Goal: Task Accomplishment & Management: Use online tool/utility

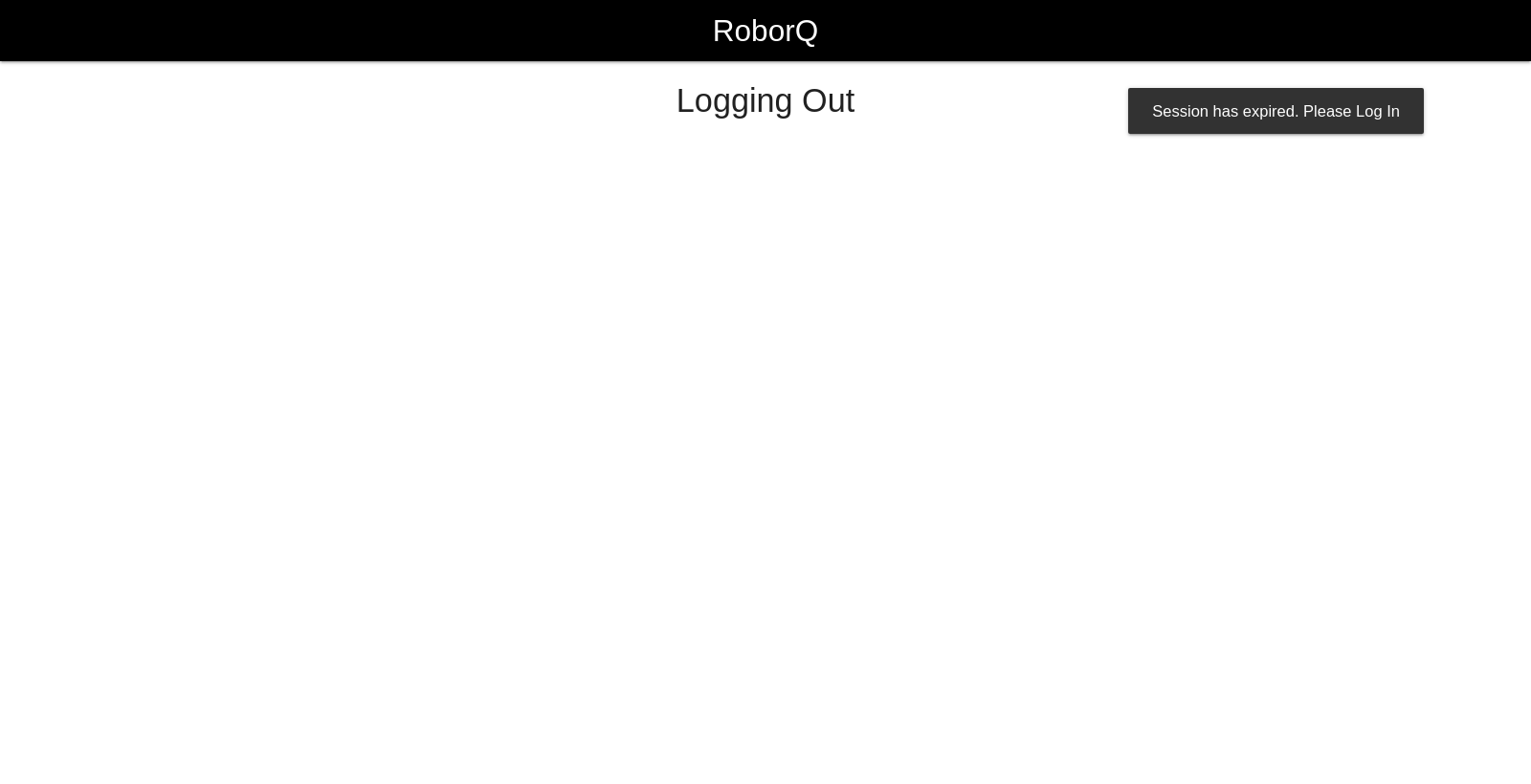
select select "Worker"
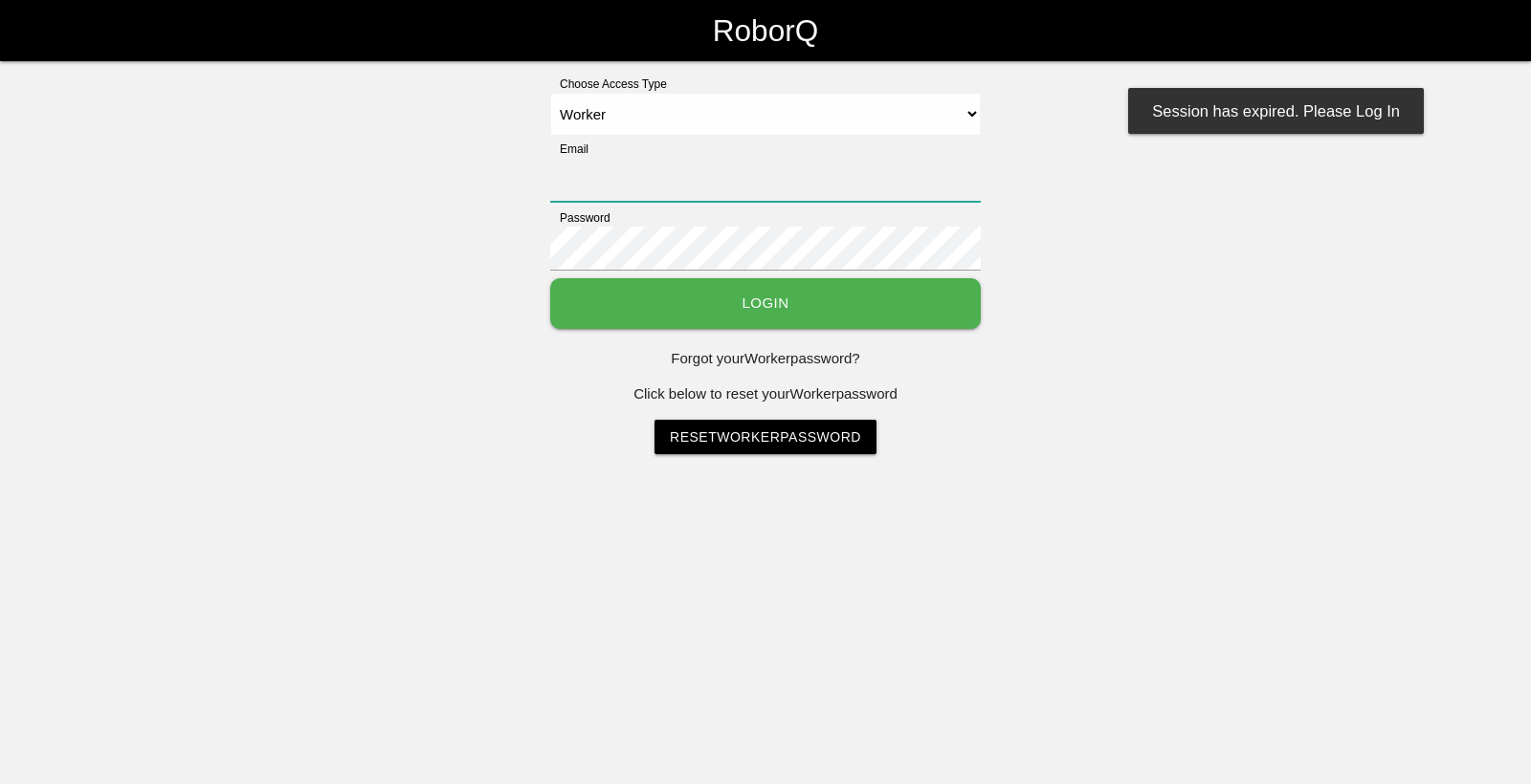
type input "[EMAIL_ADDRESS][DOMAIN_NAME]"
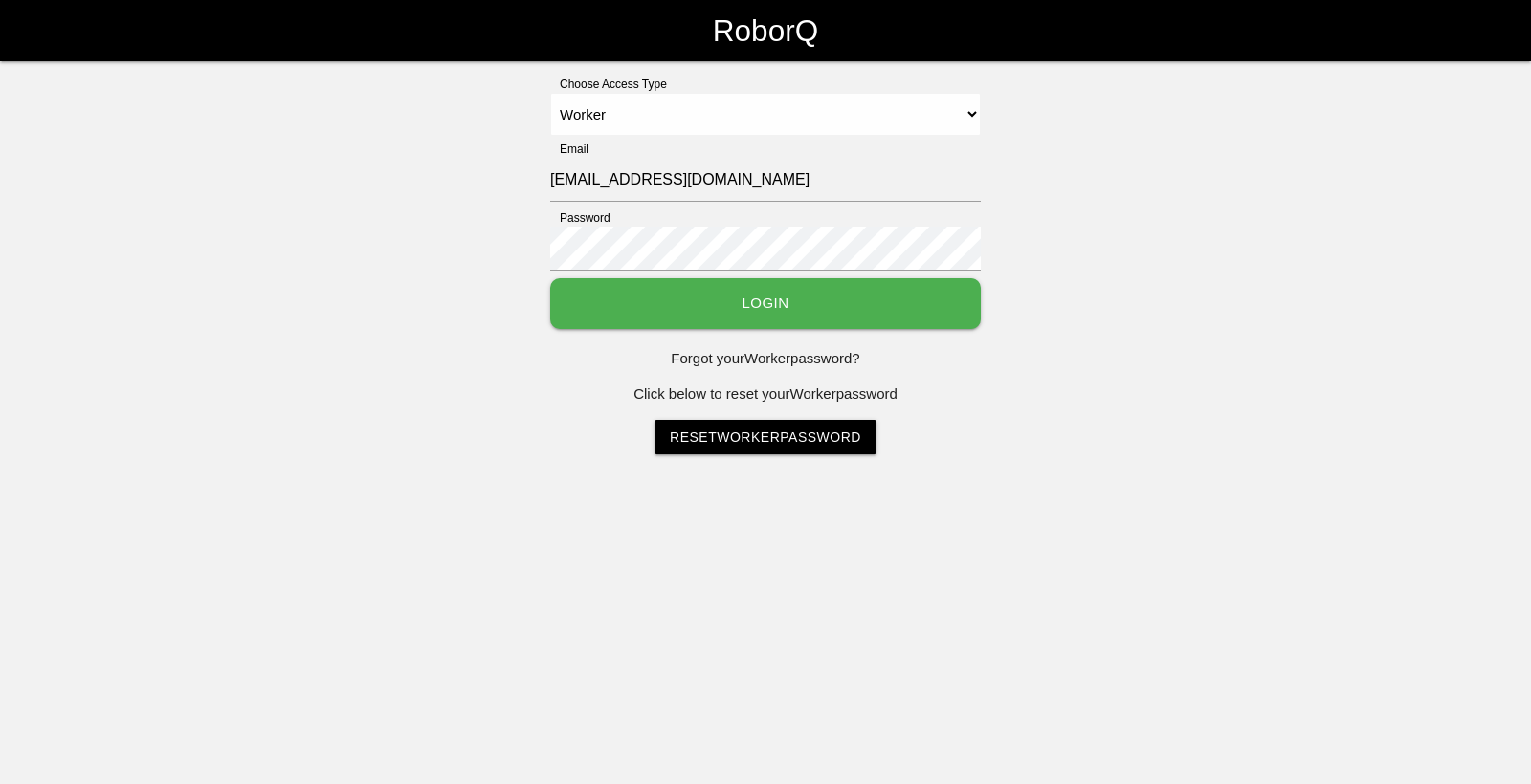
drag, startPoint x: 0, startPoint y: 0, endPoint x: 906, endPoint y: 297, distance: 953.4
click at [906, 297] on button "Login" at bounding box center [765, 303] width 430 height 51
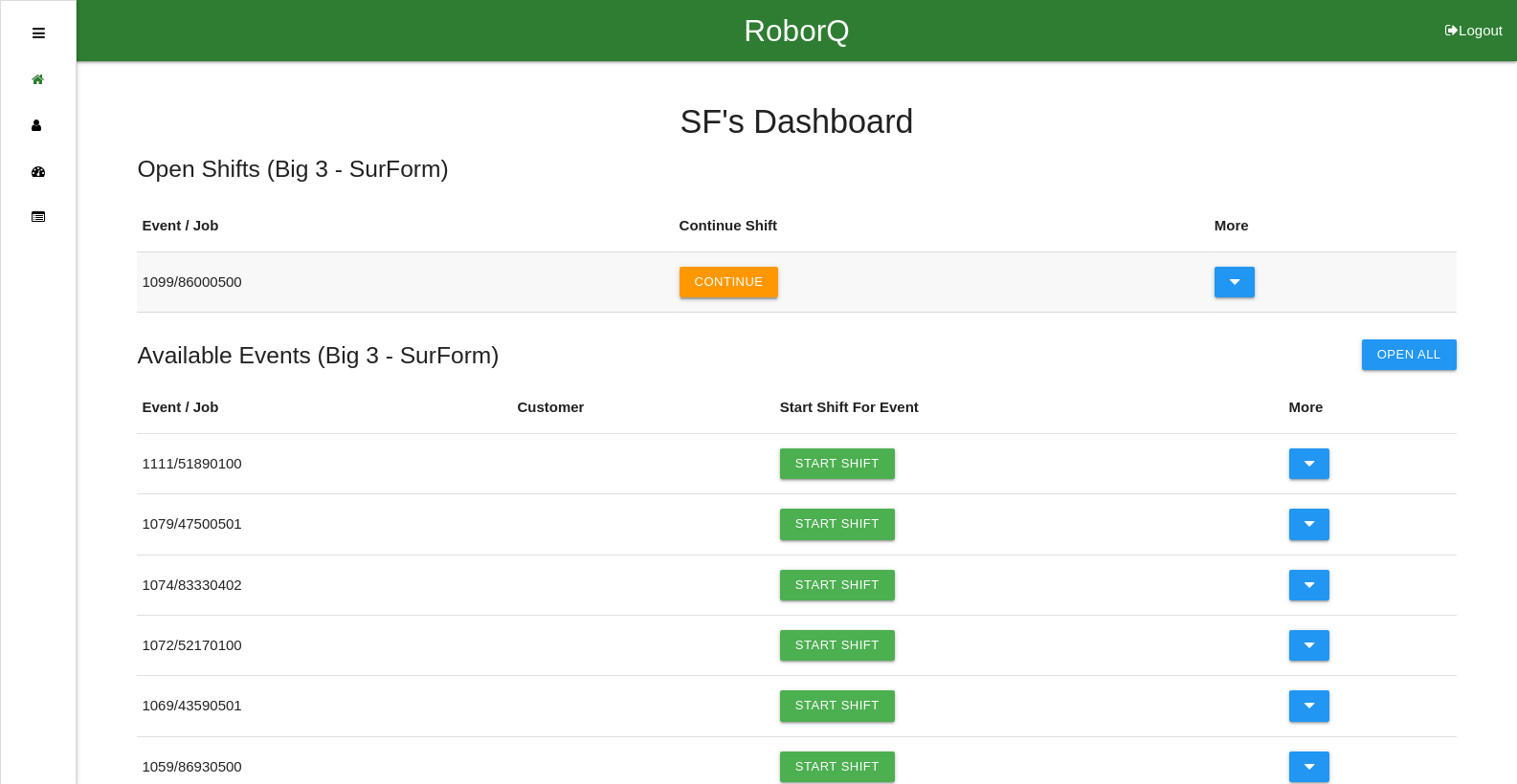
click at [778, 286] on button "Continue" at bounding box center [729, 282] width 99 height 31
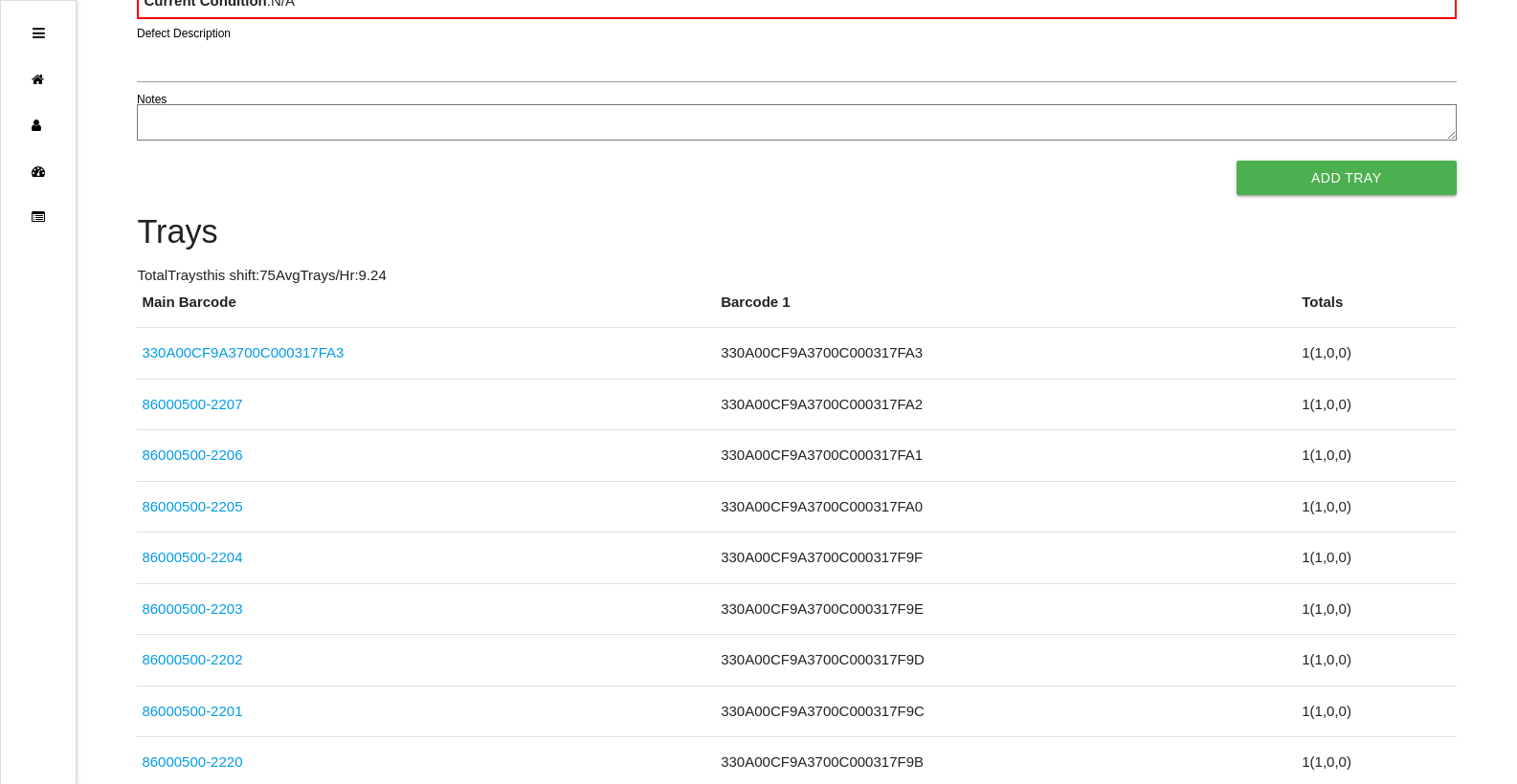
scroll to position [171, 0]
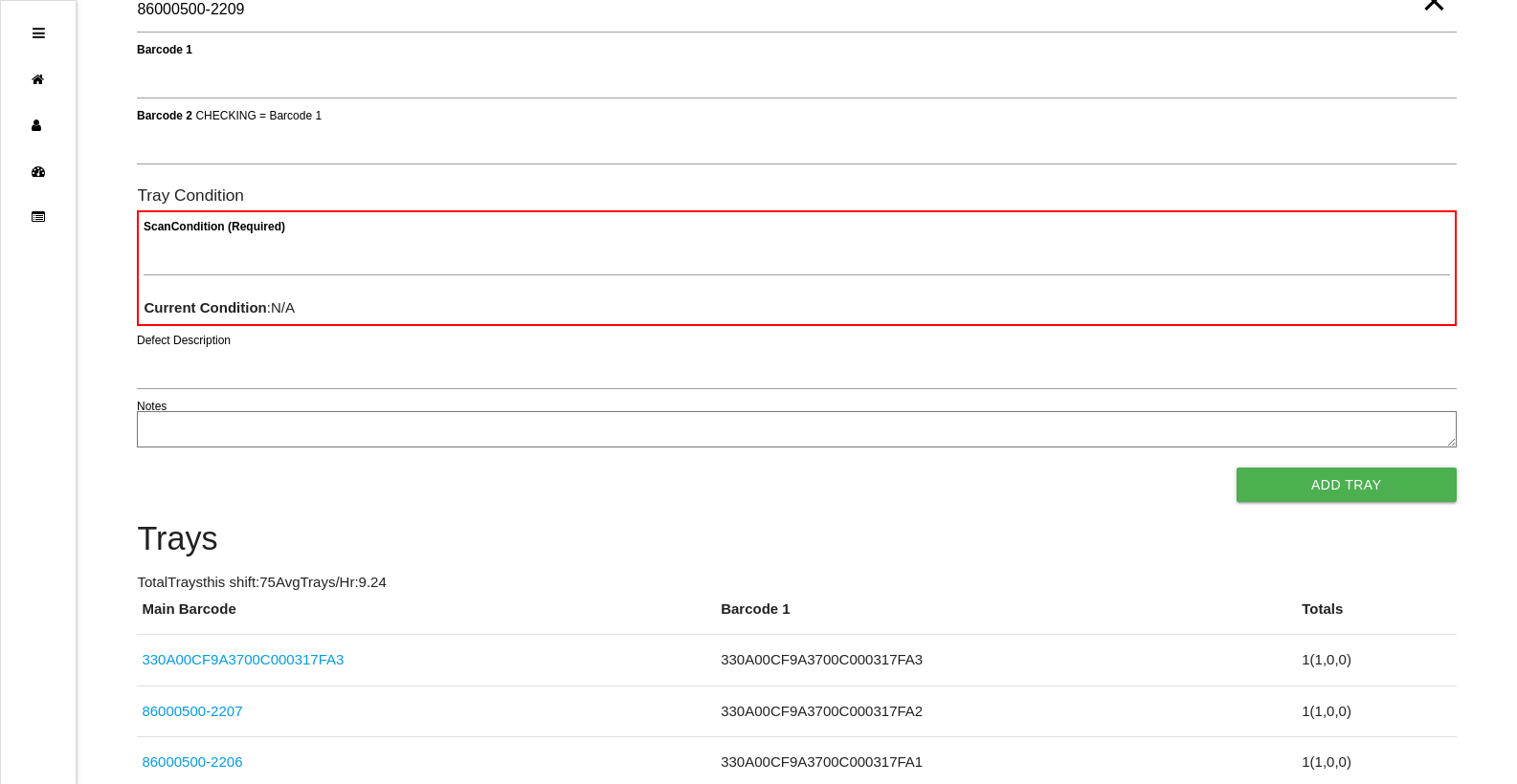
type Barcode "86000500-2209"
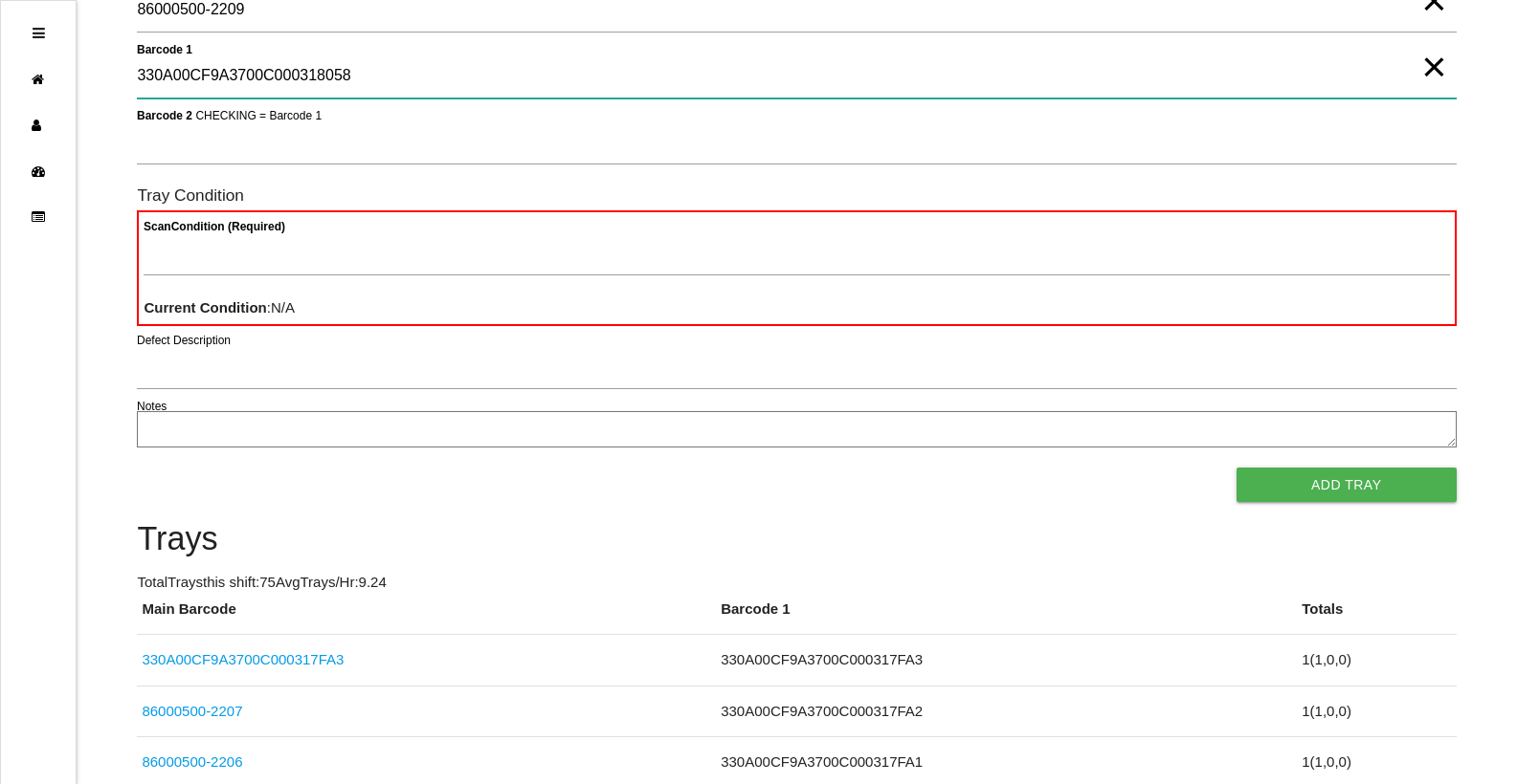
type 1 "330A00CF9A3700C000318058"
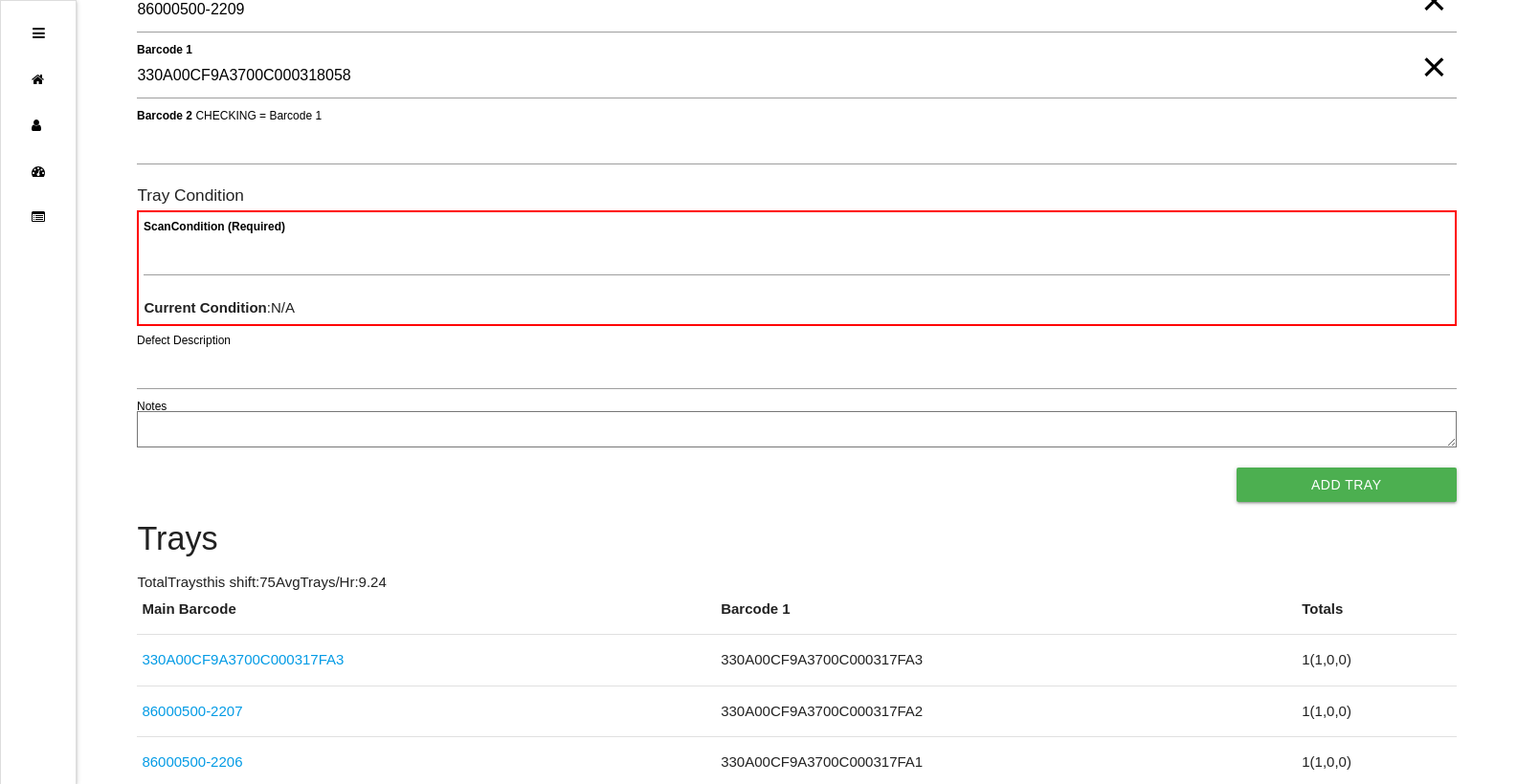
click at [1427, 67] on span "×" at bounding box center [1434, 48] width 25 height 38
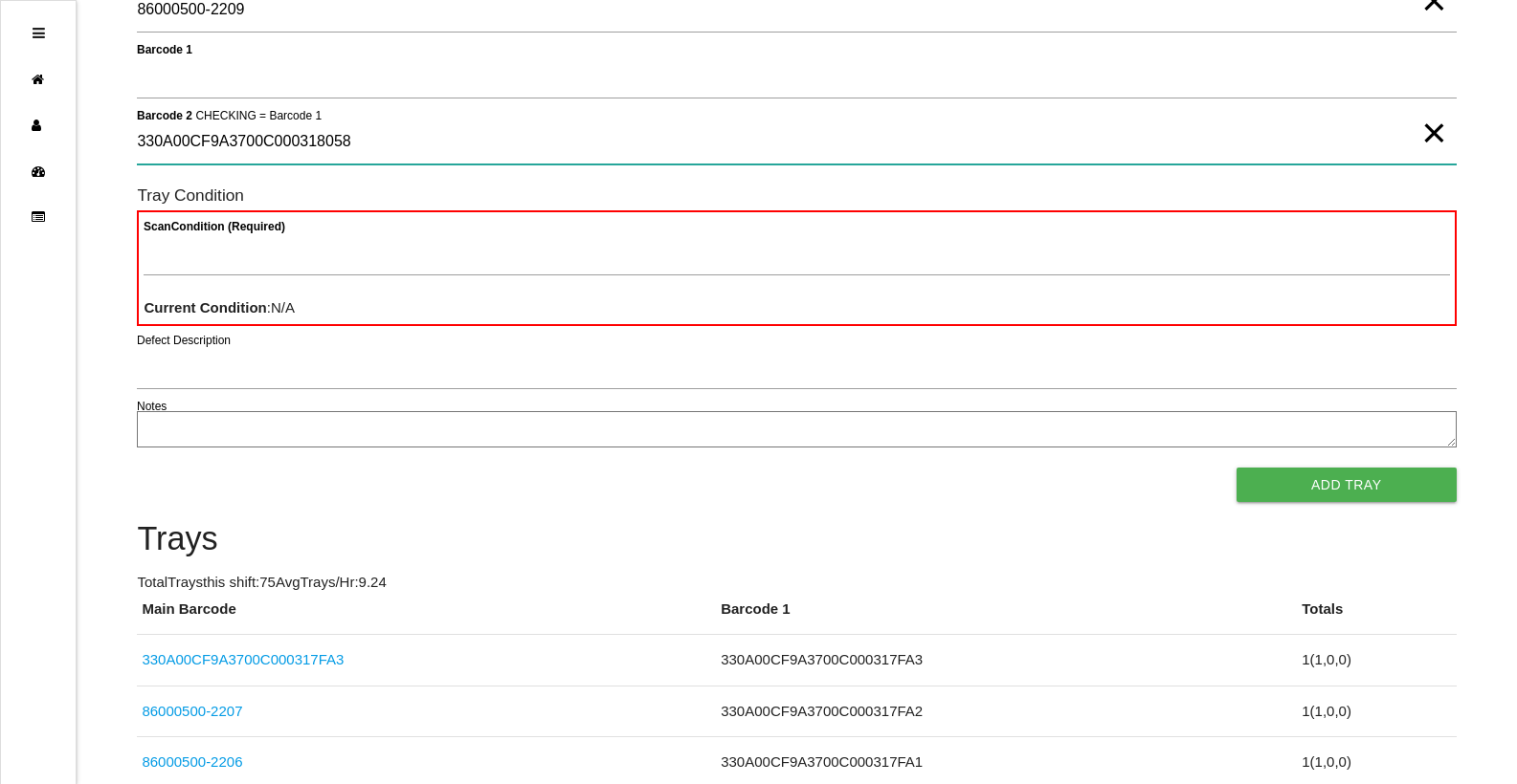
type 2 "330A00CF9A3700C000318058"
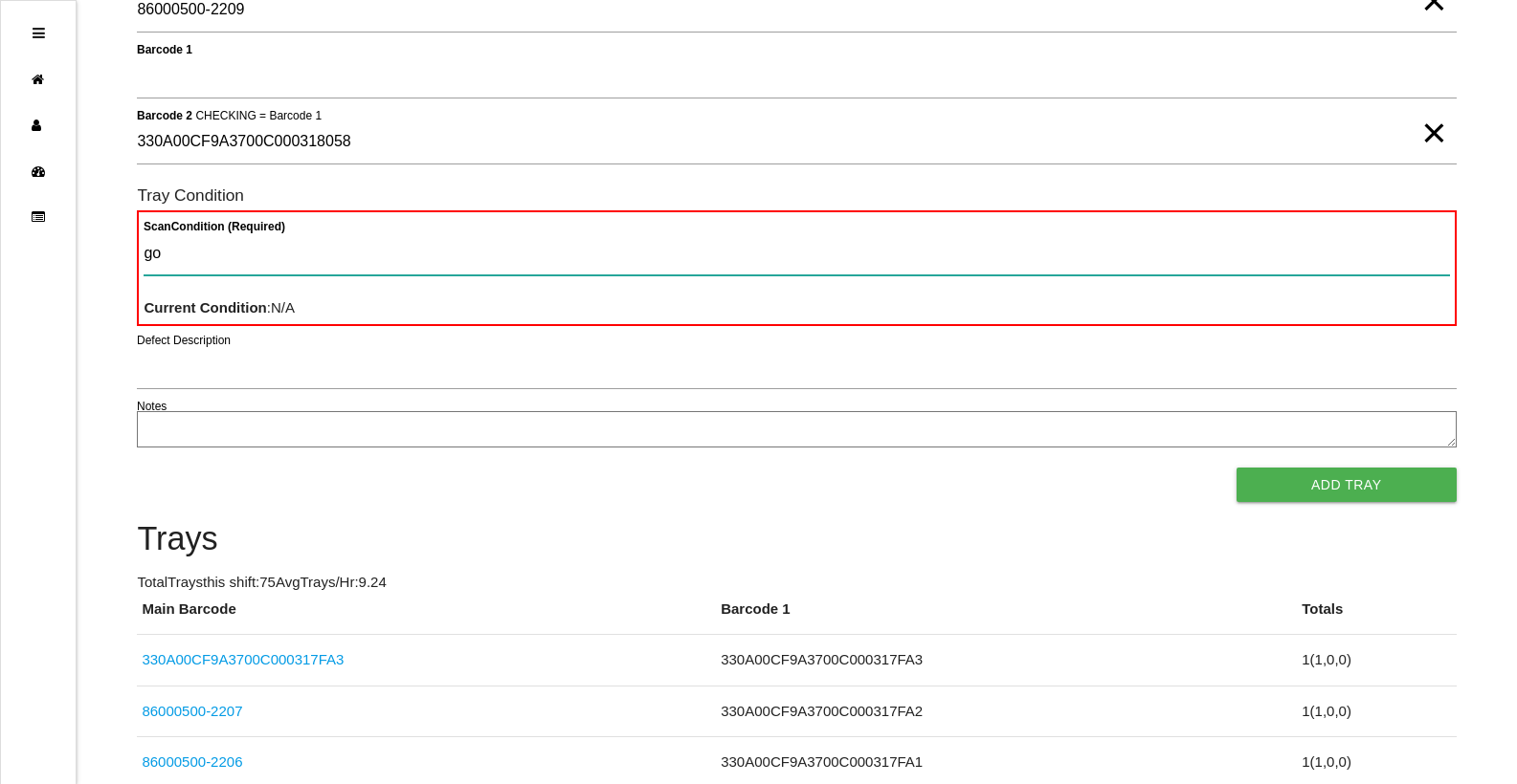
type Condition "goo"
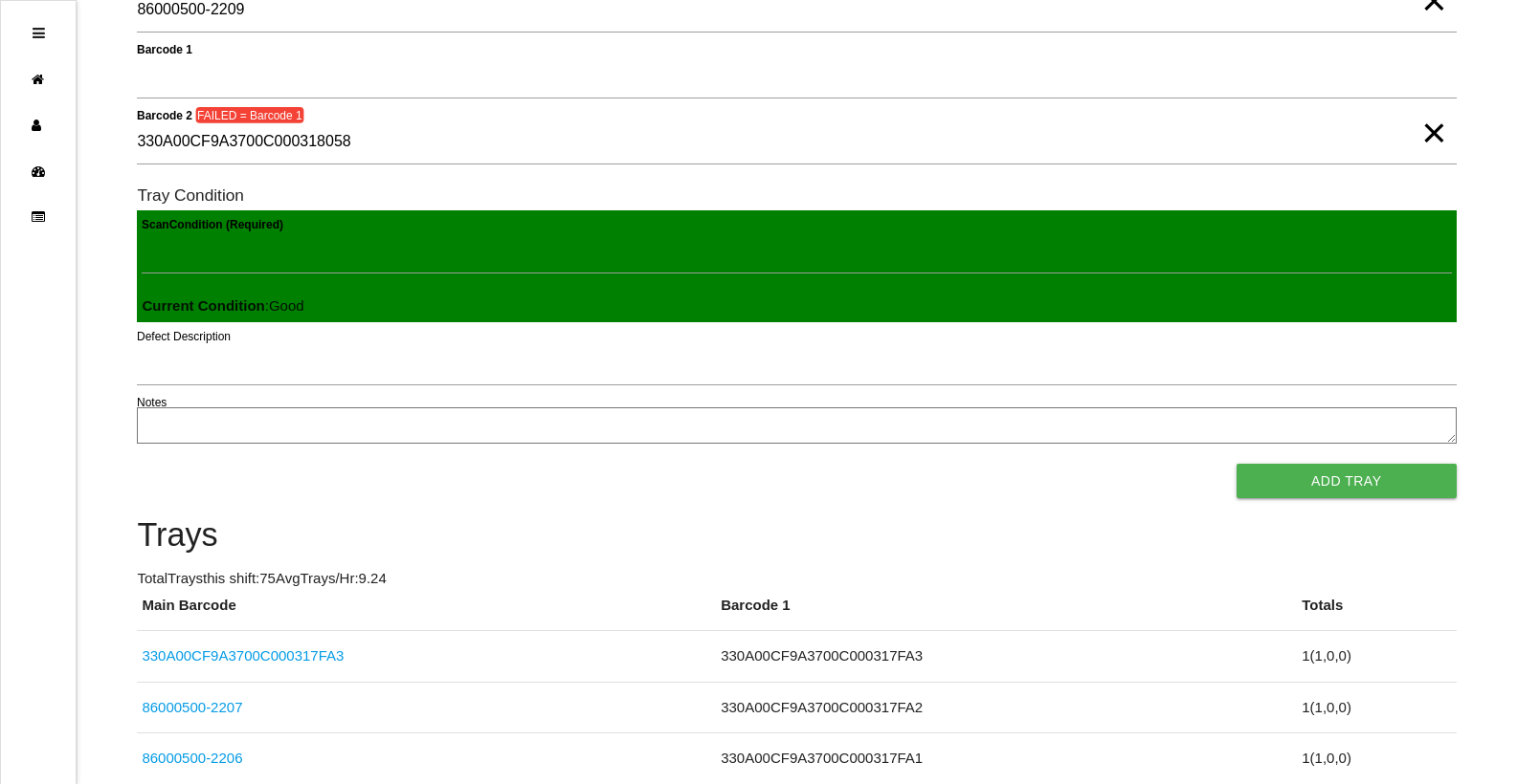
click at [1237, 464] on button "Add Tray" at bounding box center [1347, 481] width 220 height 35
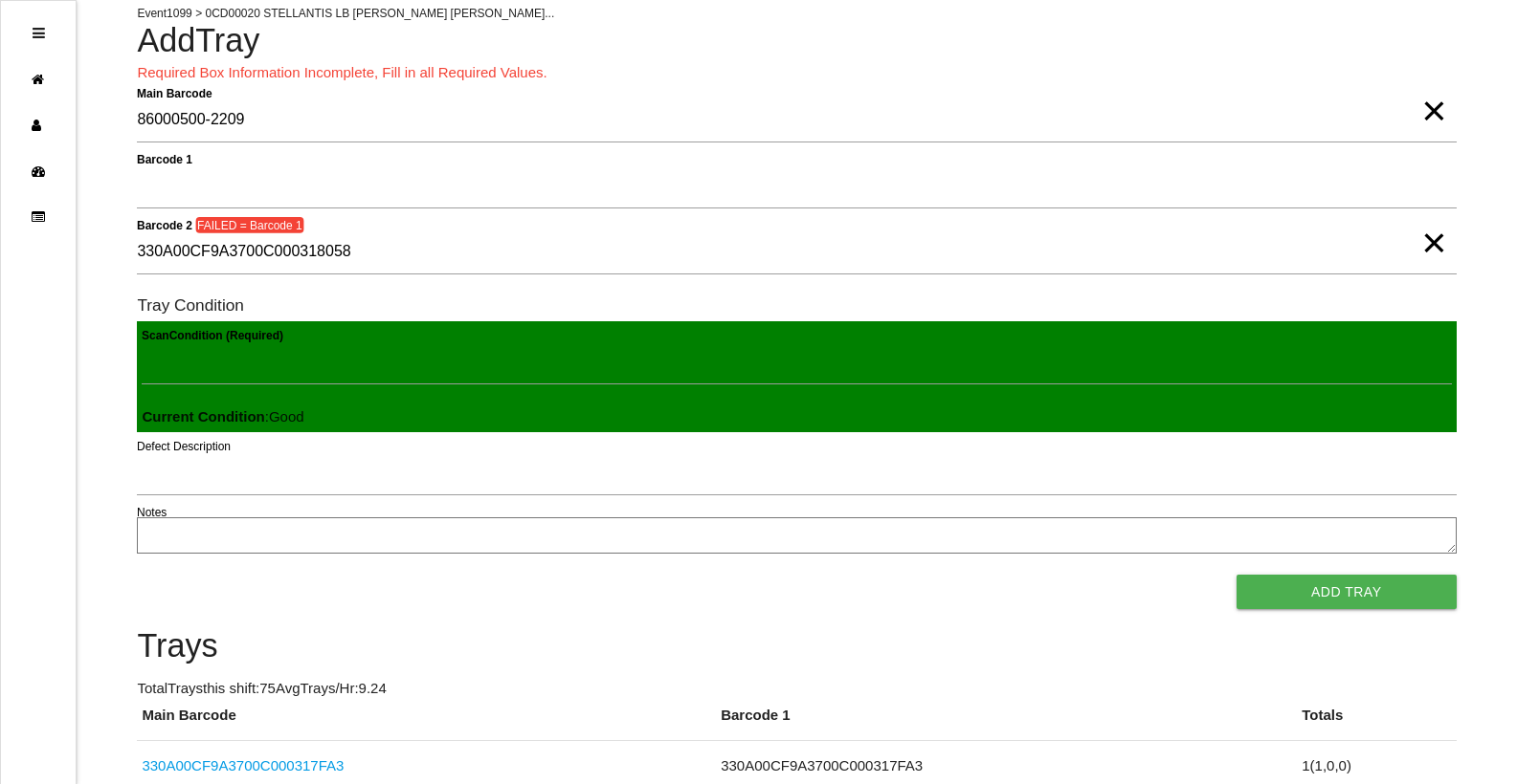
scroll to position [0, 0]
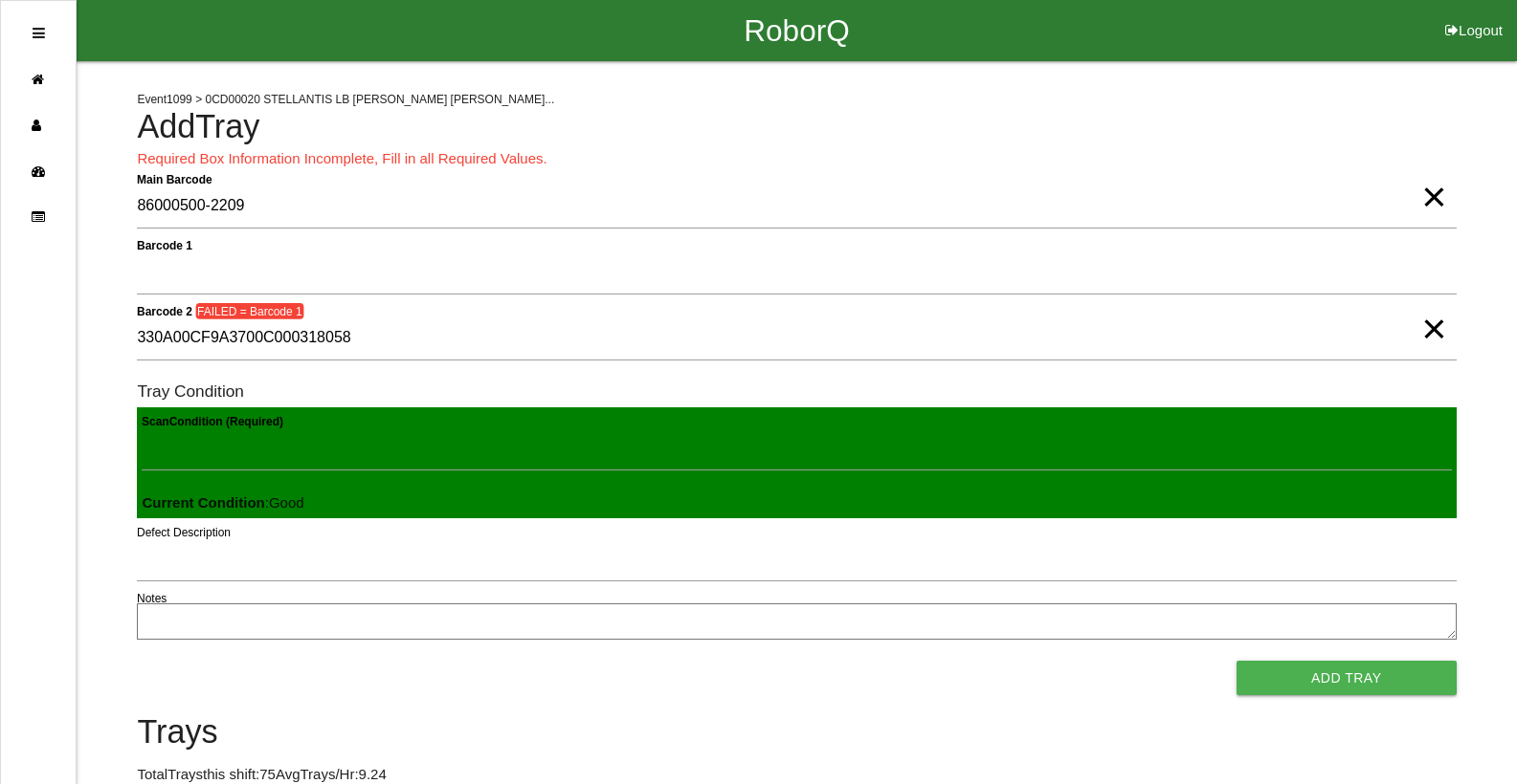
click at [1430, 197] on span "×" at bounding box center [1434, 178] width 25 height 38
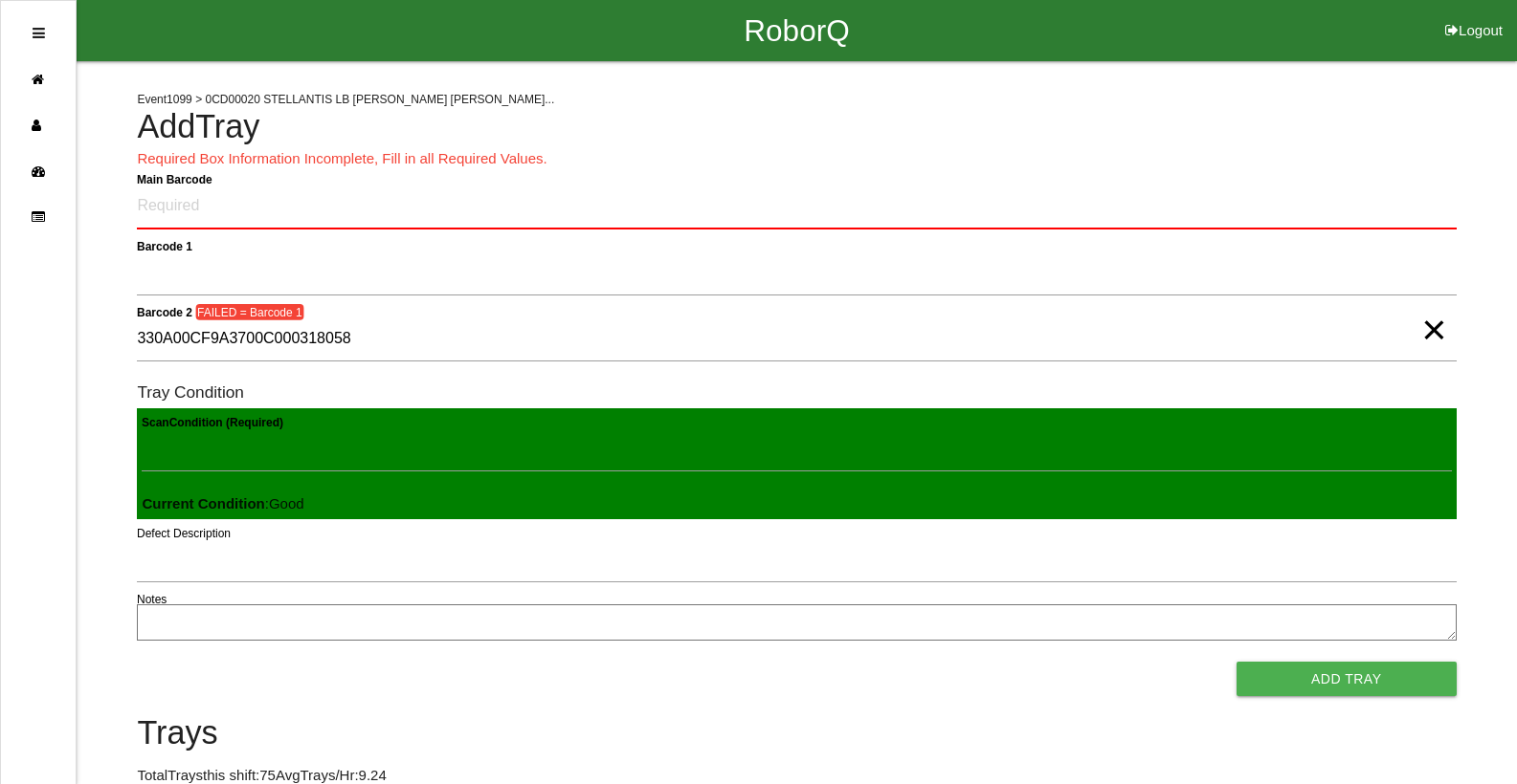
click at [1424, 302] on span "×" at bounding box center [1434, 311] width 25 height 38
click at [1368, 200] on Barcode "Main Barcode" at bounding box center [796, 207] width 1319 height 45
type Barcode "86000500-2209"
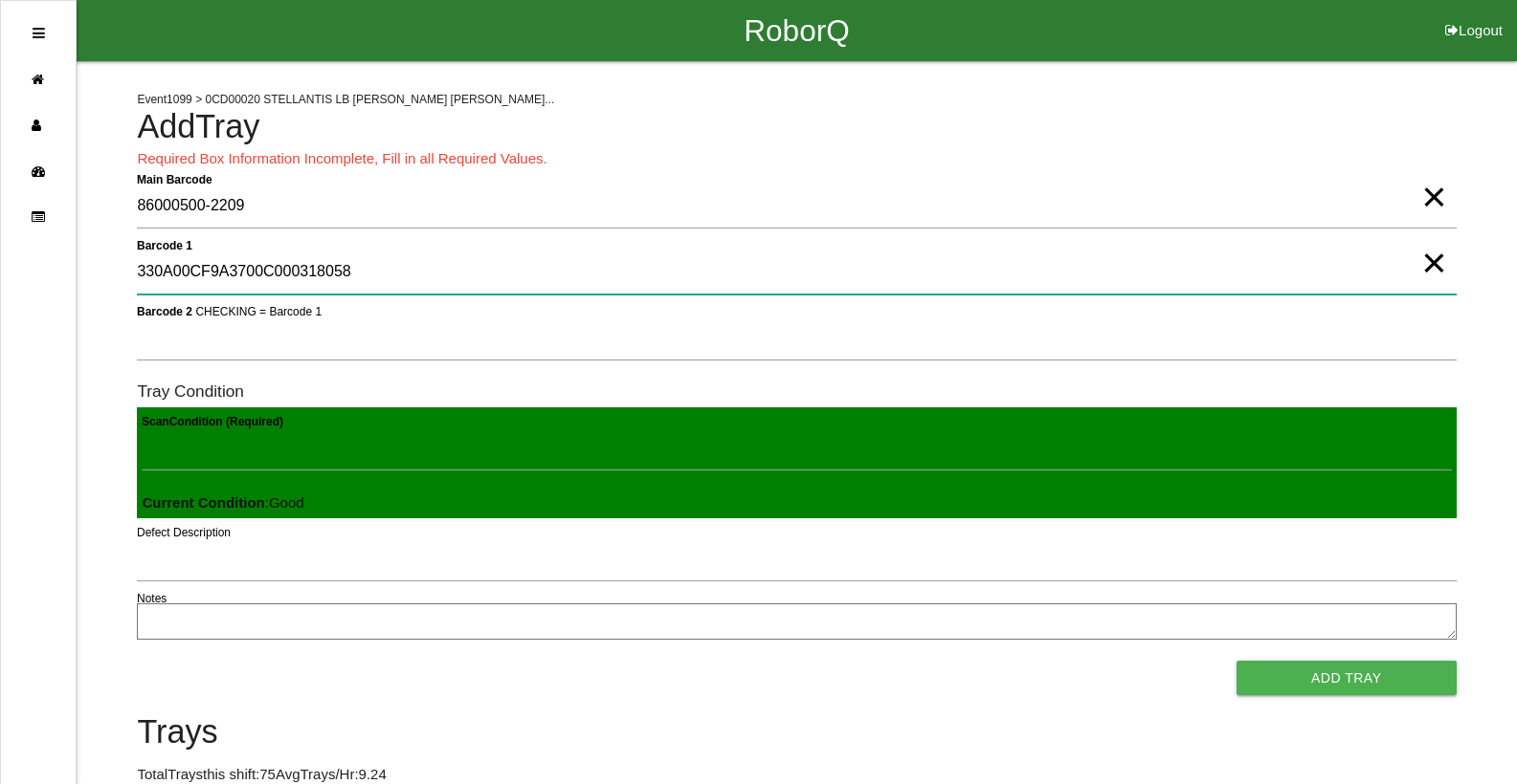
type 1 "330A00CF9A3700C000318058"
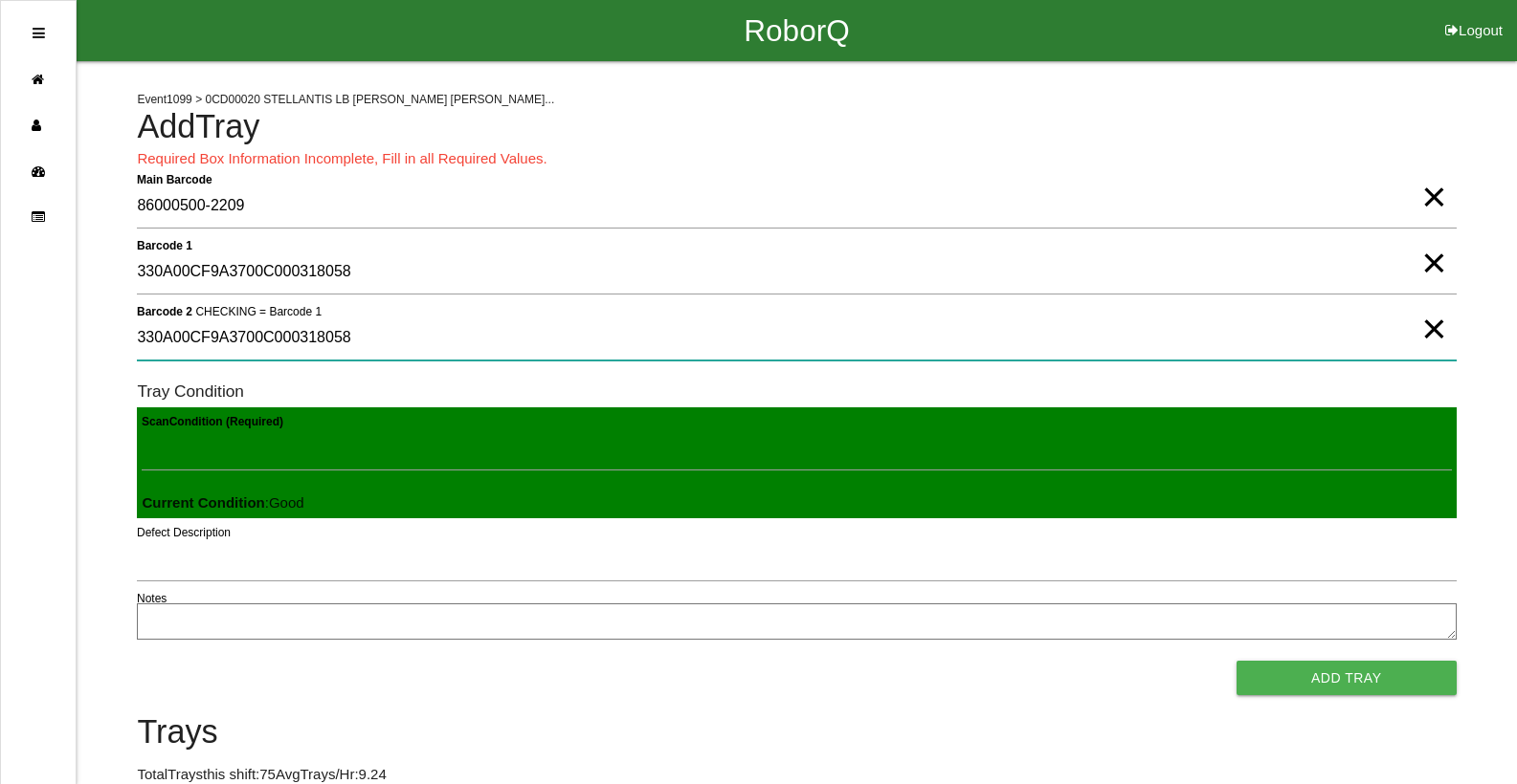
type 2 "330A00CF9A3700C000318058"
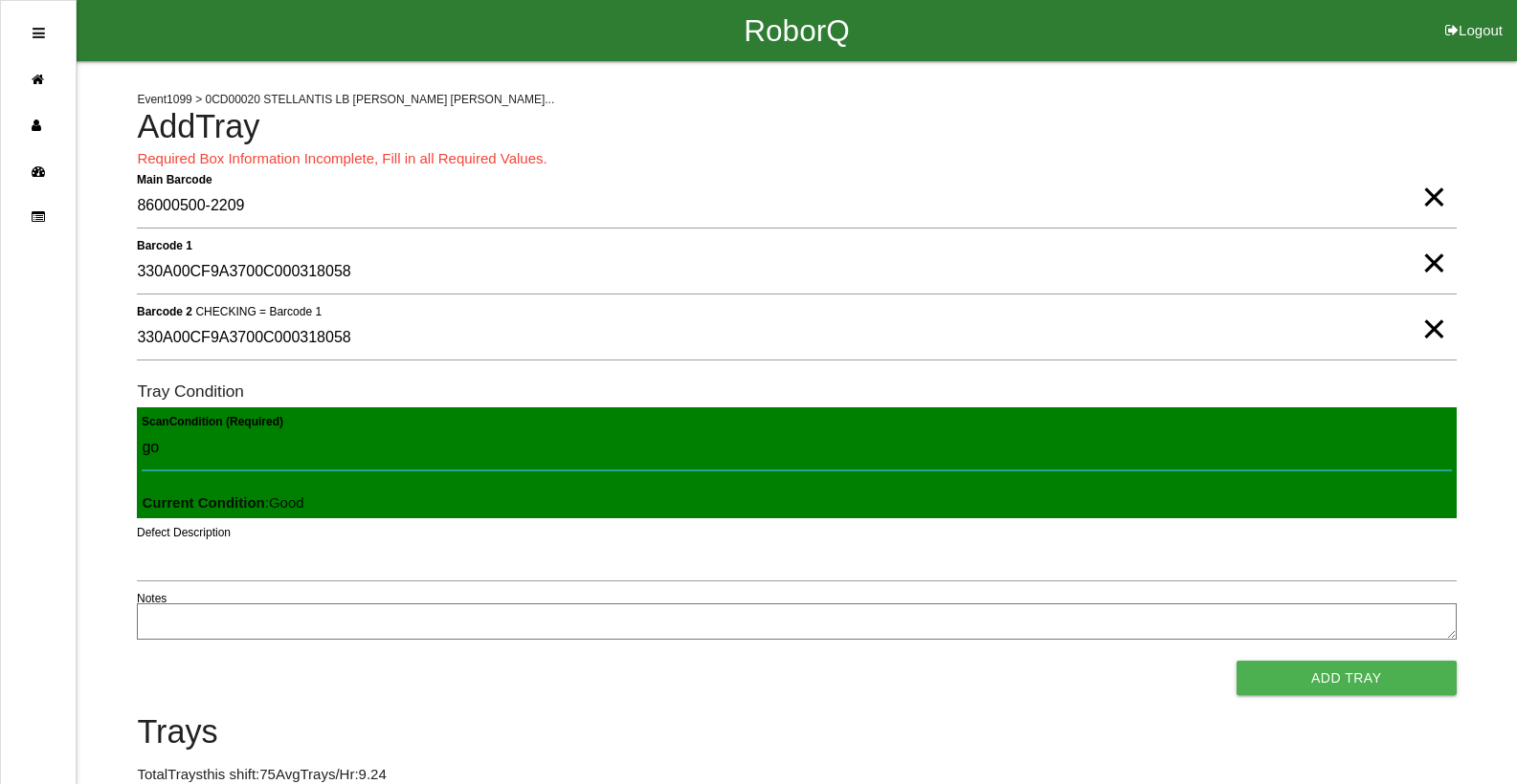
type Condition "goo"
click at [1237, 661] on button "Add Tray" at bounding box center [1347, 678] width 220 height 35
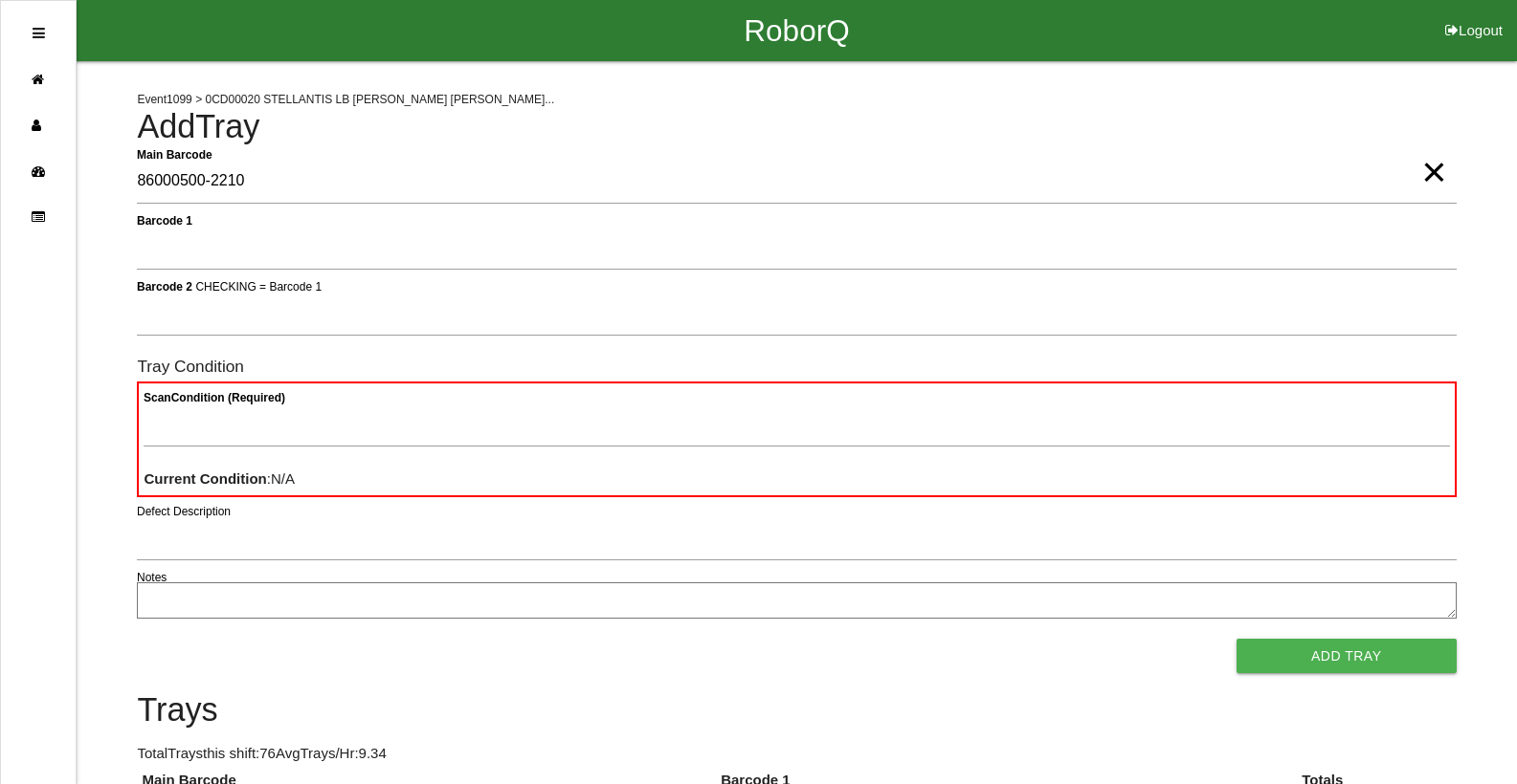
type Barcode "86000500-2210"
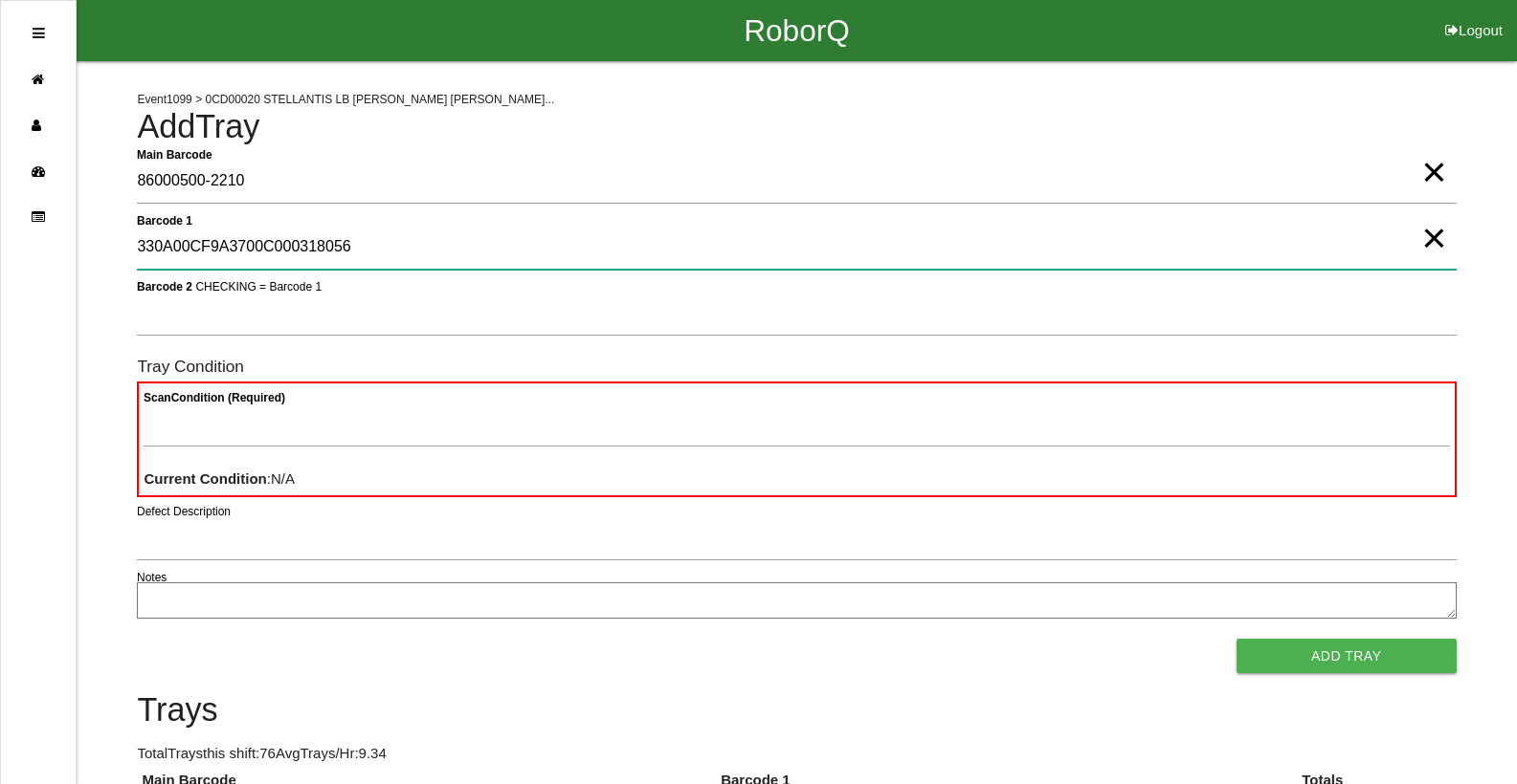
type 1 "330A00CF9A3700C000318056"
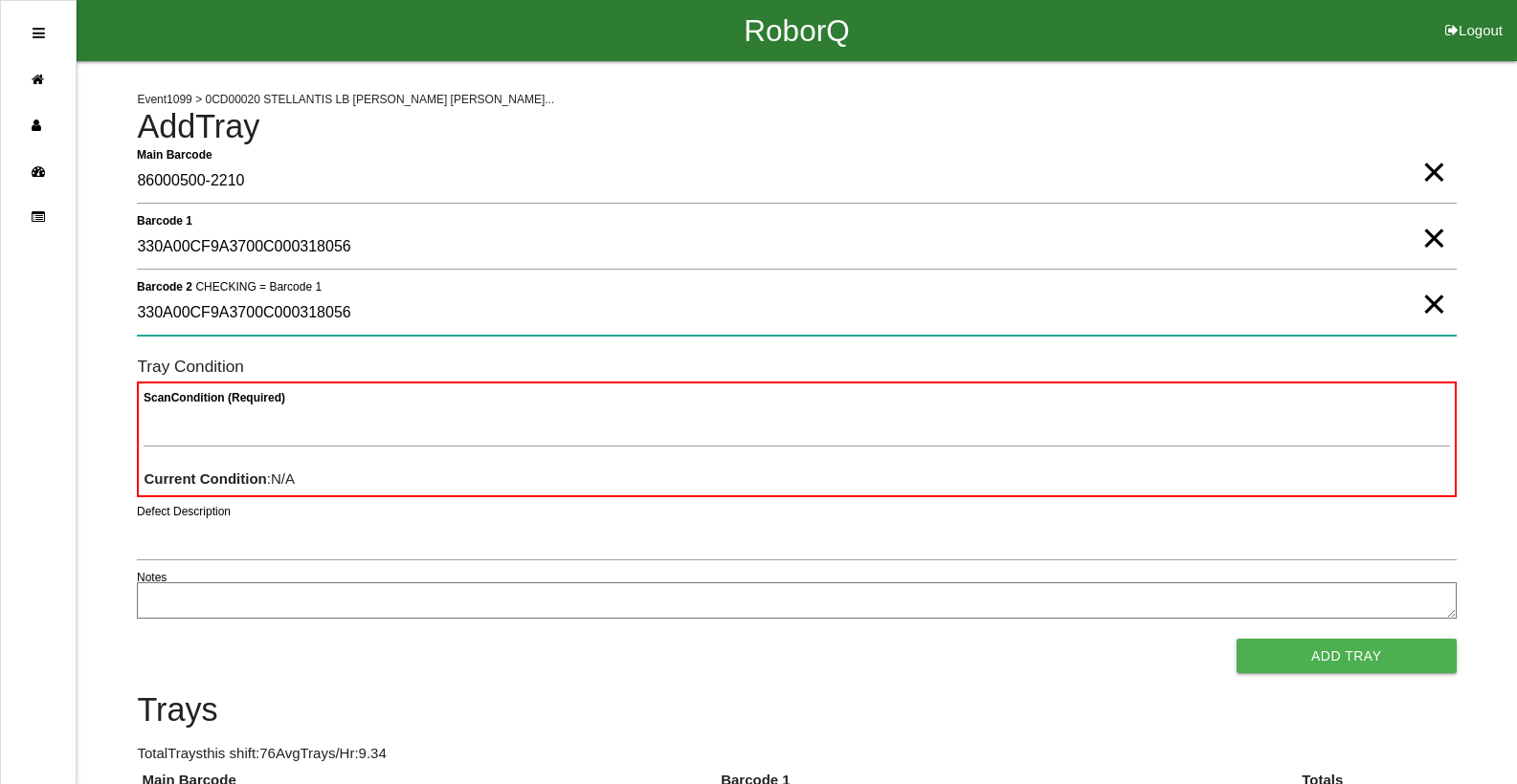
type 2 "330A00CF9A3700C000318056"
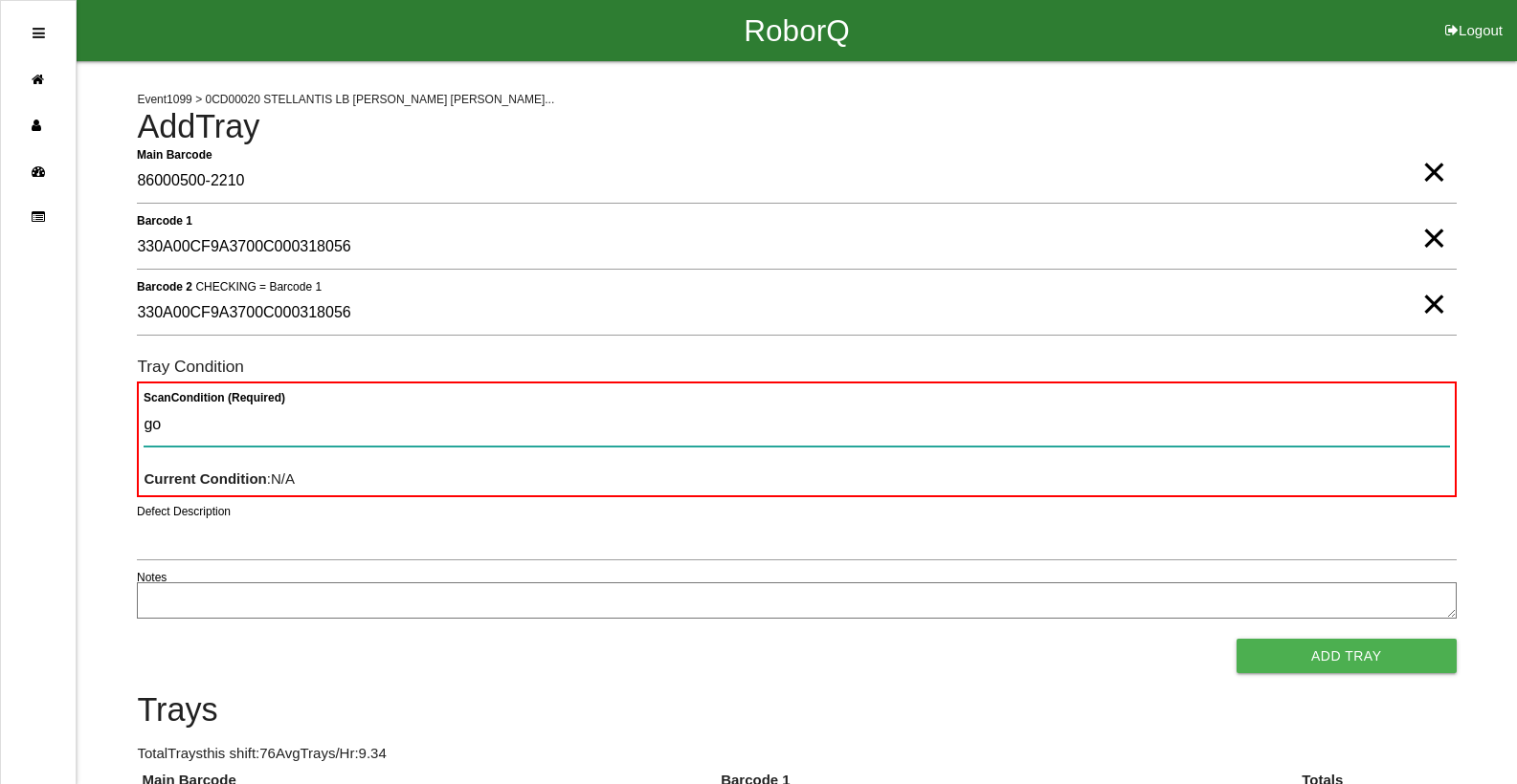
type Condition "goo"
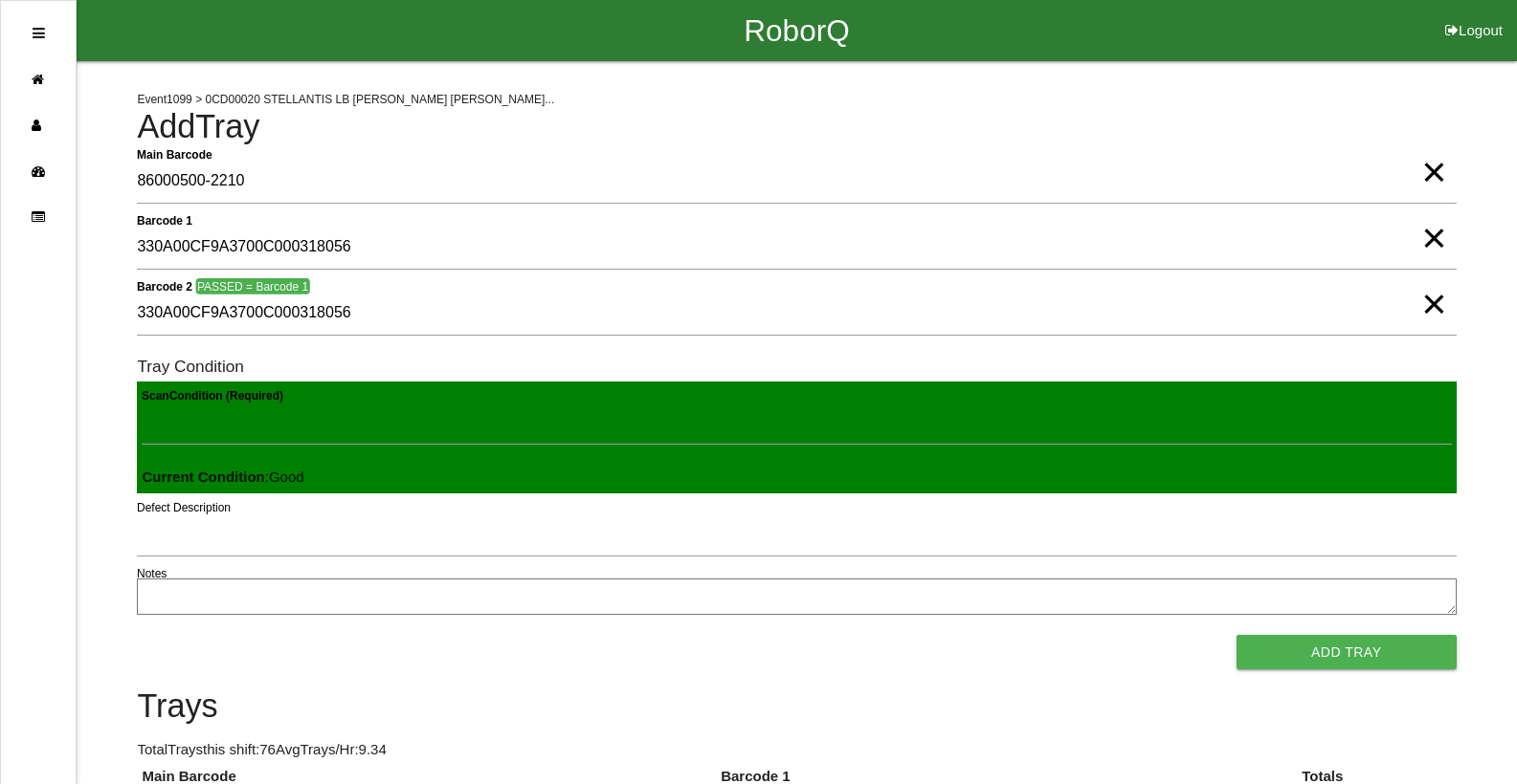
click at [1237, 635] on button "Add Tray" at bounding box center [1347, 652] width 220 height 35
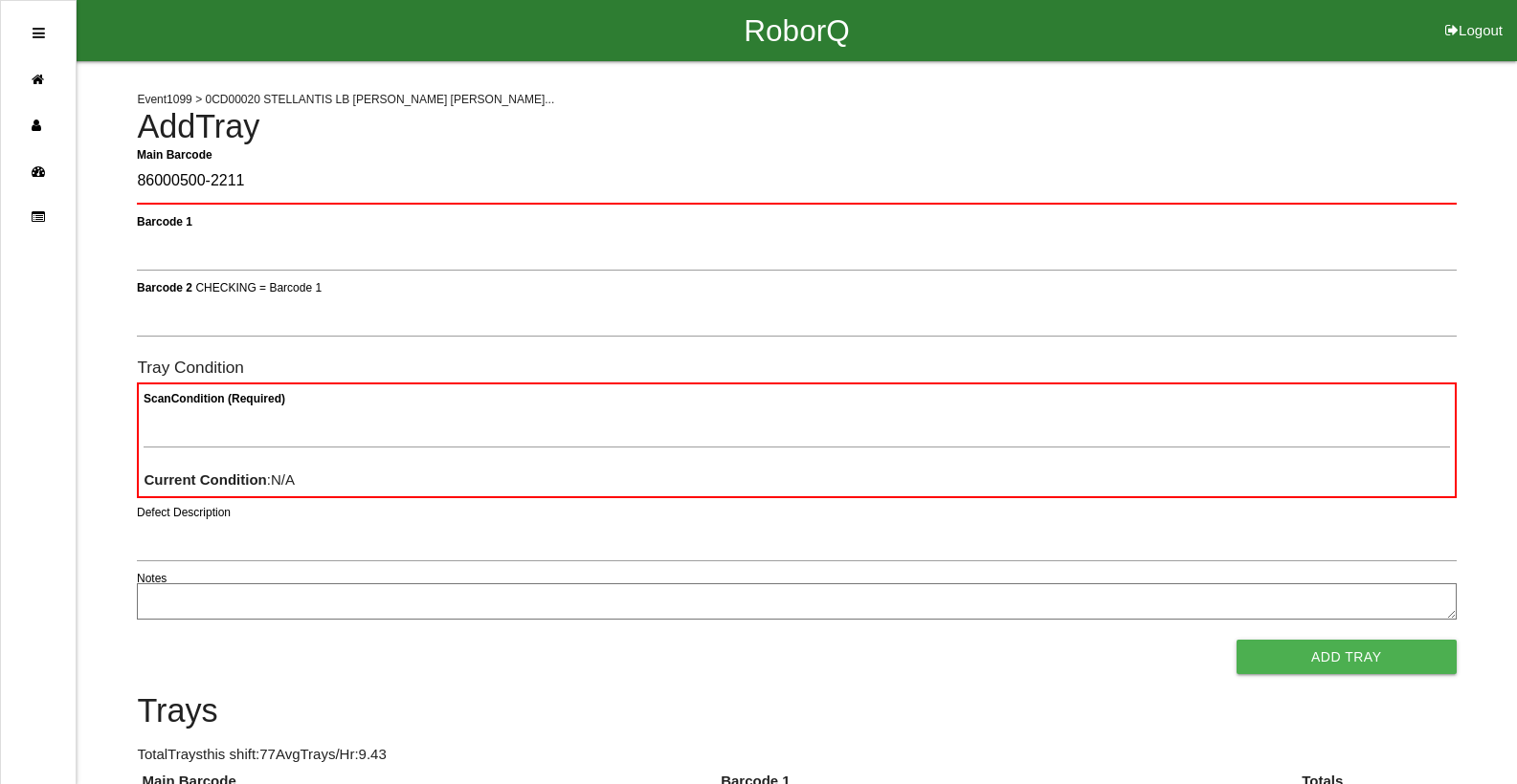
type Barcode "86000500-2211"
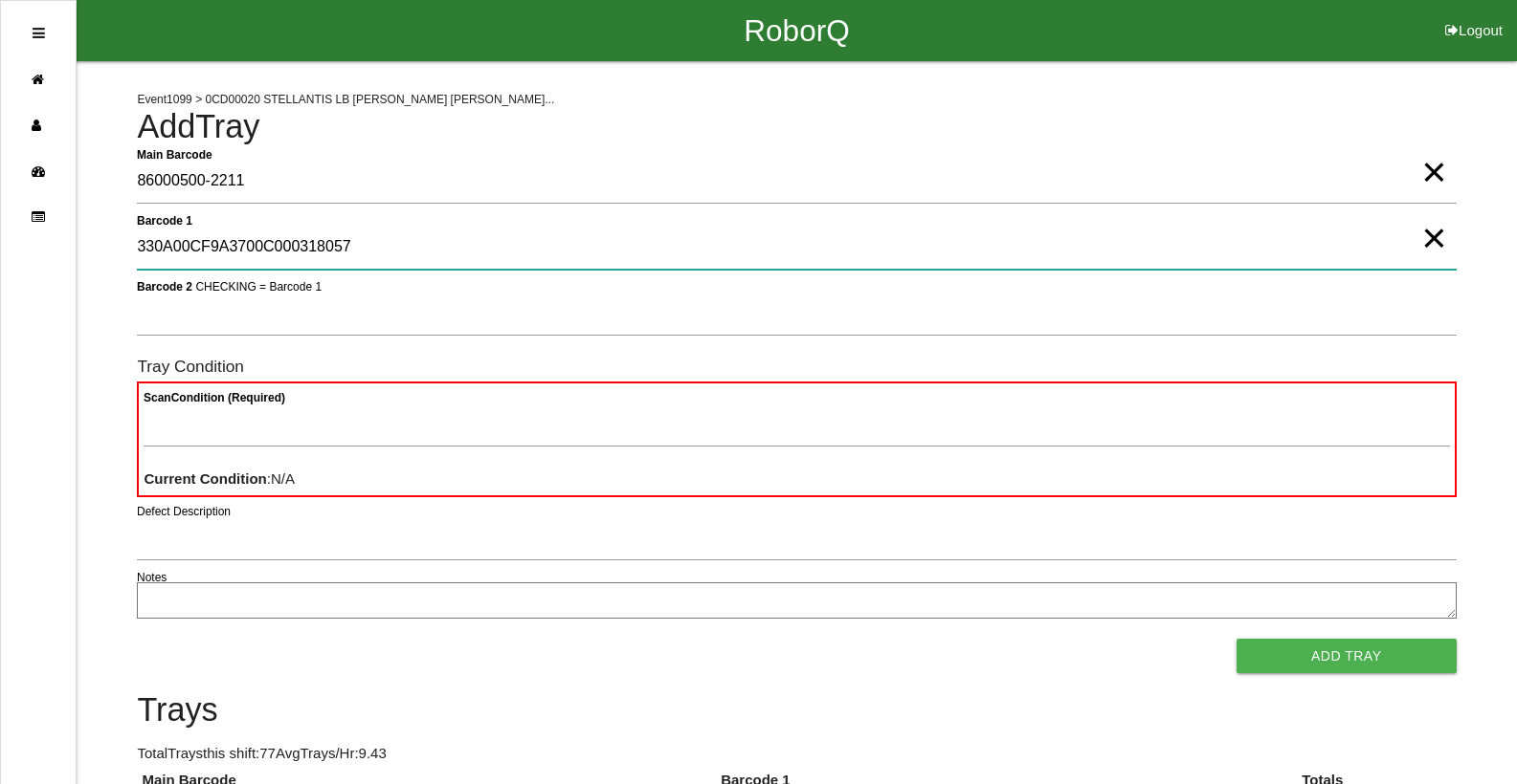
type 1 "330A00CF9A3700C000318057"
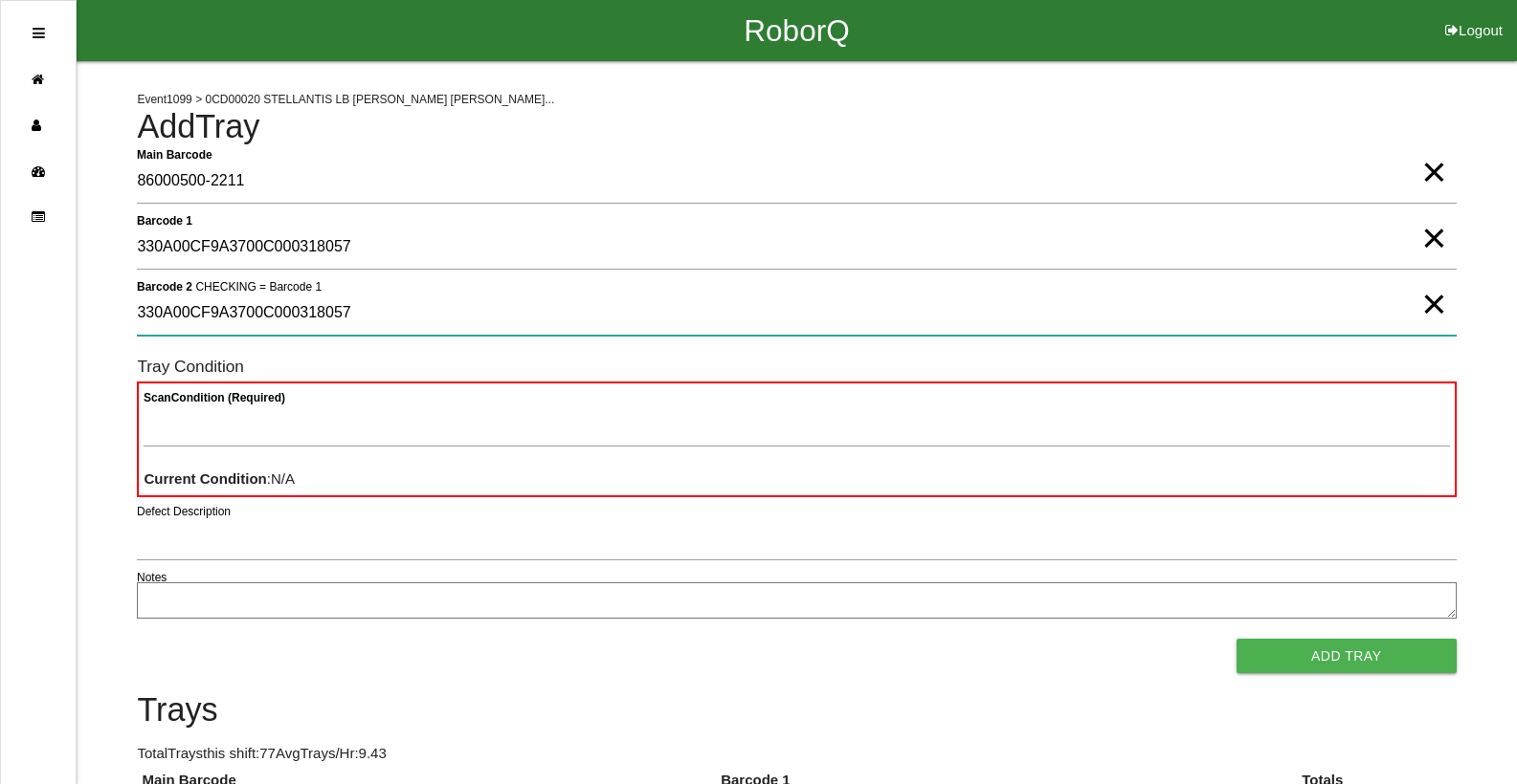
type 2 "330A00CF9A3700C000318057"
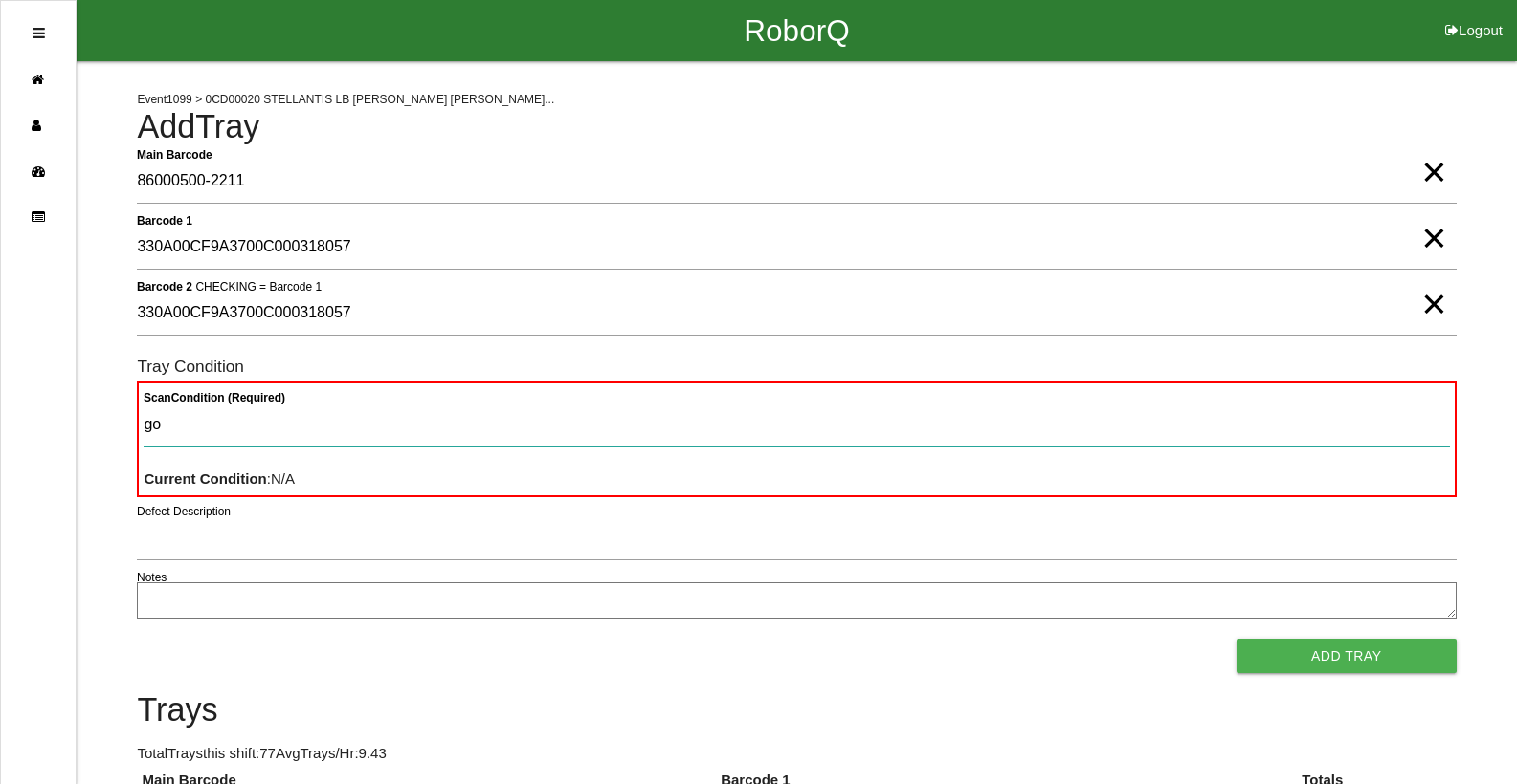
type Condition "goo"
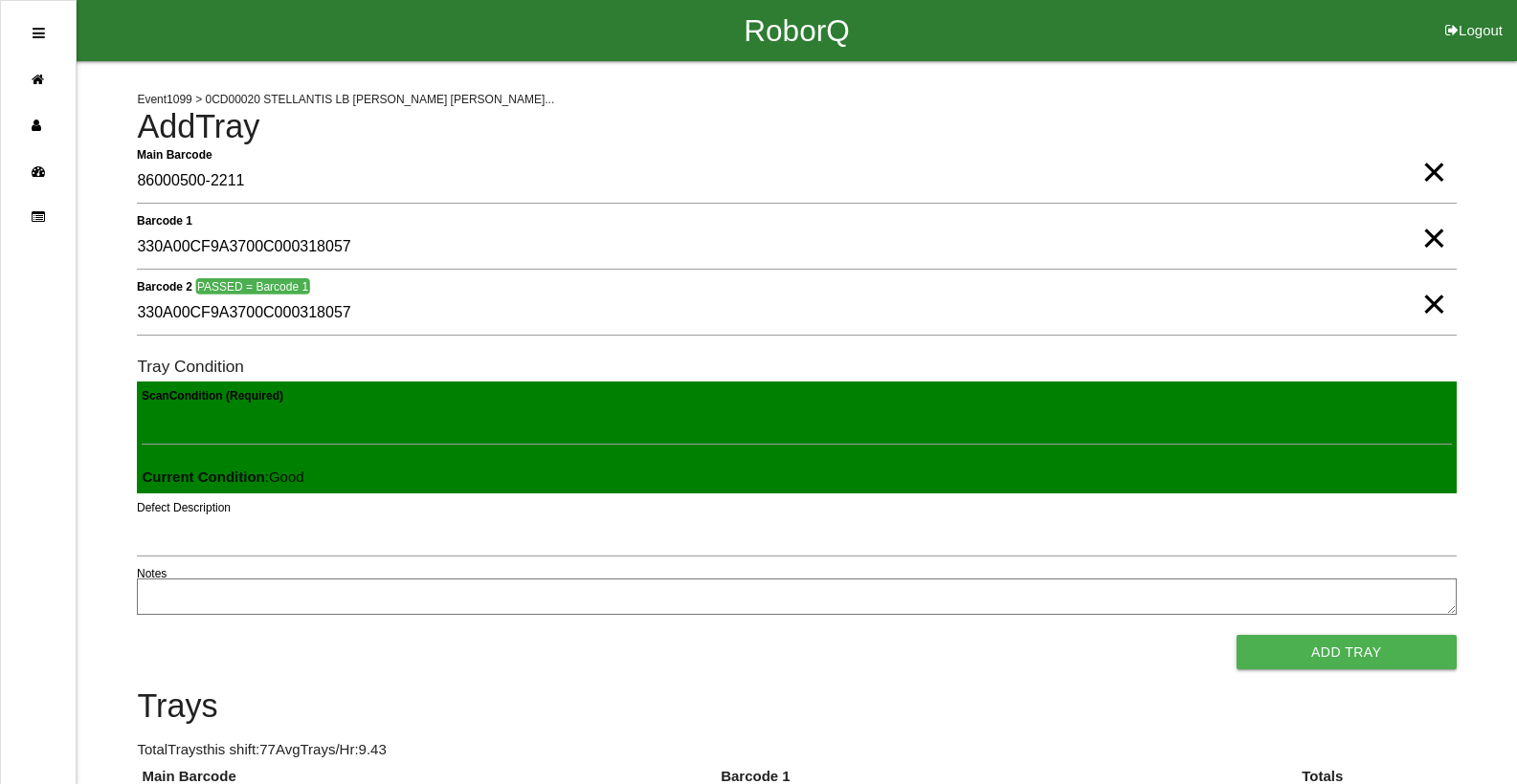
click at [1237, 635] on button "Add Tray" at bounding box center [1347, 652] width 220 height 35
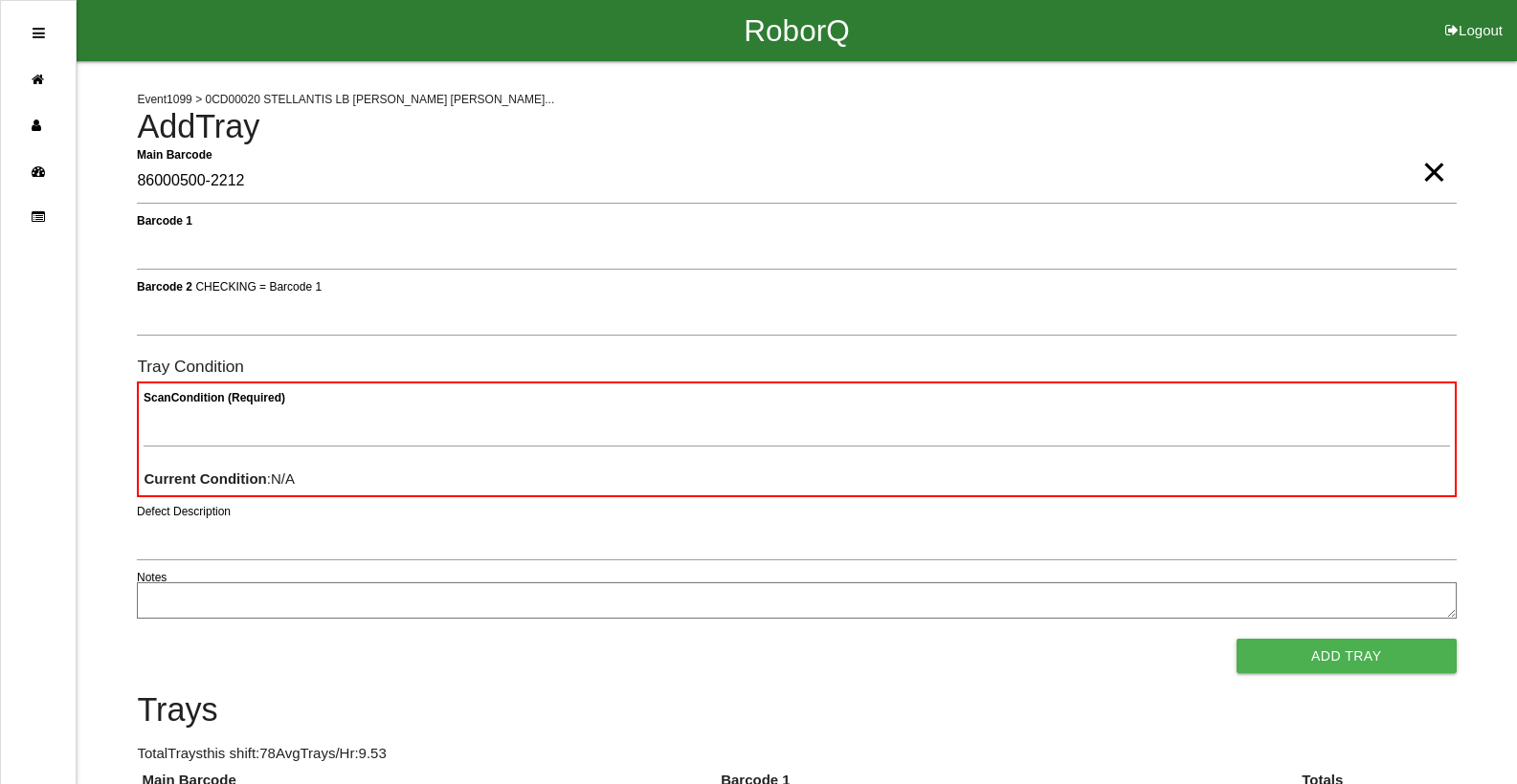
type Barcode "86000500-2212"
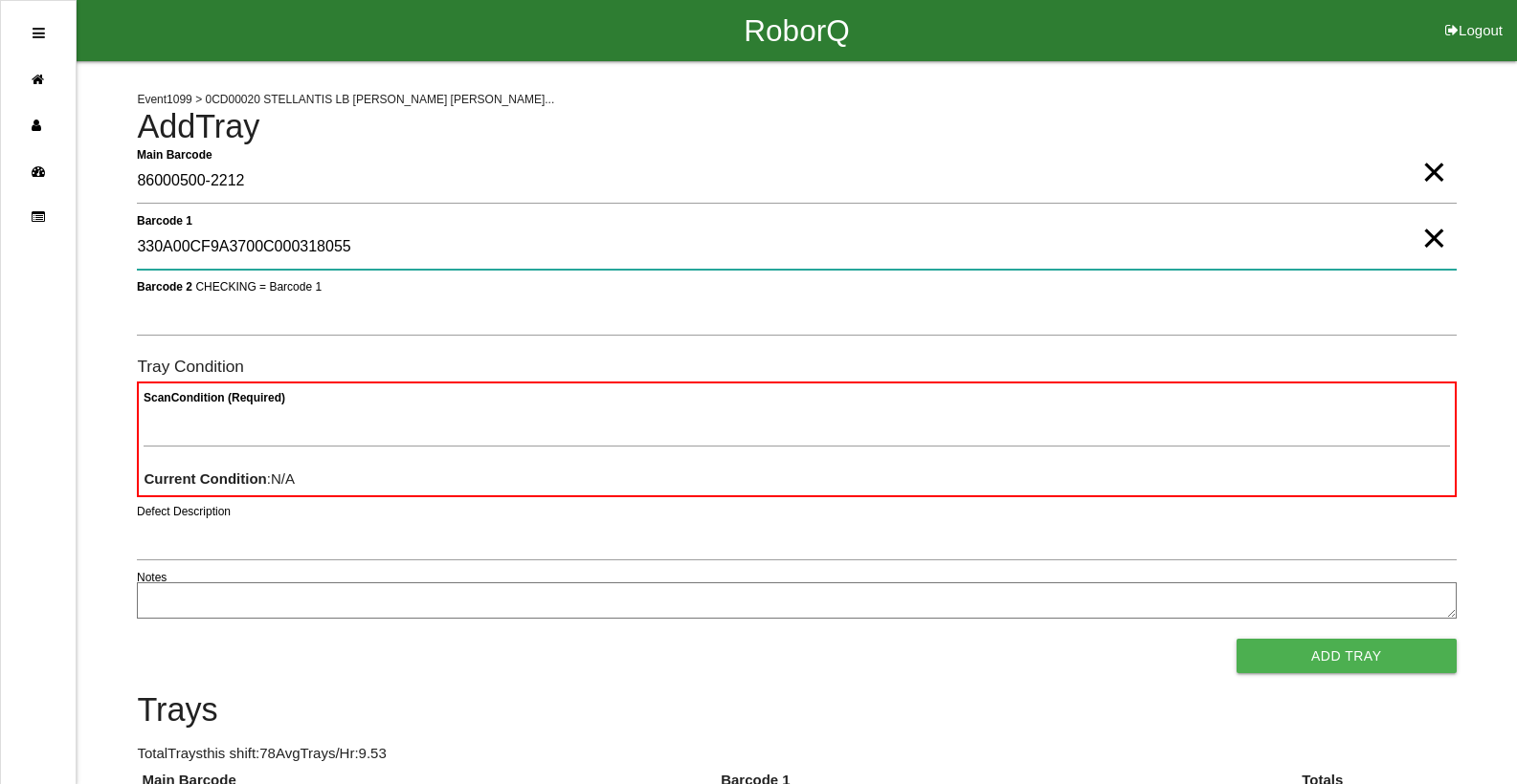
type 1 "330A00CF9A3700C000318055"
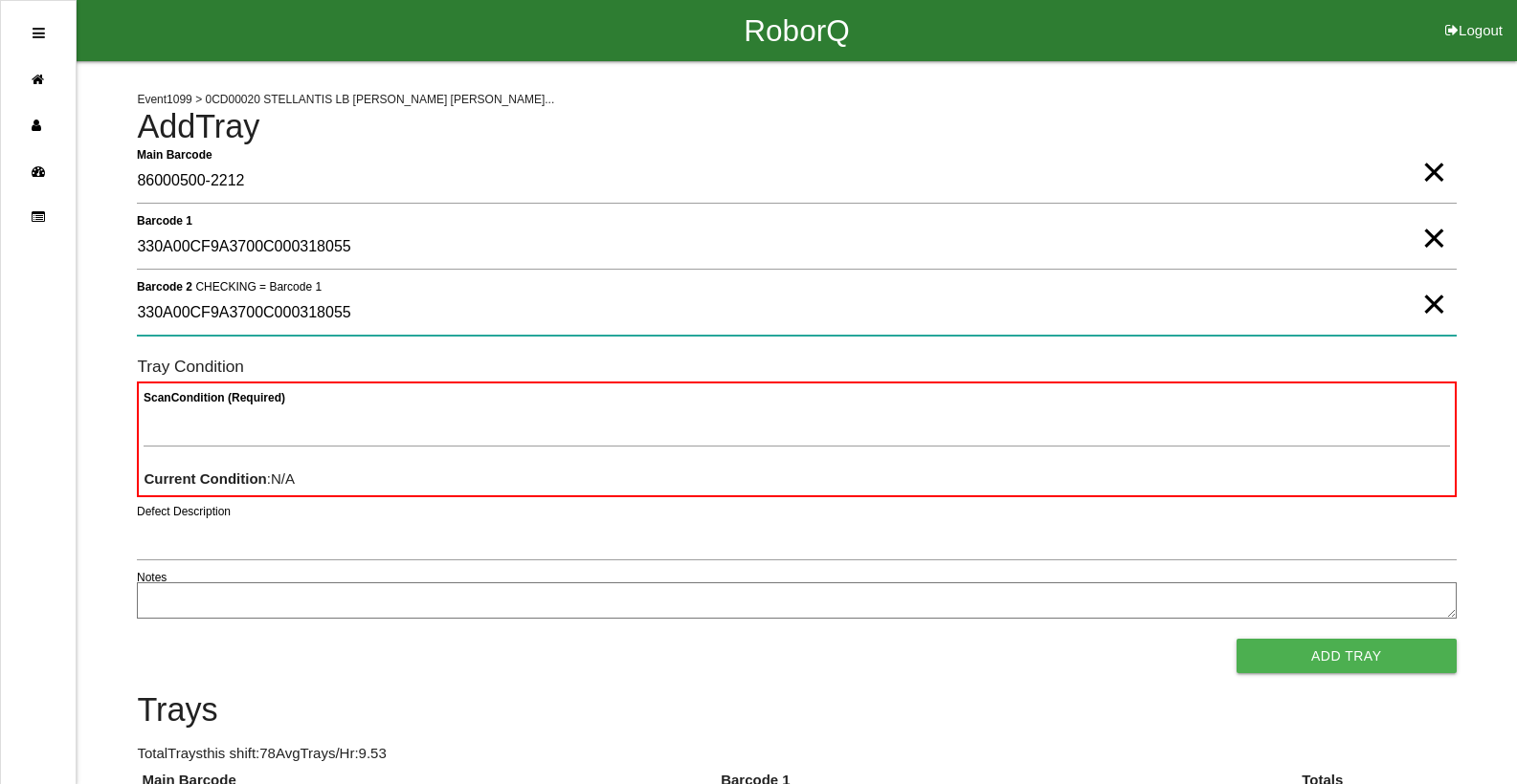
type 2 "330A00CF9A3700C000318055"
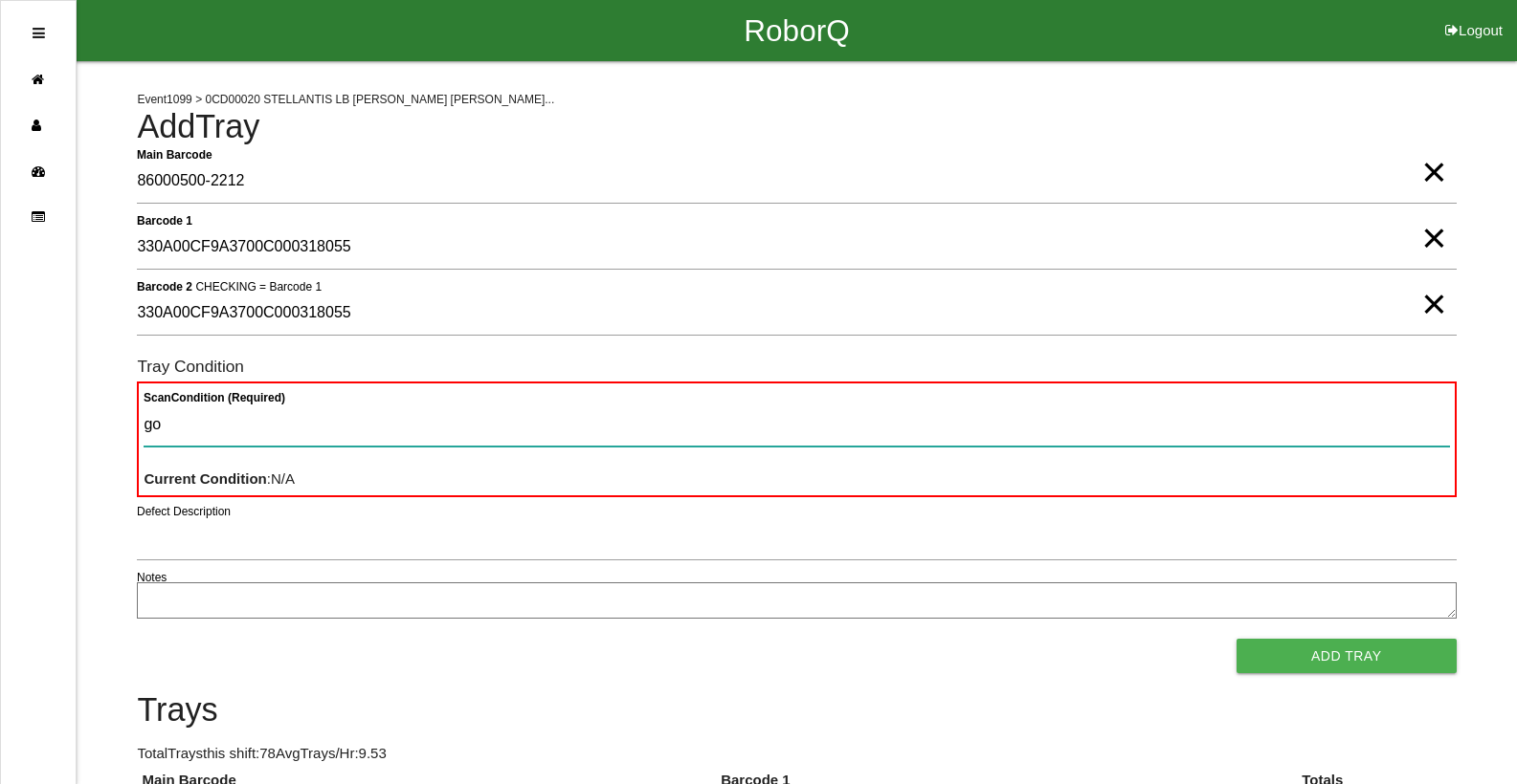
type Condition "goo"
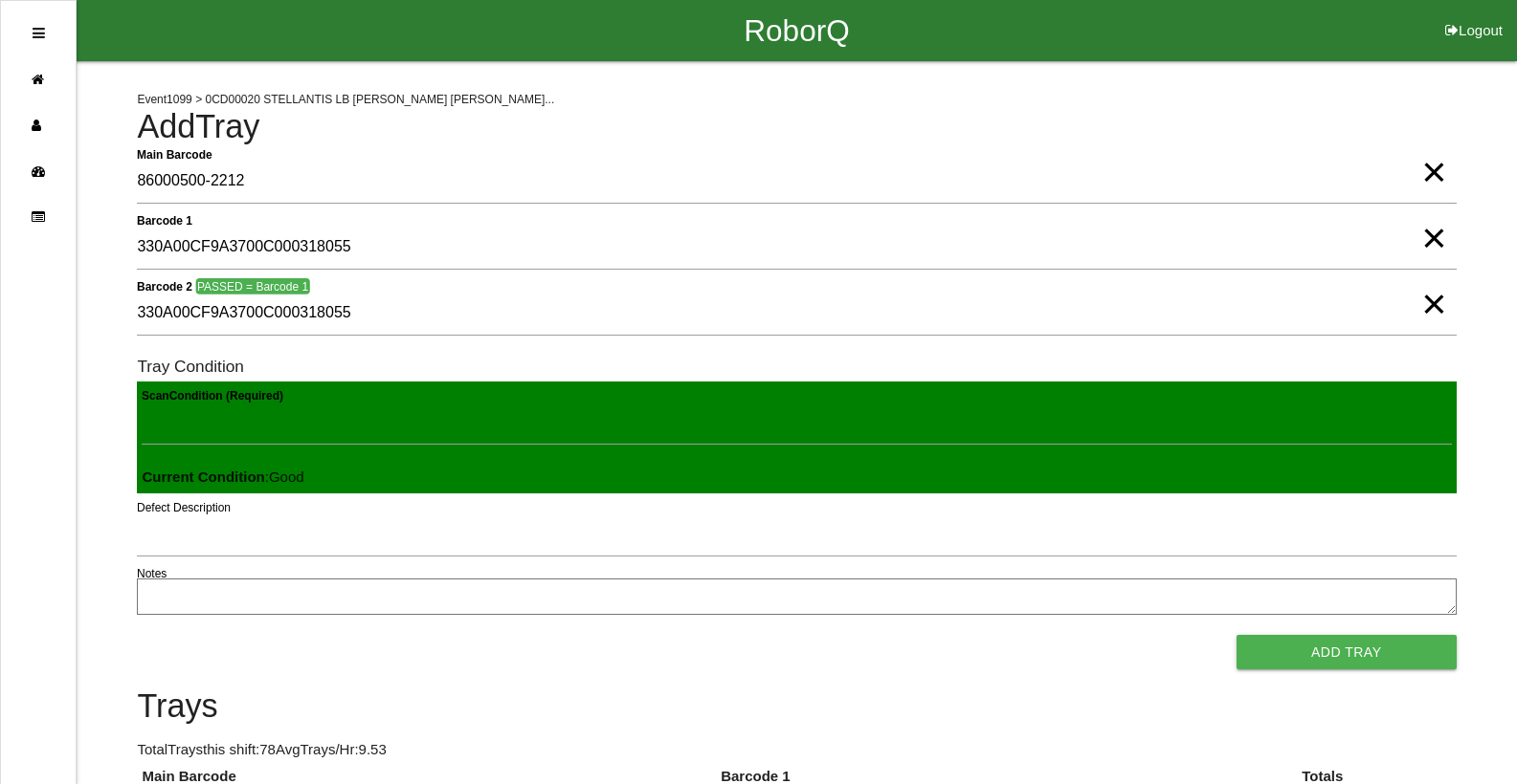
click at [1237, 635] on button "Add Tray" at bounding box center [1347, 652] width 220 height 35
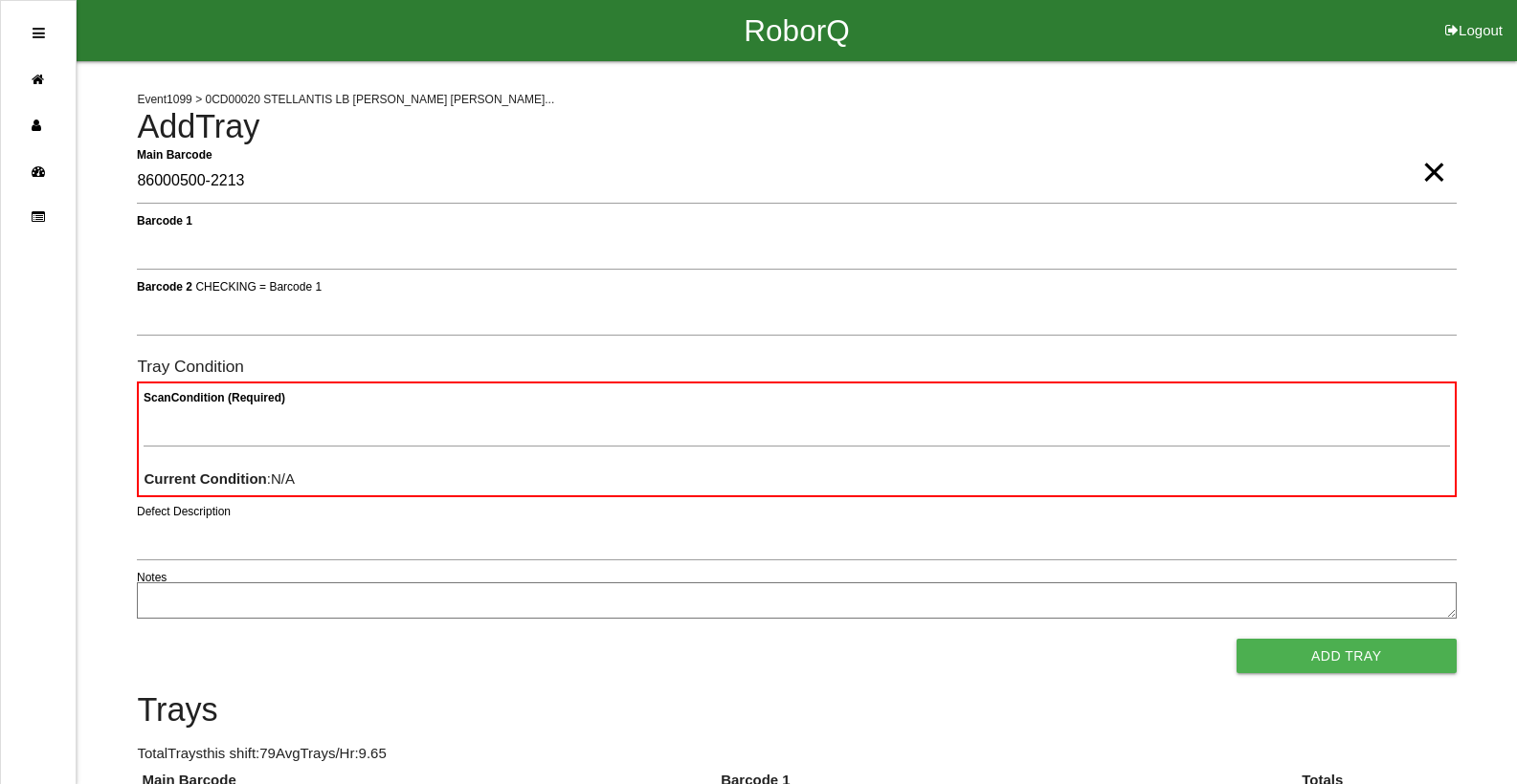
type Barcode "86000500-2213"
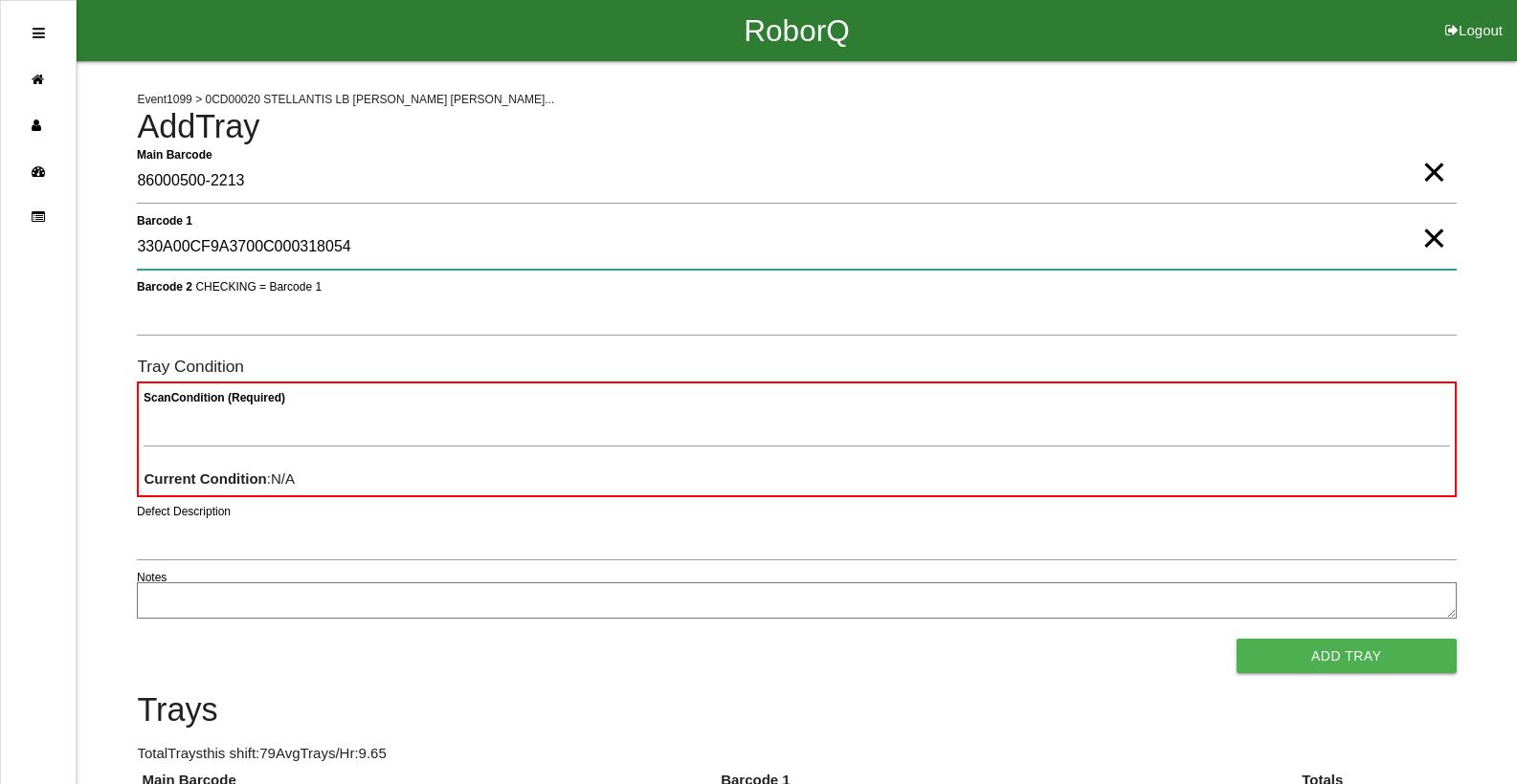
type 1 "330A00CF9A3700C000318054"
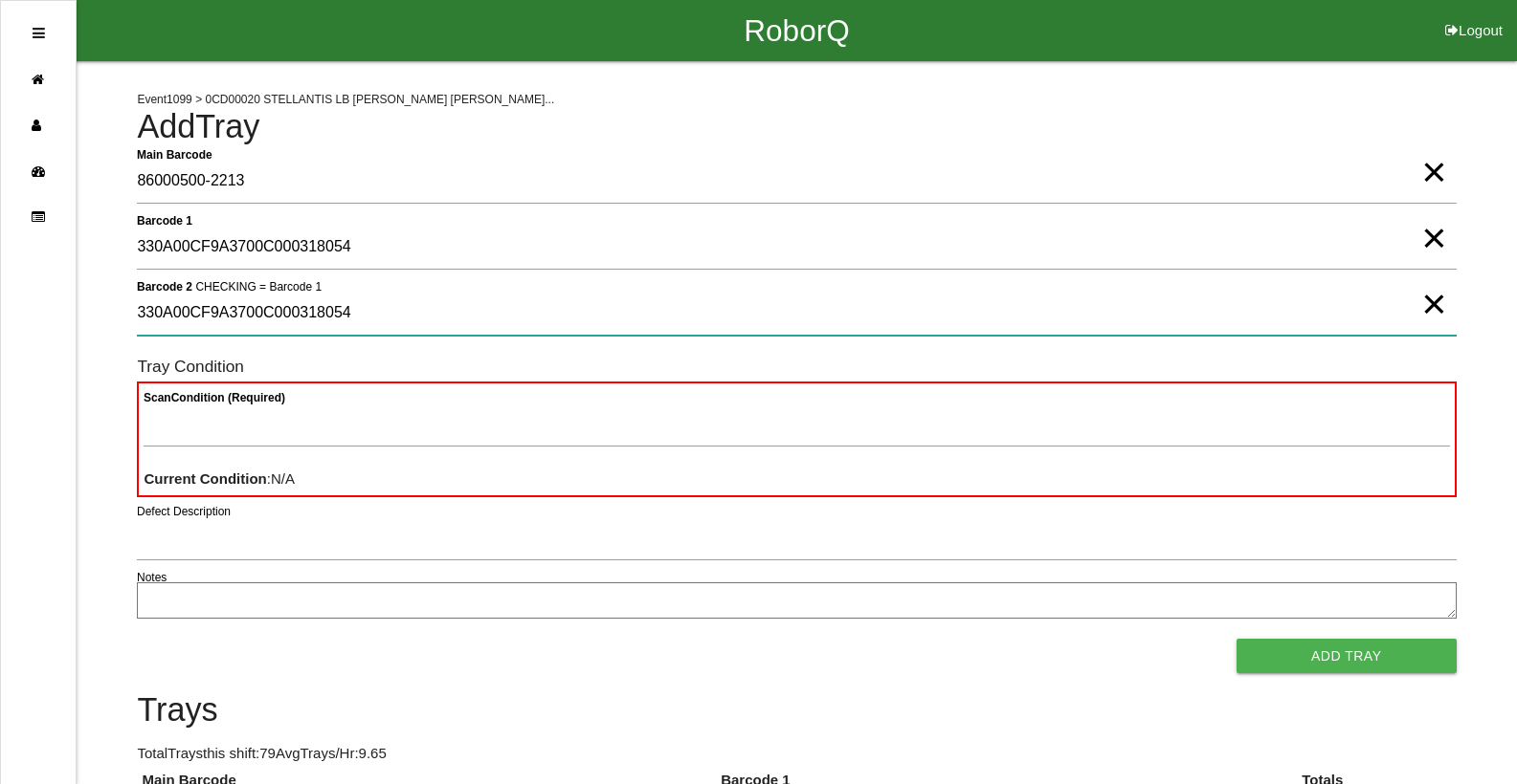
type 2 "330A00CF9A3700C000318054"
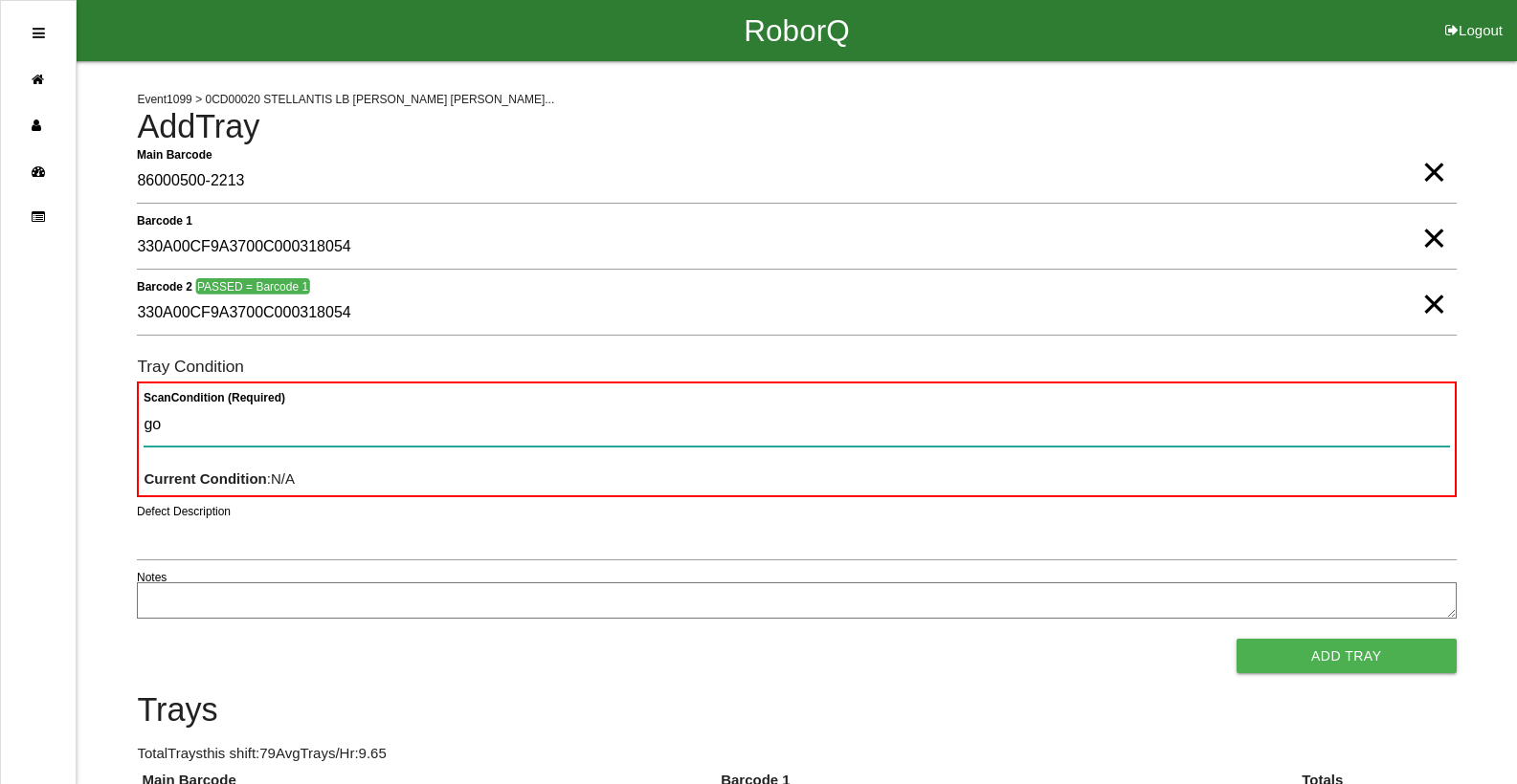
type Condition "goo"
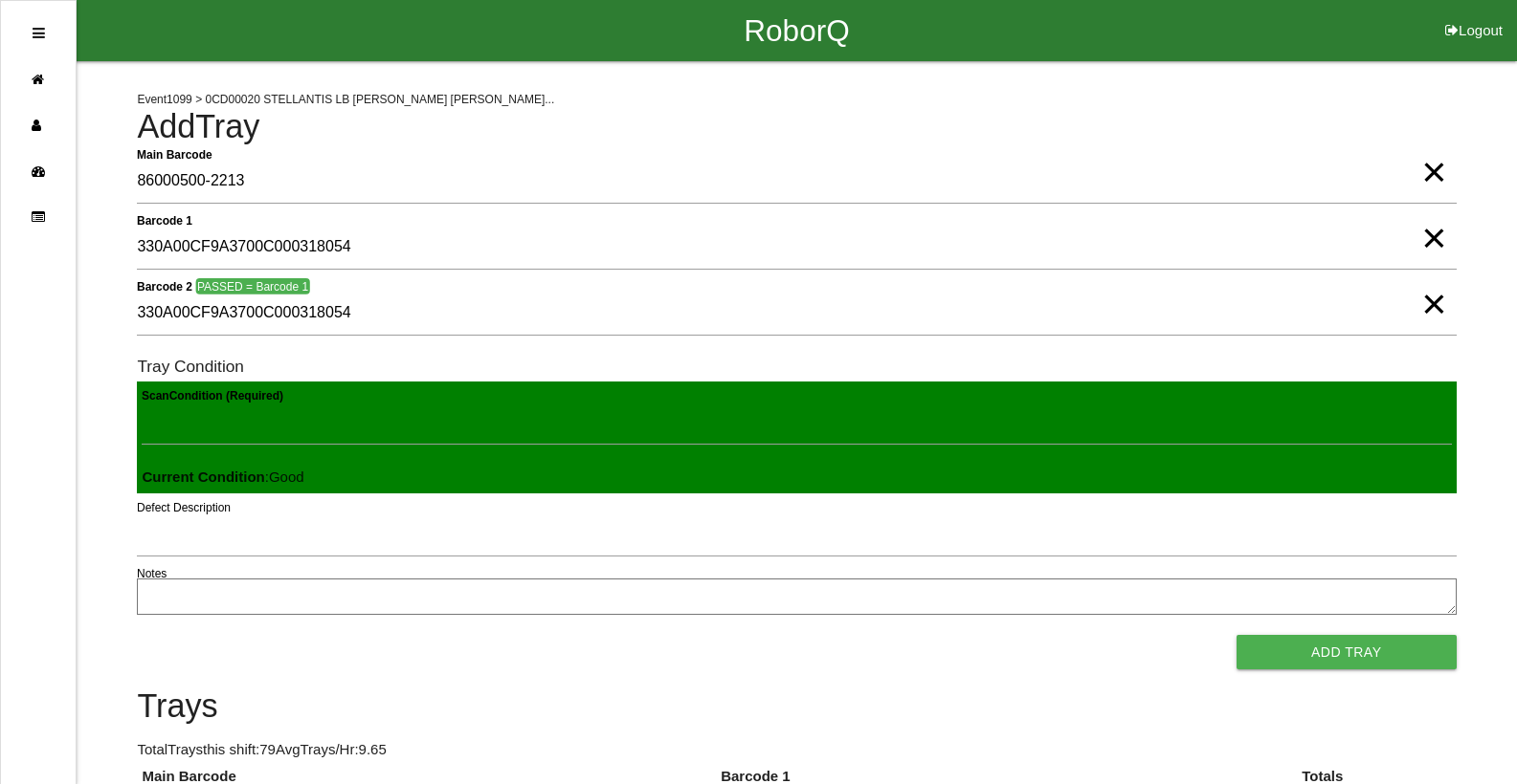
click at [1237, 635] on button "Add Tray" at bounding box center [1347, 652] width 220 height 35
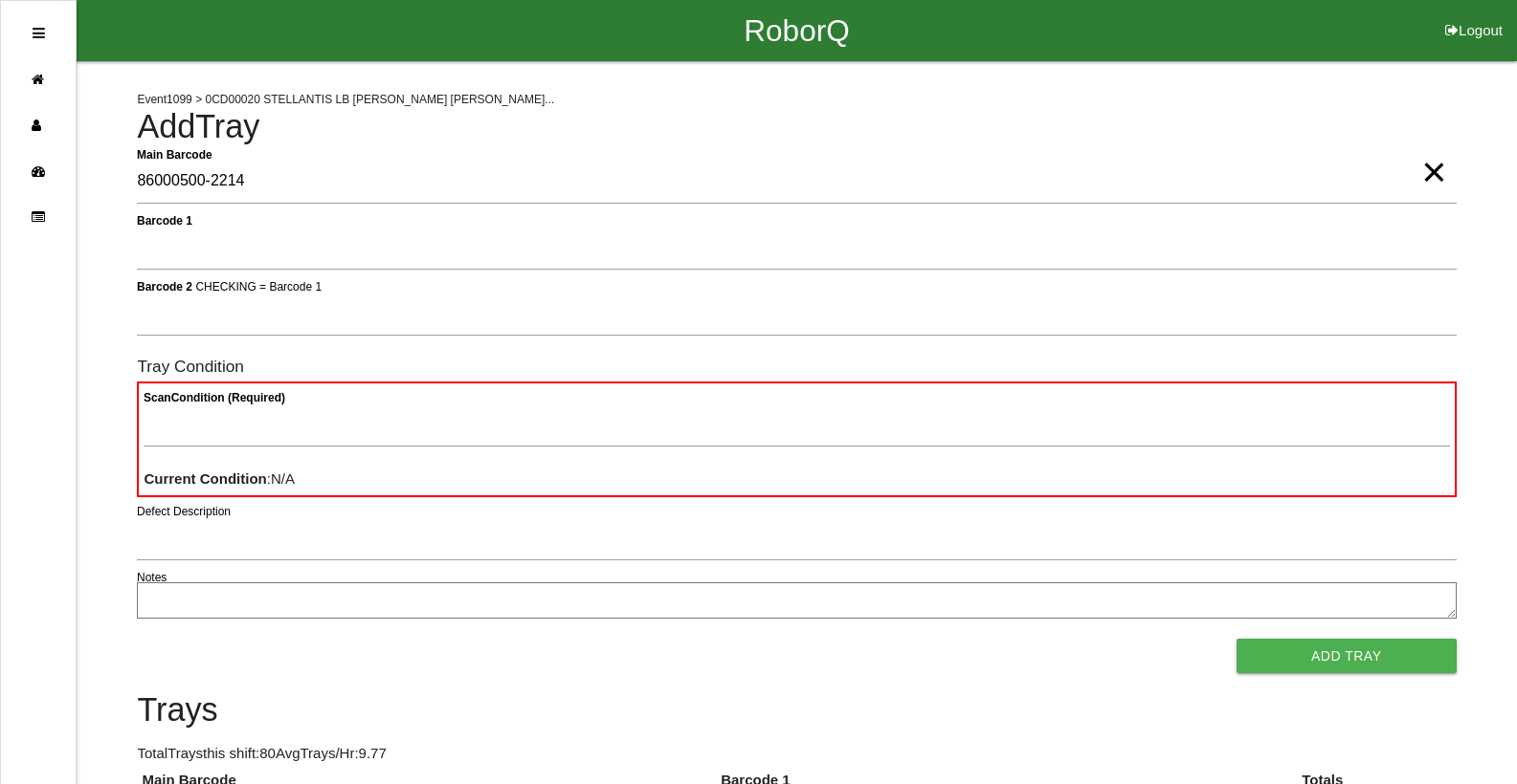
type Barcode "86000500-2214"
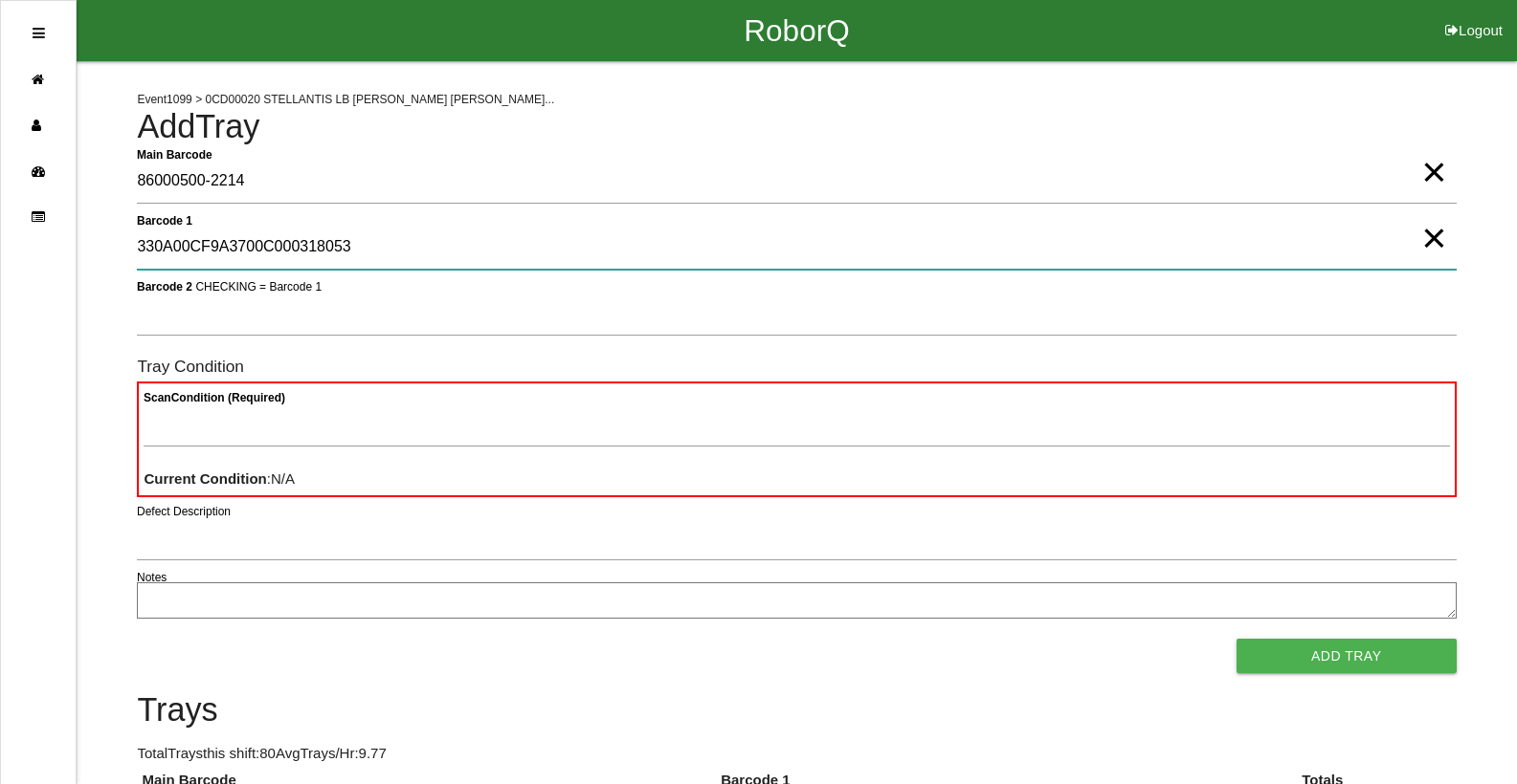
type 1 "330A00CF9A3700C000318053"
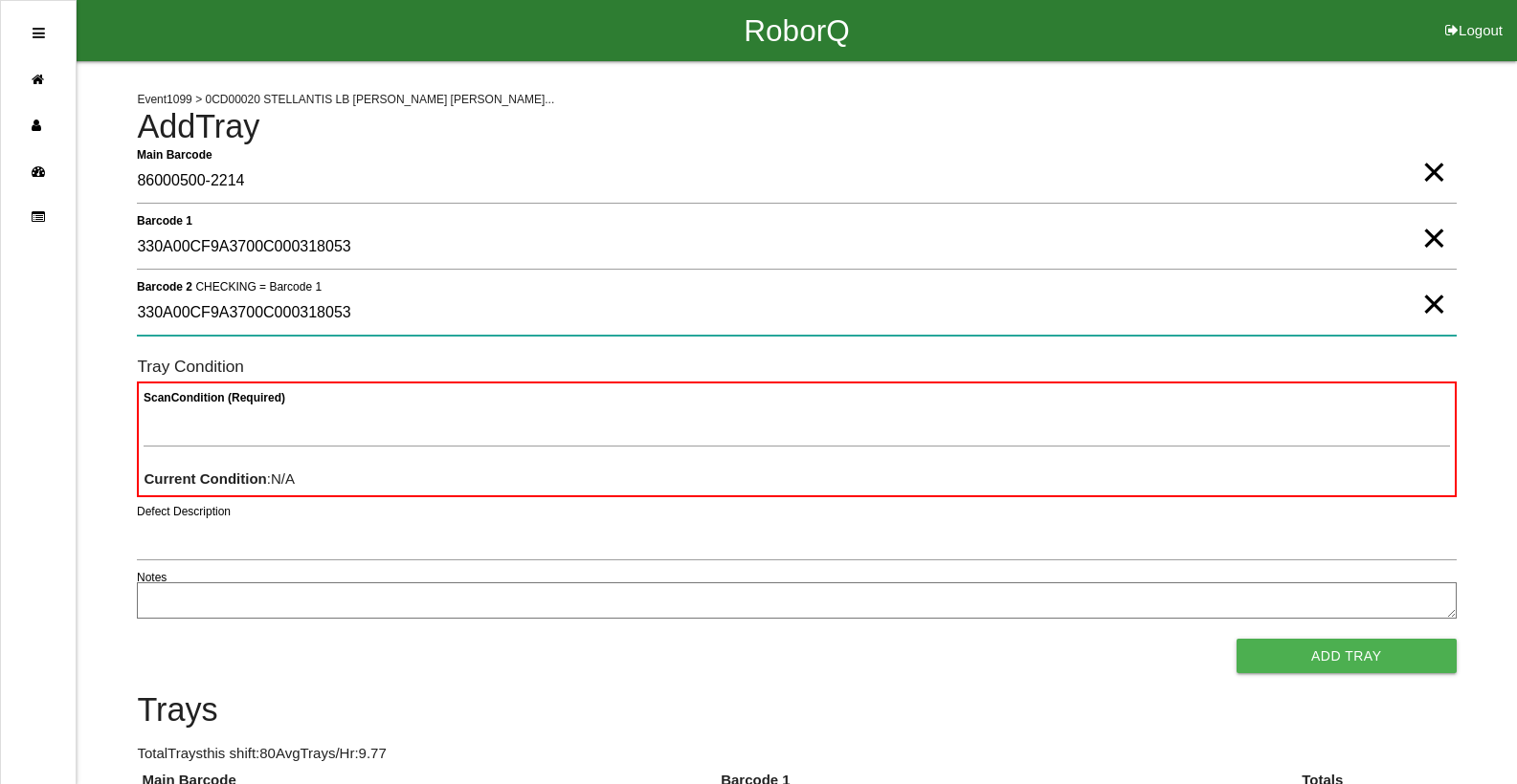
type 2 "330A00CF9A3700C000318053"
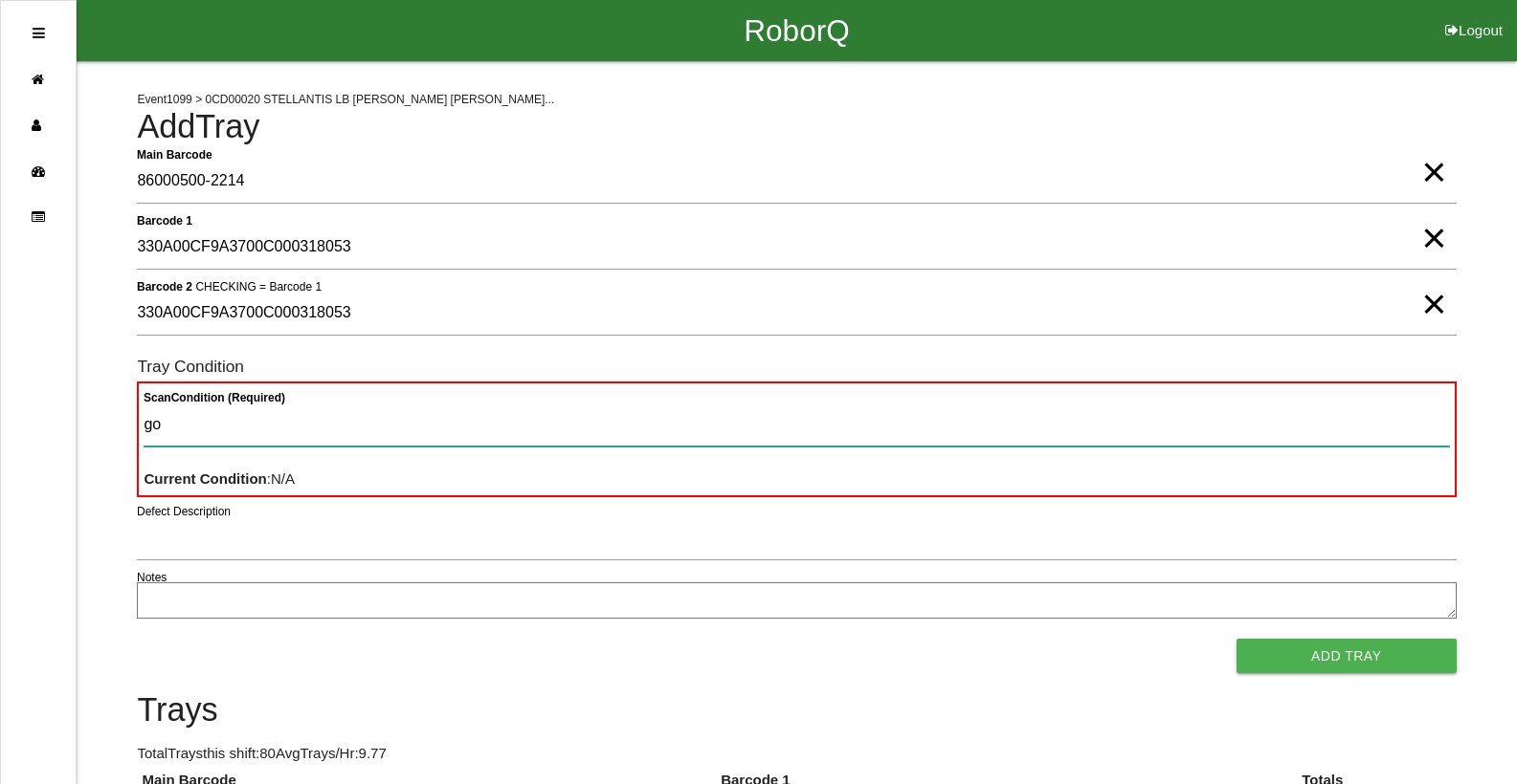
type Condition "goo"
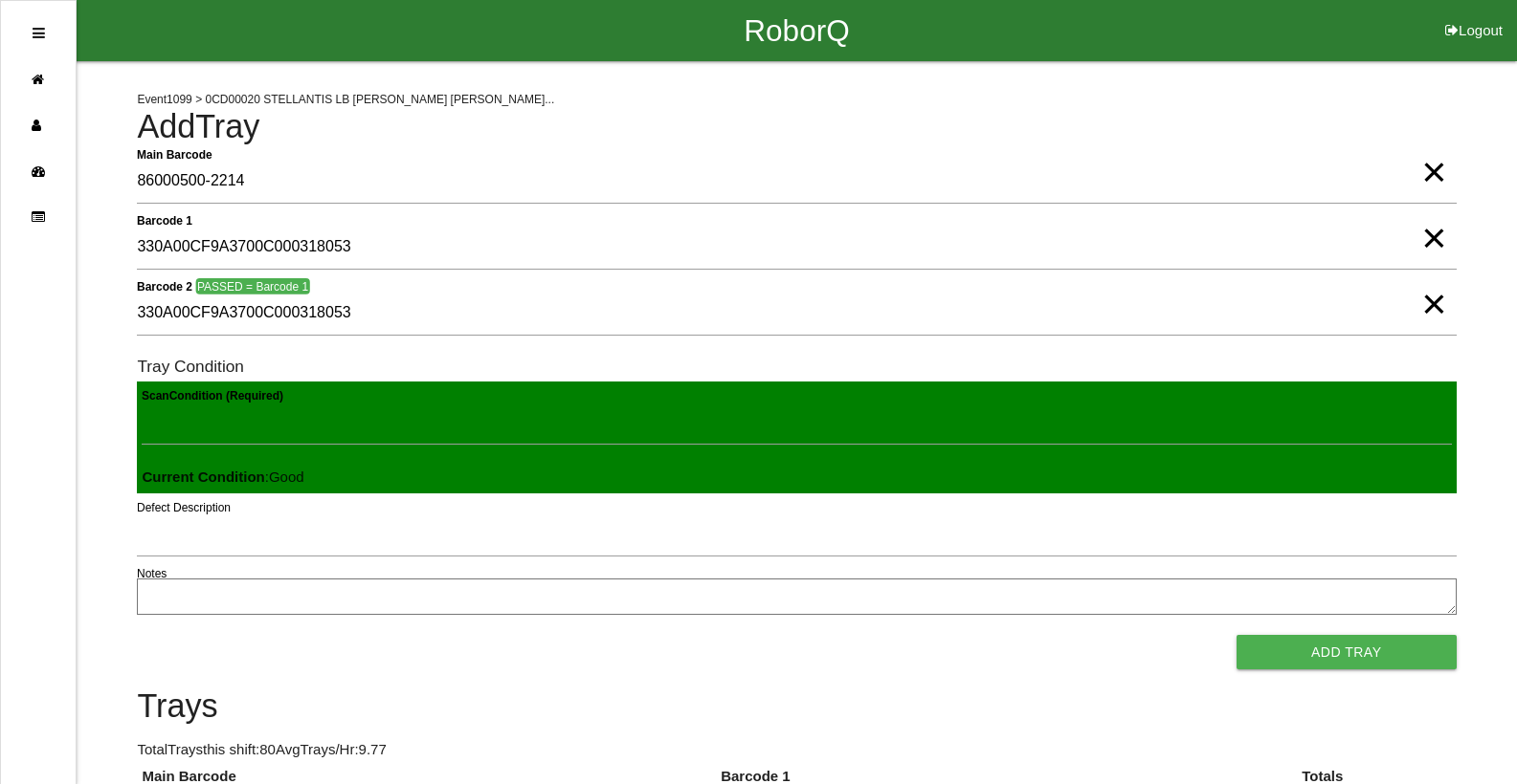
click at [1237, 635] on button "Add Tray" at bounding box center [1347, 652] width 220 height 35
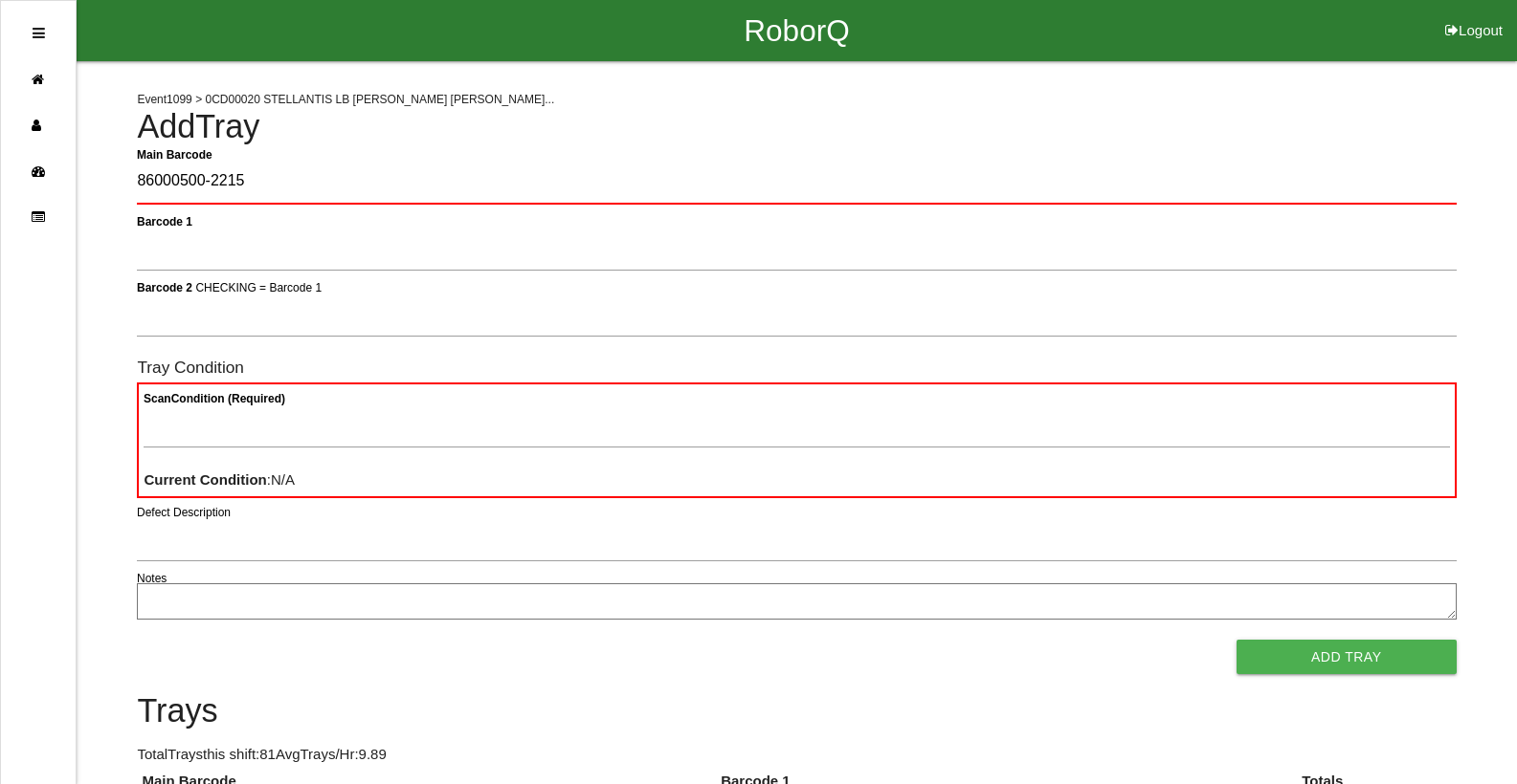
type Barcode "86000500-2215"
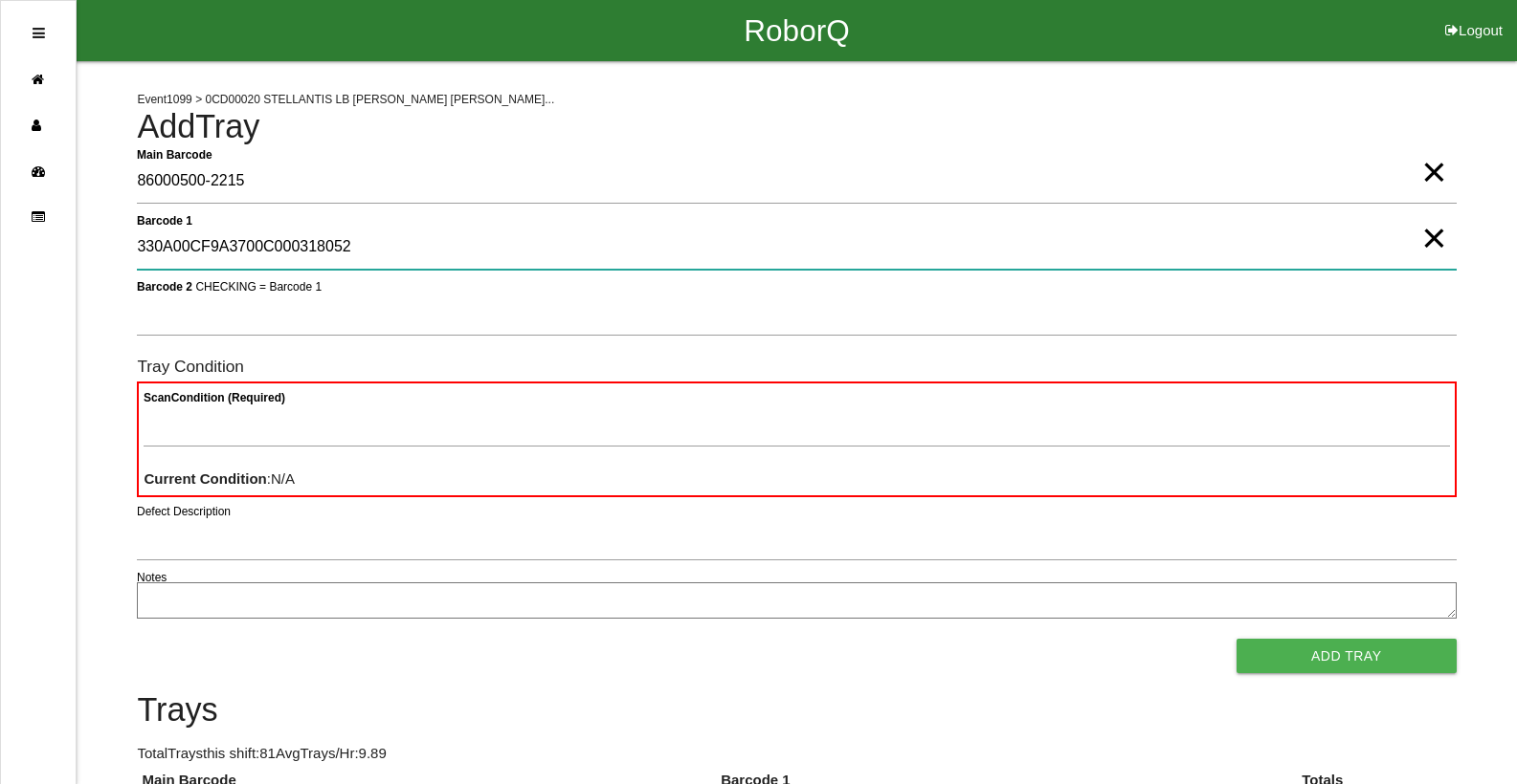
type 1 "330A00CF9A3700C000318052"
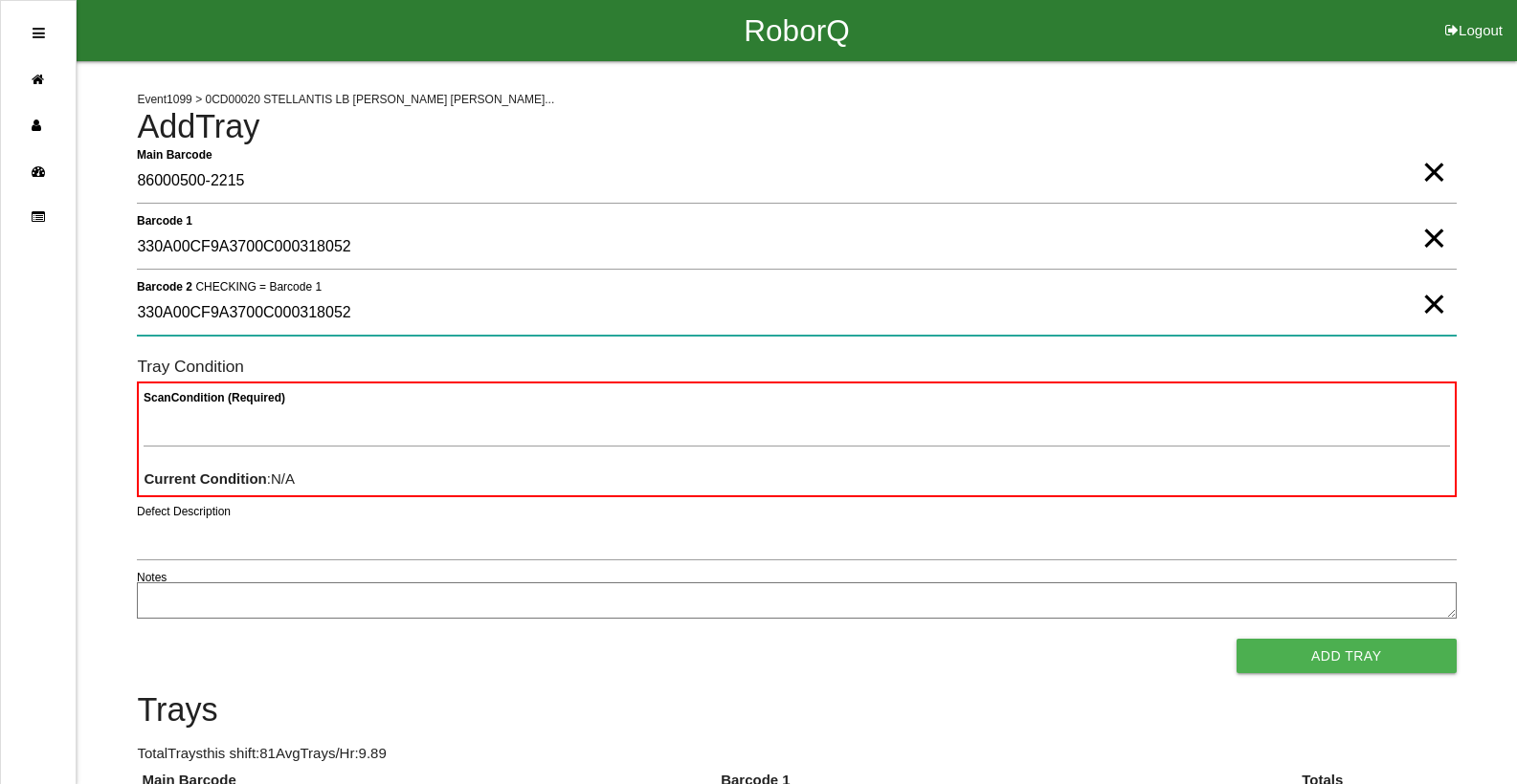
type 2 "330A00CF9A3700C000318052"
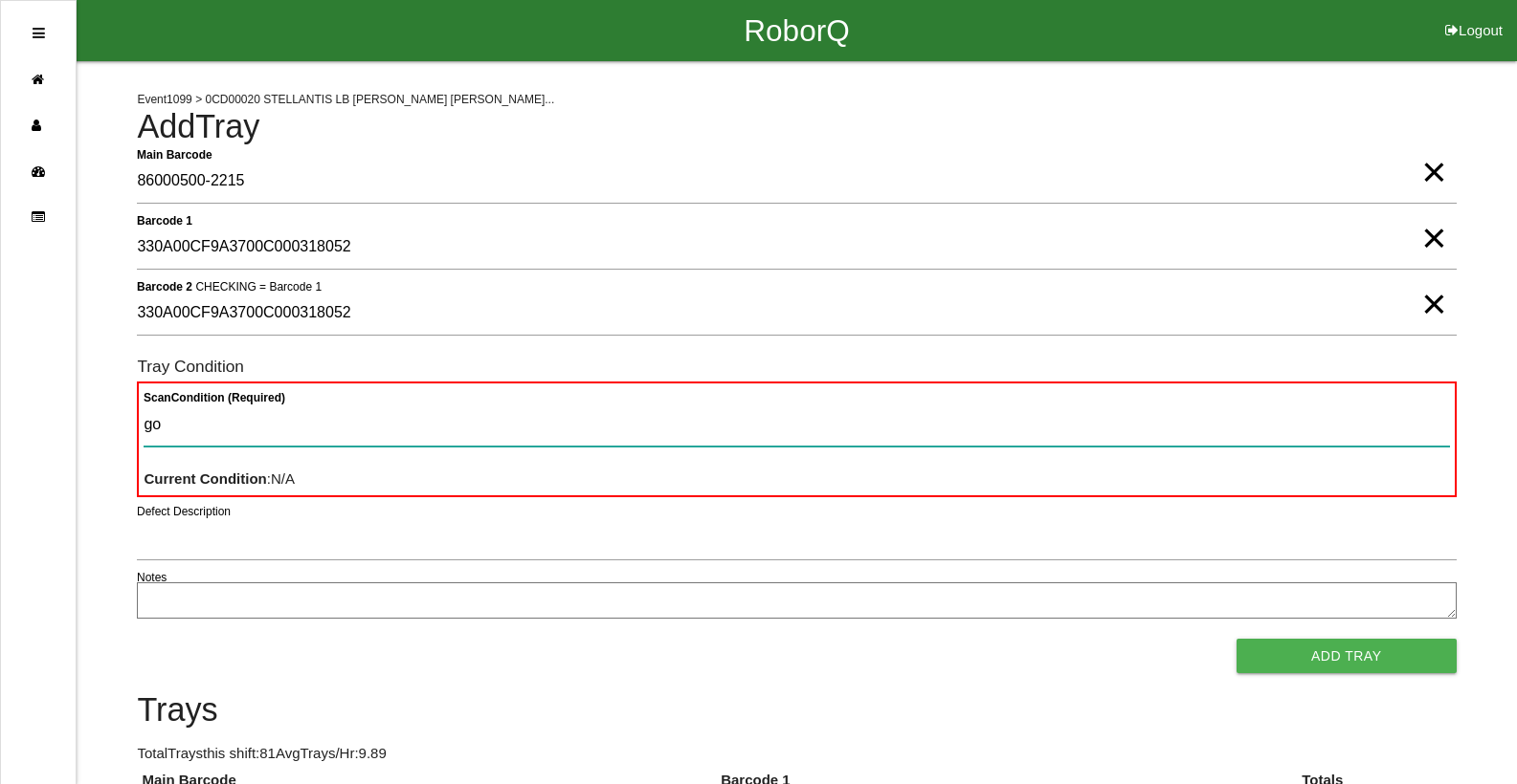
type Condition "goo"
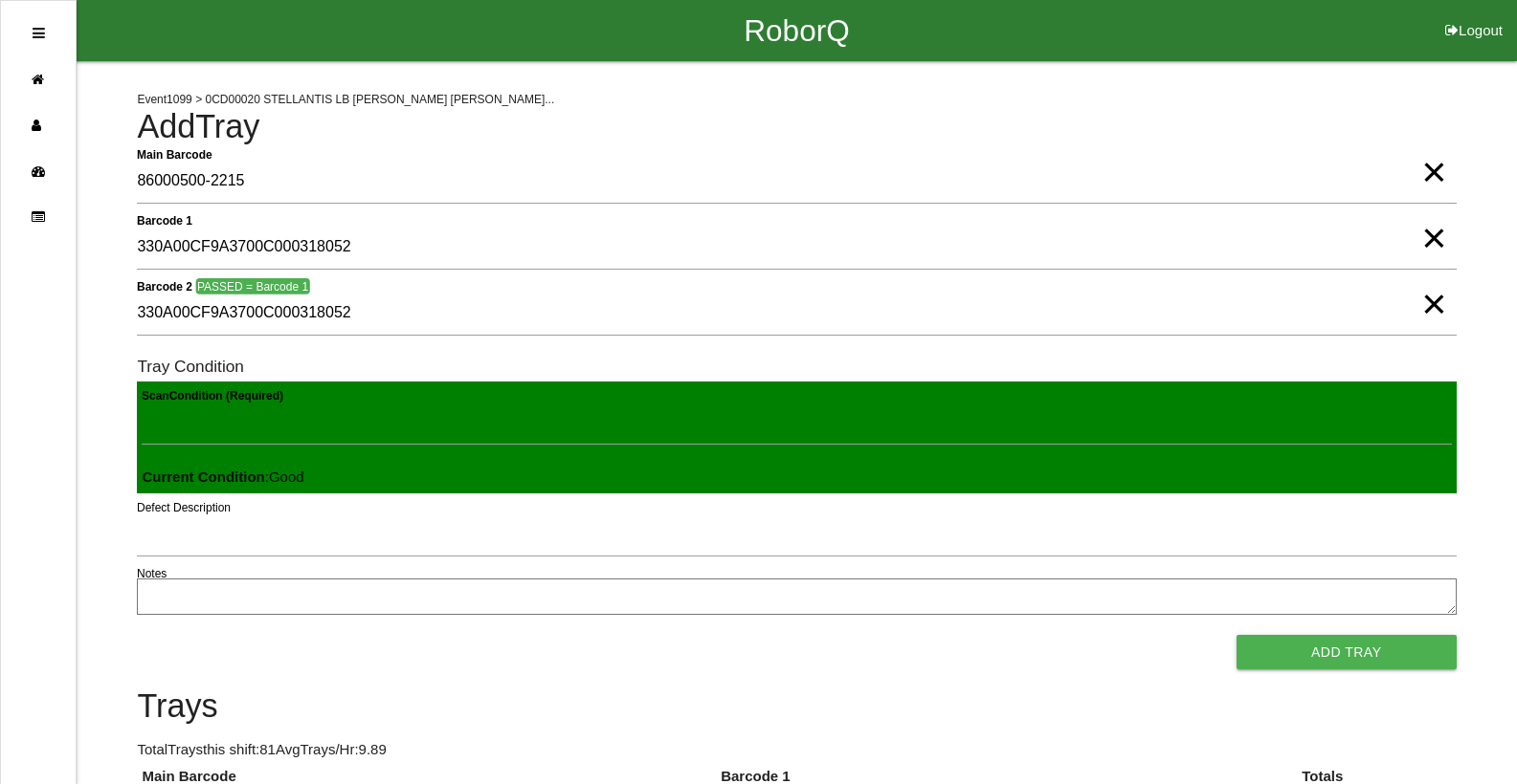
click at [1237, 635] on button "Add Tray" at bounding box center [1347, 652] width 220 height 35
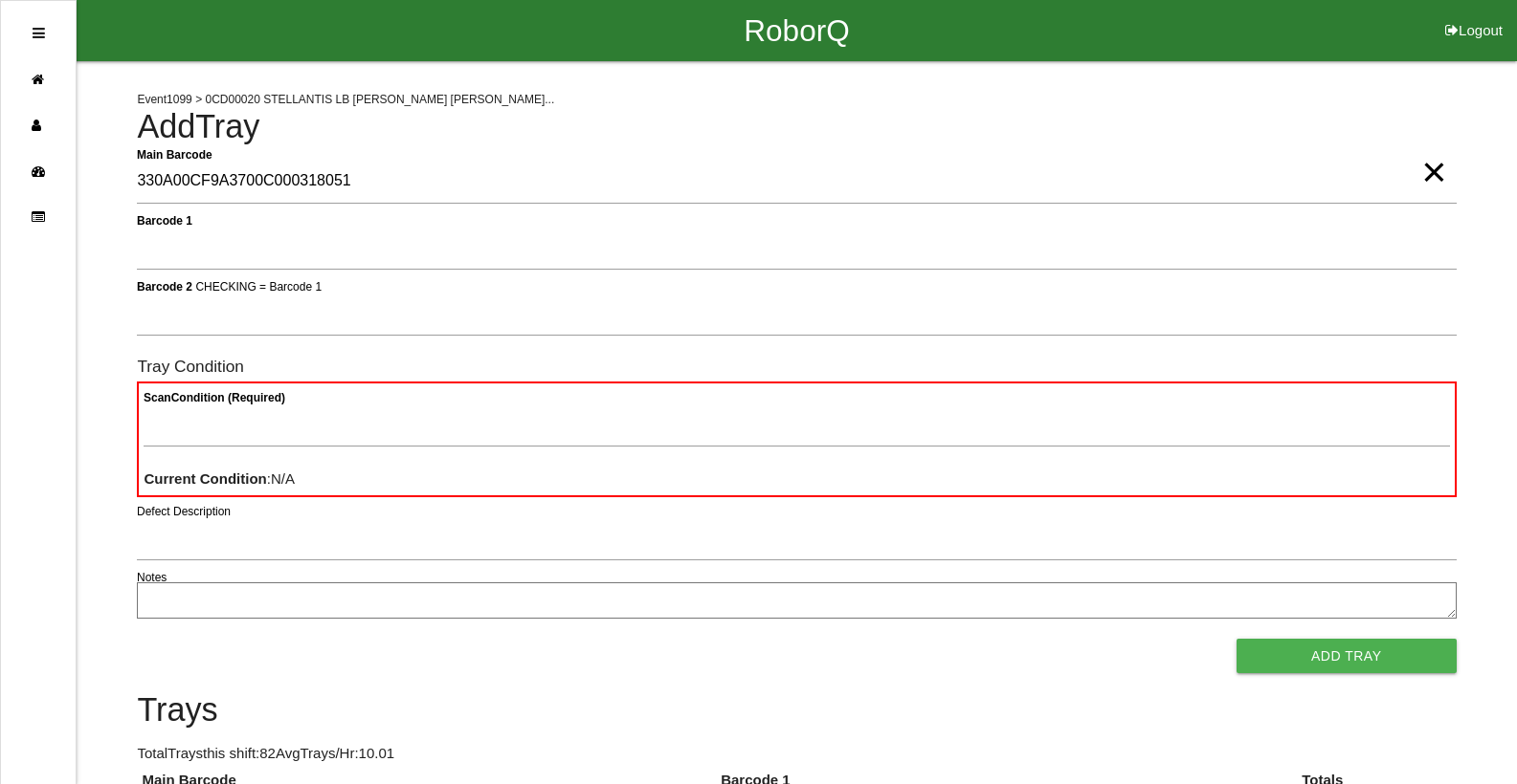
type Barcode "330A00CF9A3700C000318051"
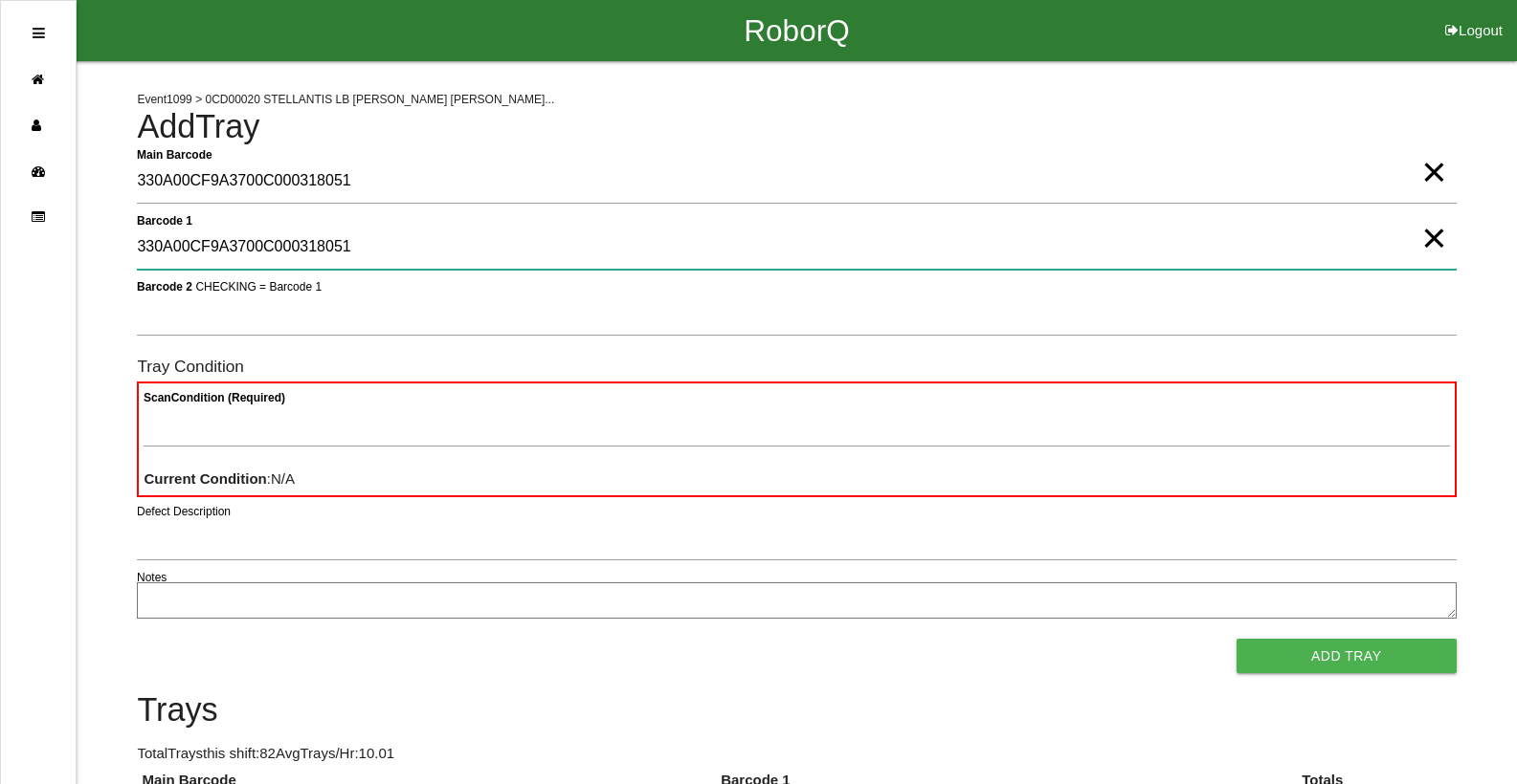
type 1 "330A00CF9A3700C000318051"
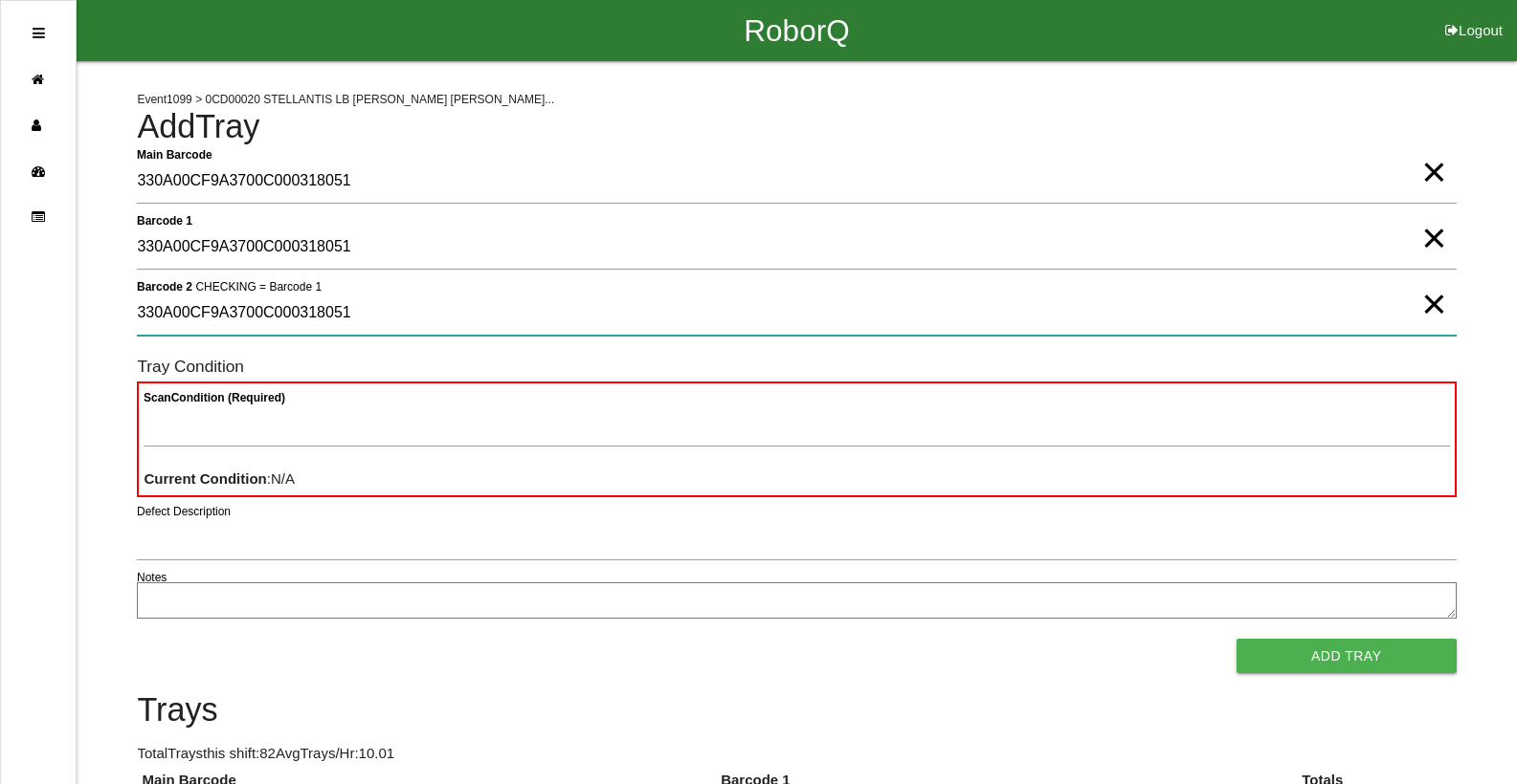
type 2 "330A00CF9A3700C000318051"
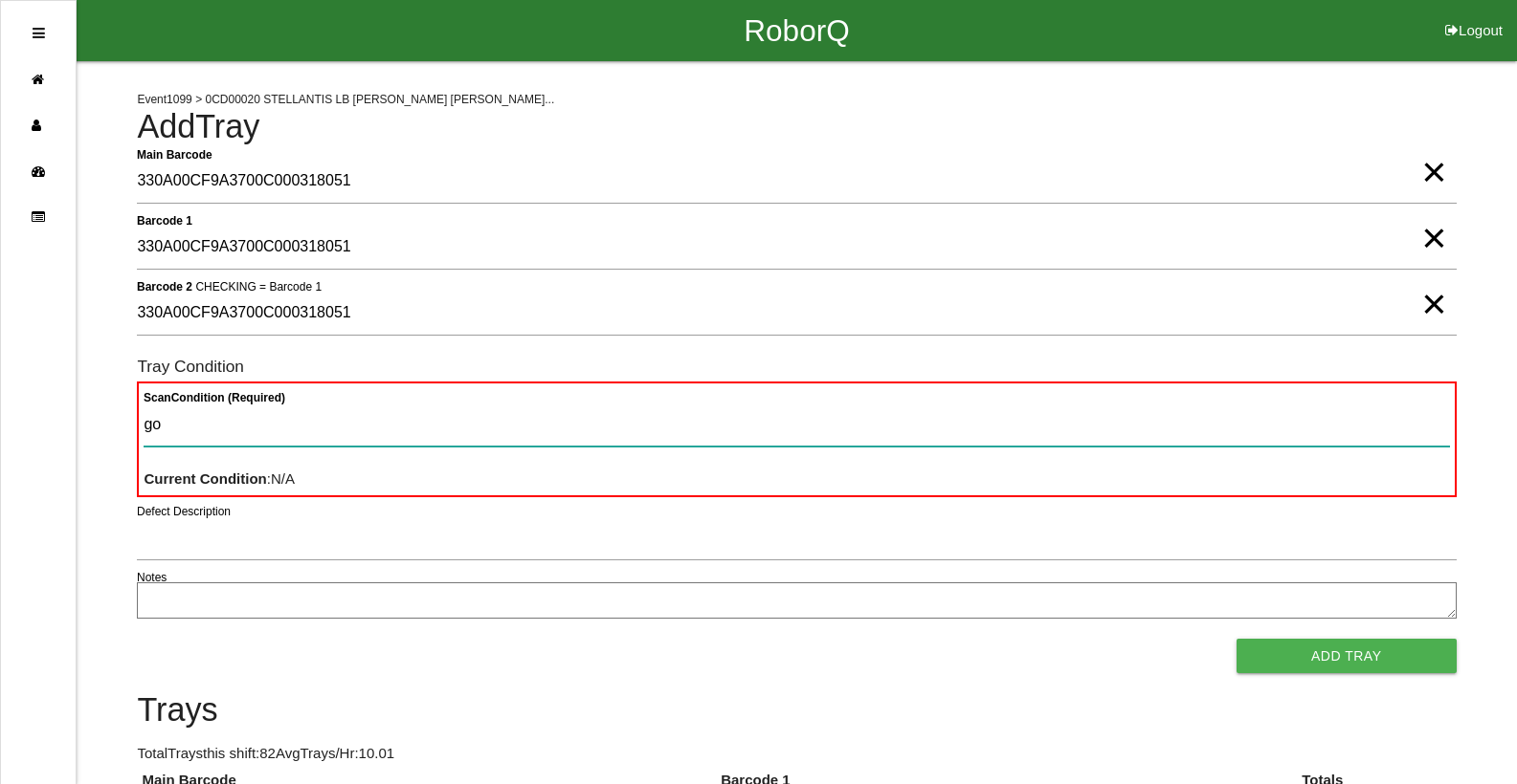
type Condition "goo"
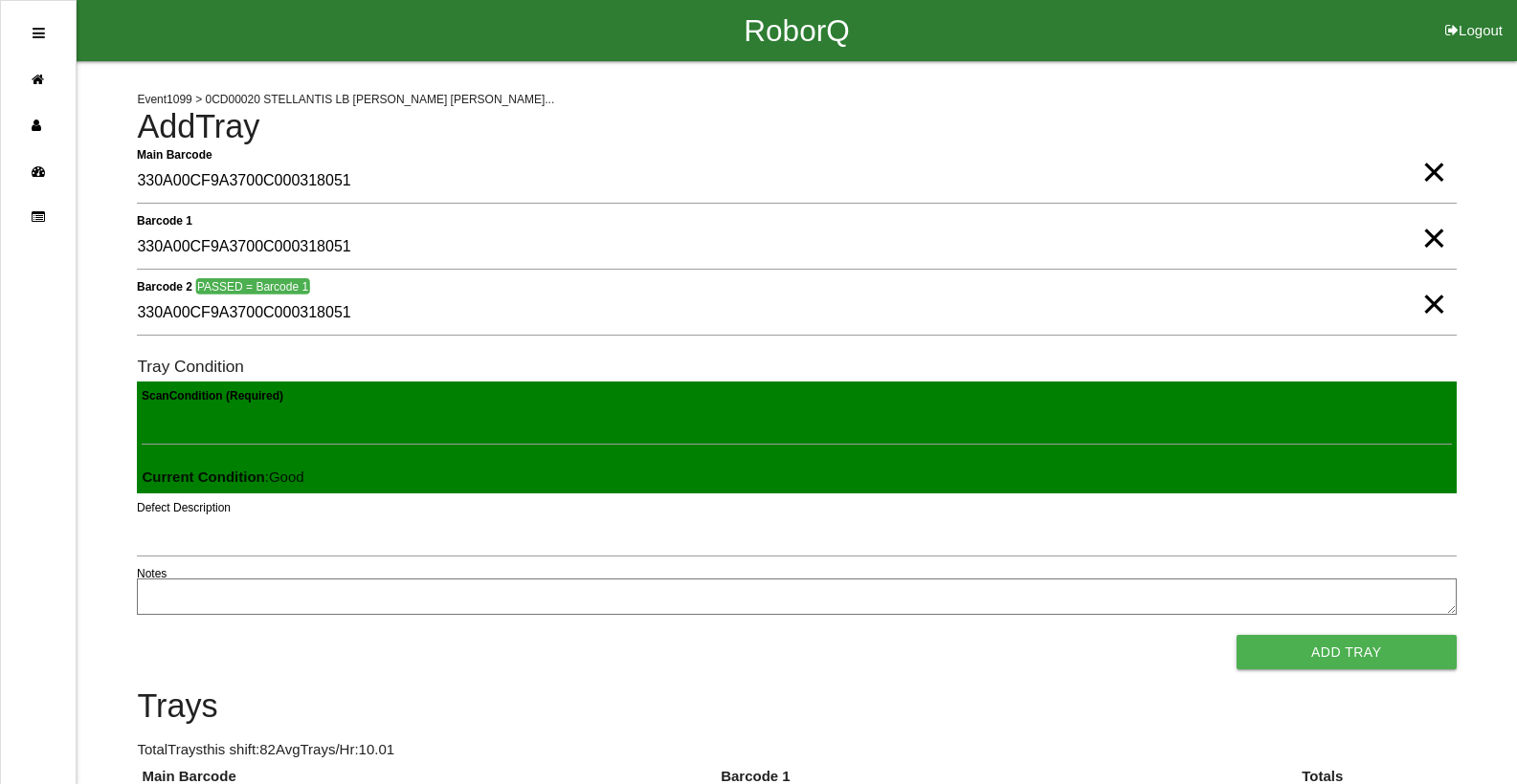
click at [1237, 635] on button "Add Tray" at bounding box center [1347, 652] width 220 height 35
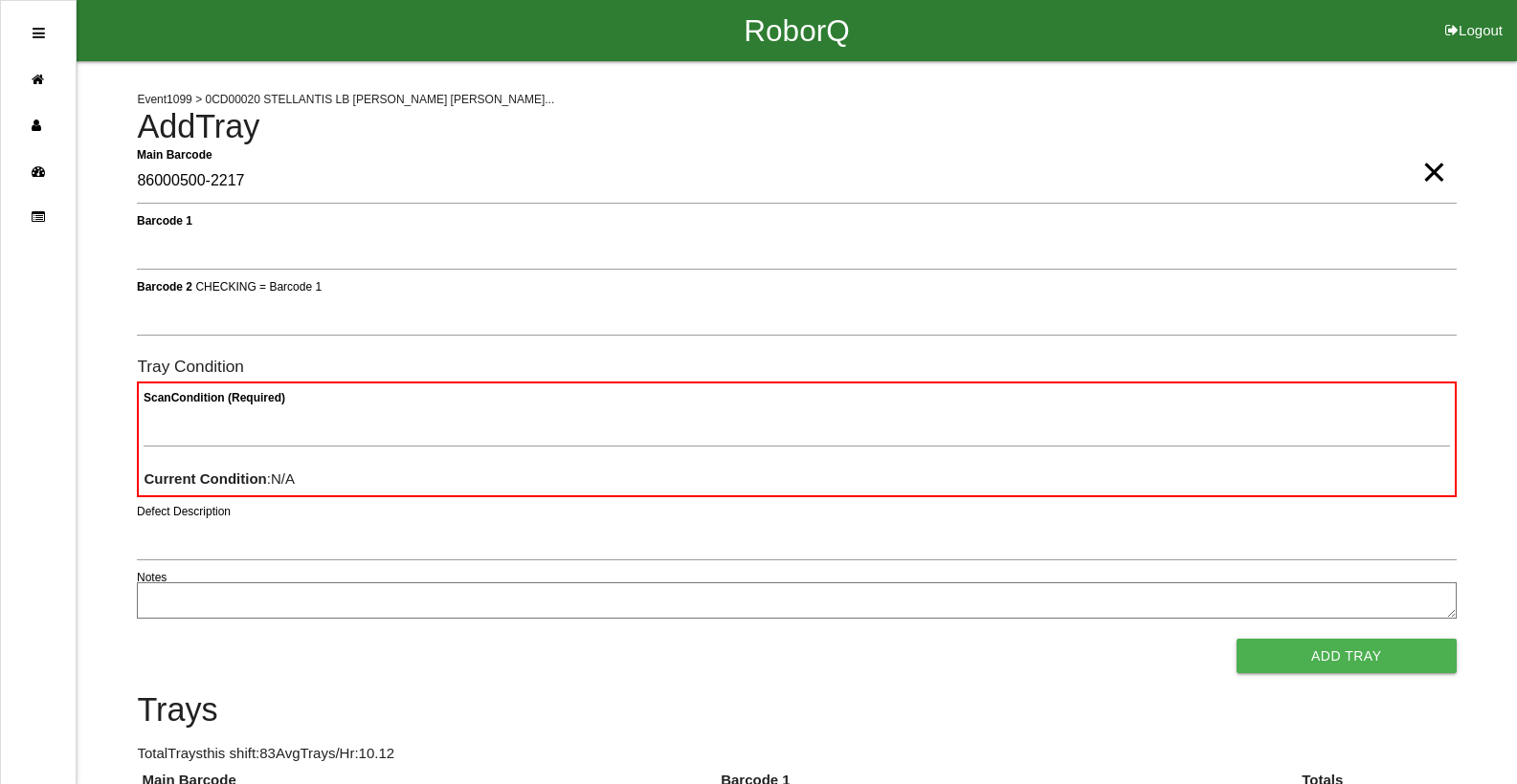
type Barcode "86000500-2217"
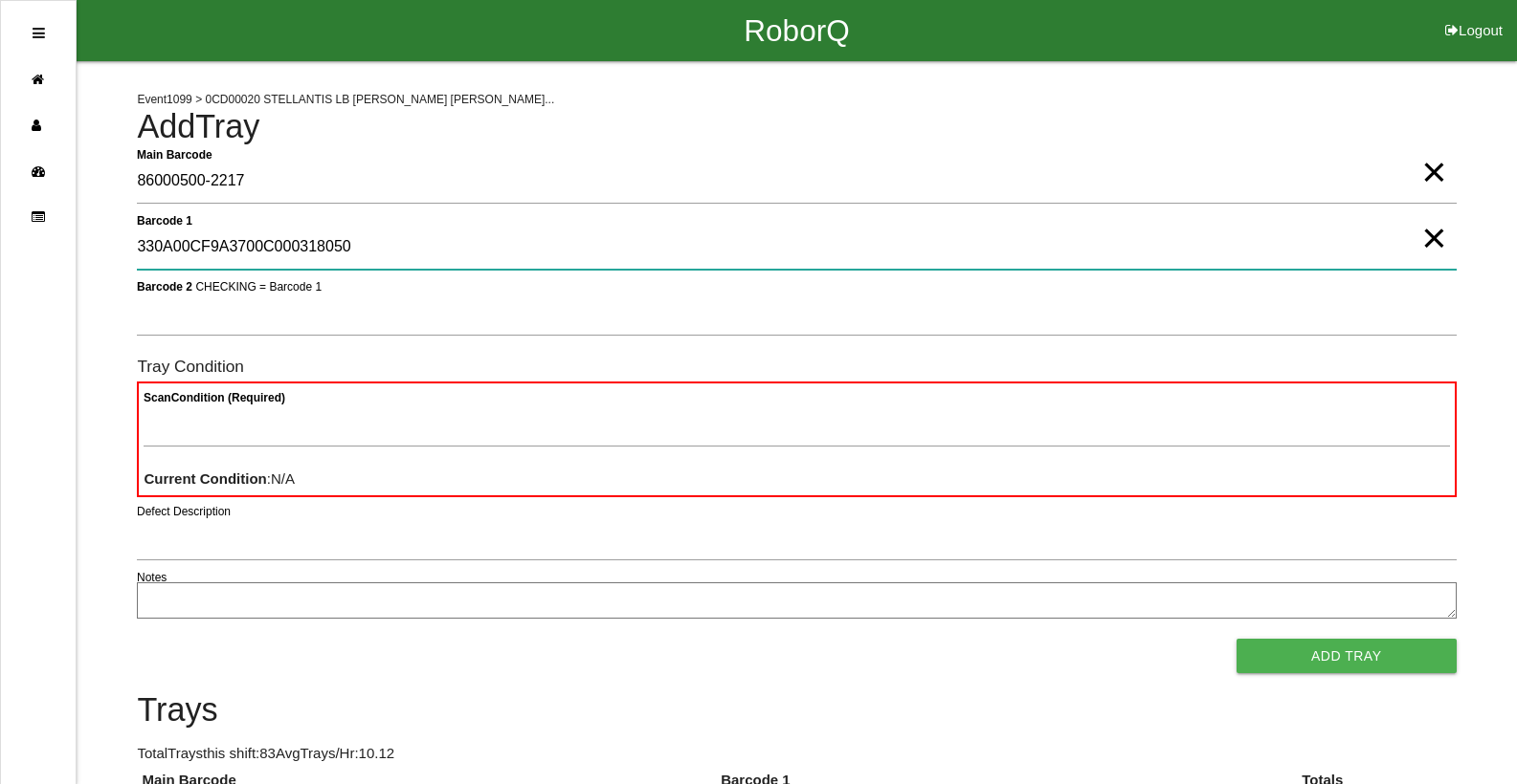
type 1 "330A00CF9A3700C000318050"
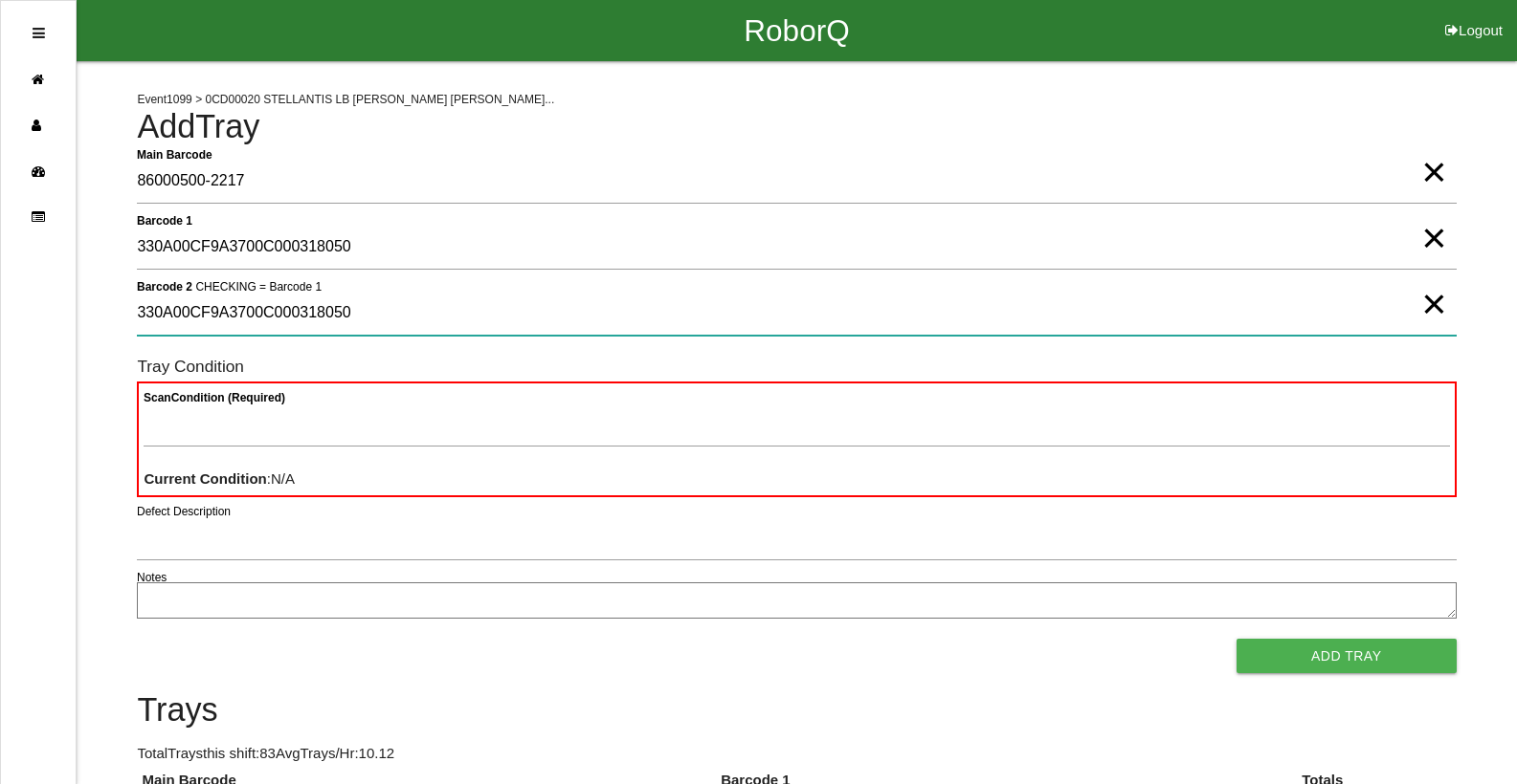
type 2 "330A00CF9A3700C000318050"
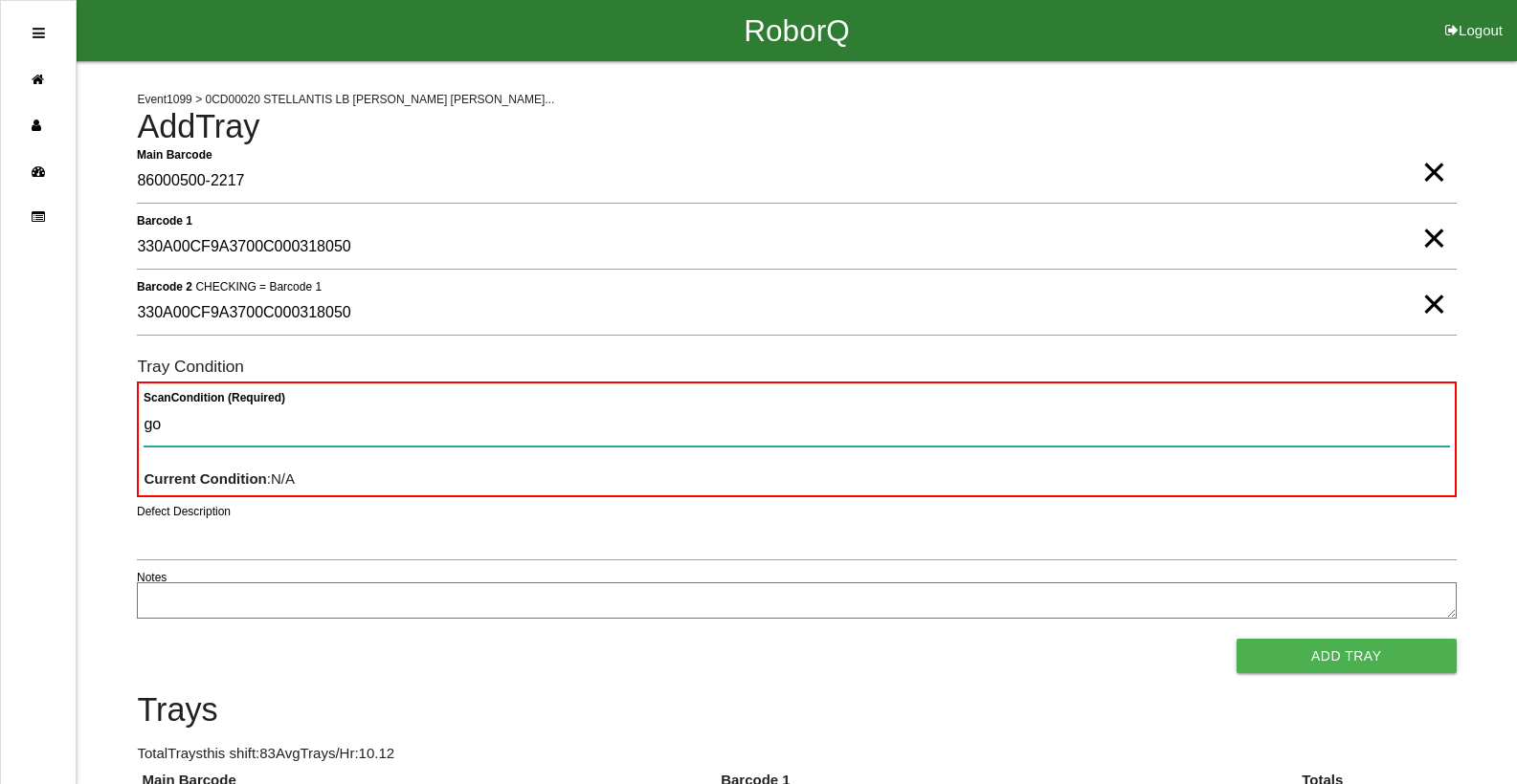
type Condition "goo"
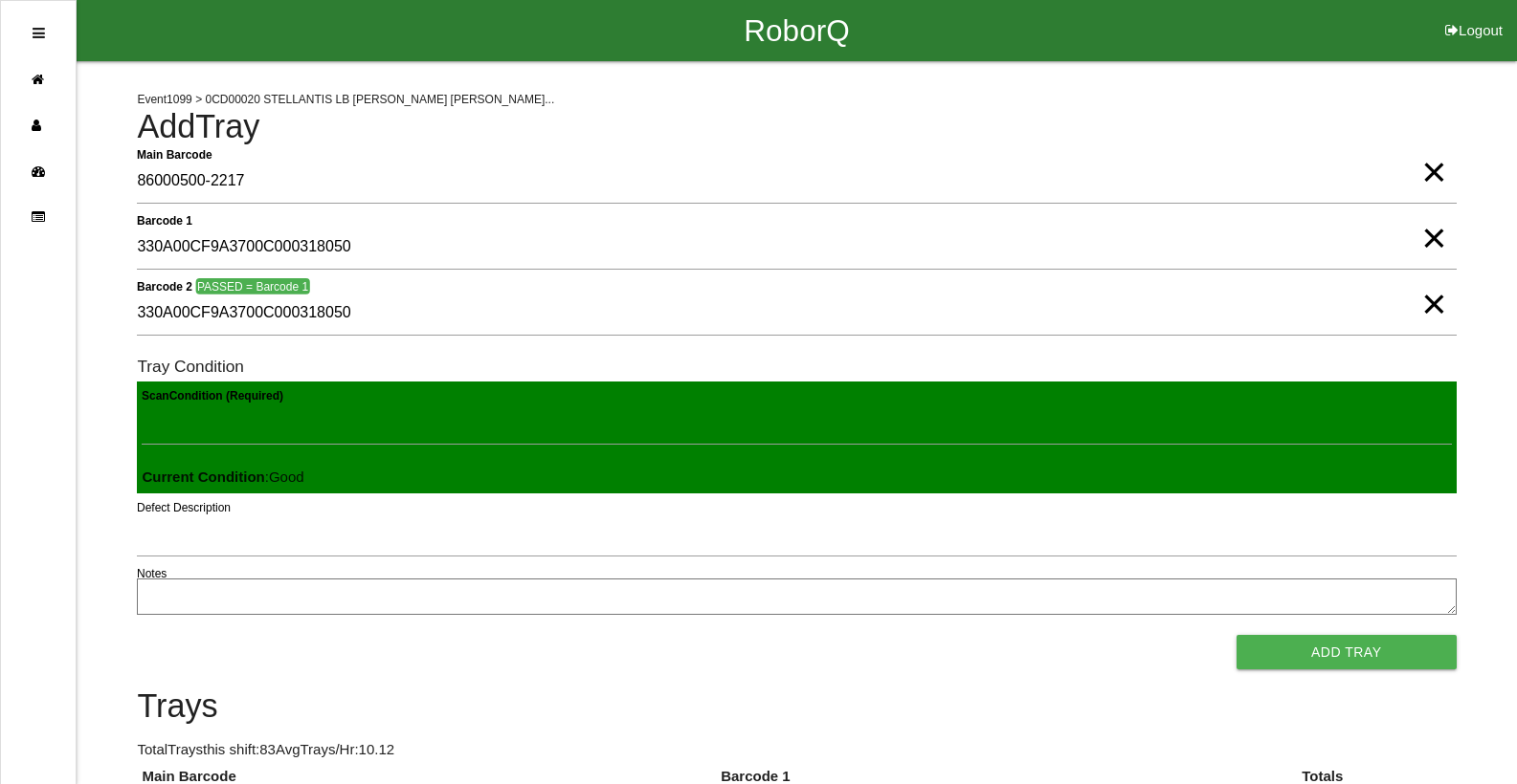
click at [1237, 635] on button "Add Tray" at bounding box center [1347, 652] width 220 height 35
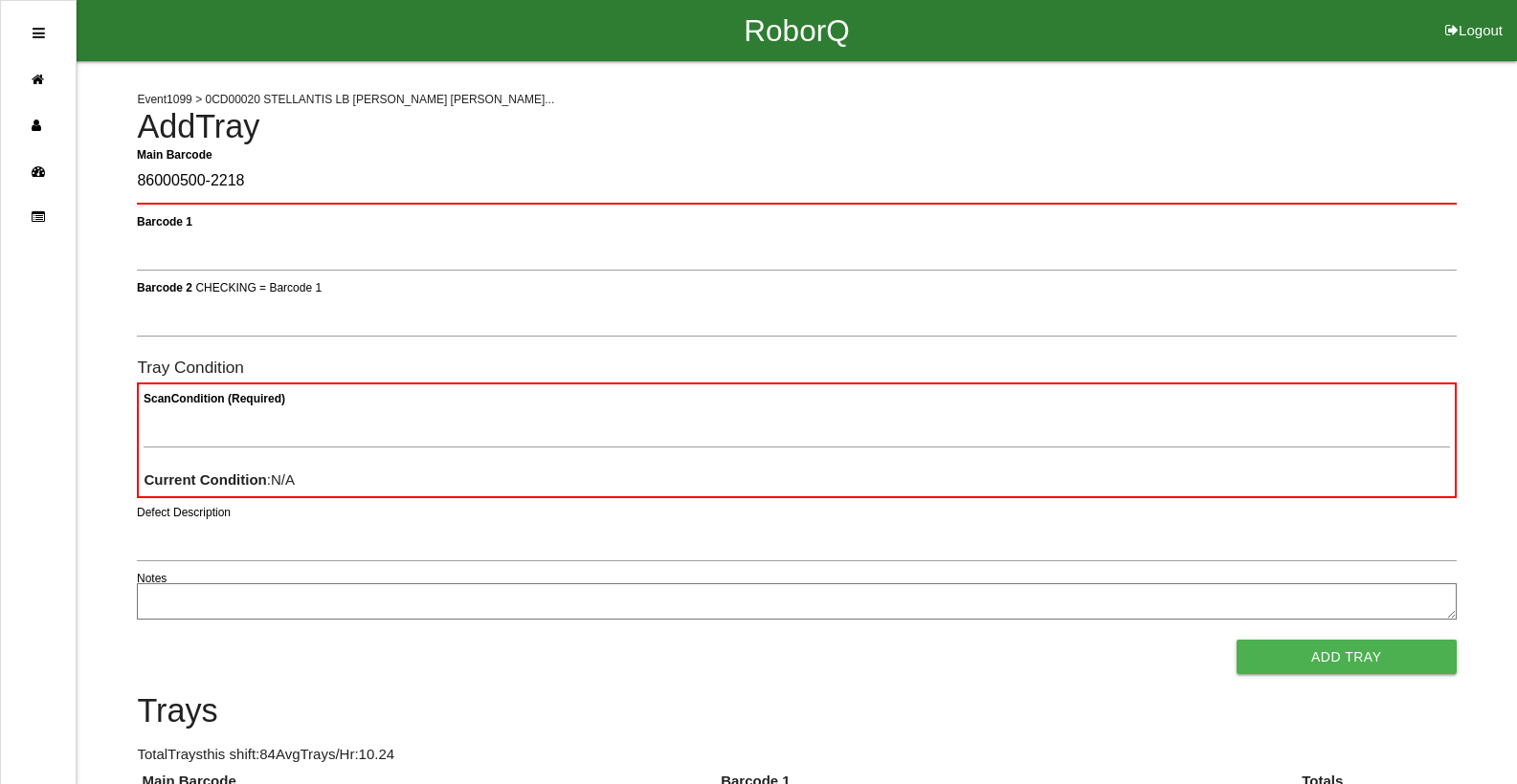
type Barcode "86000500-2218"
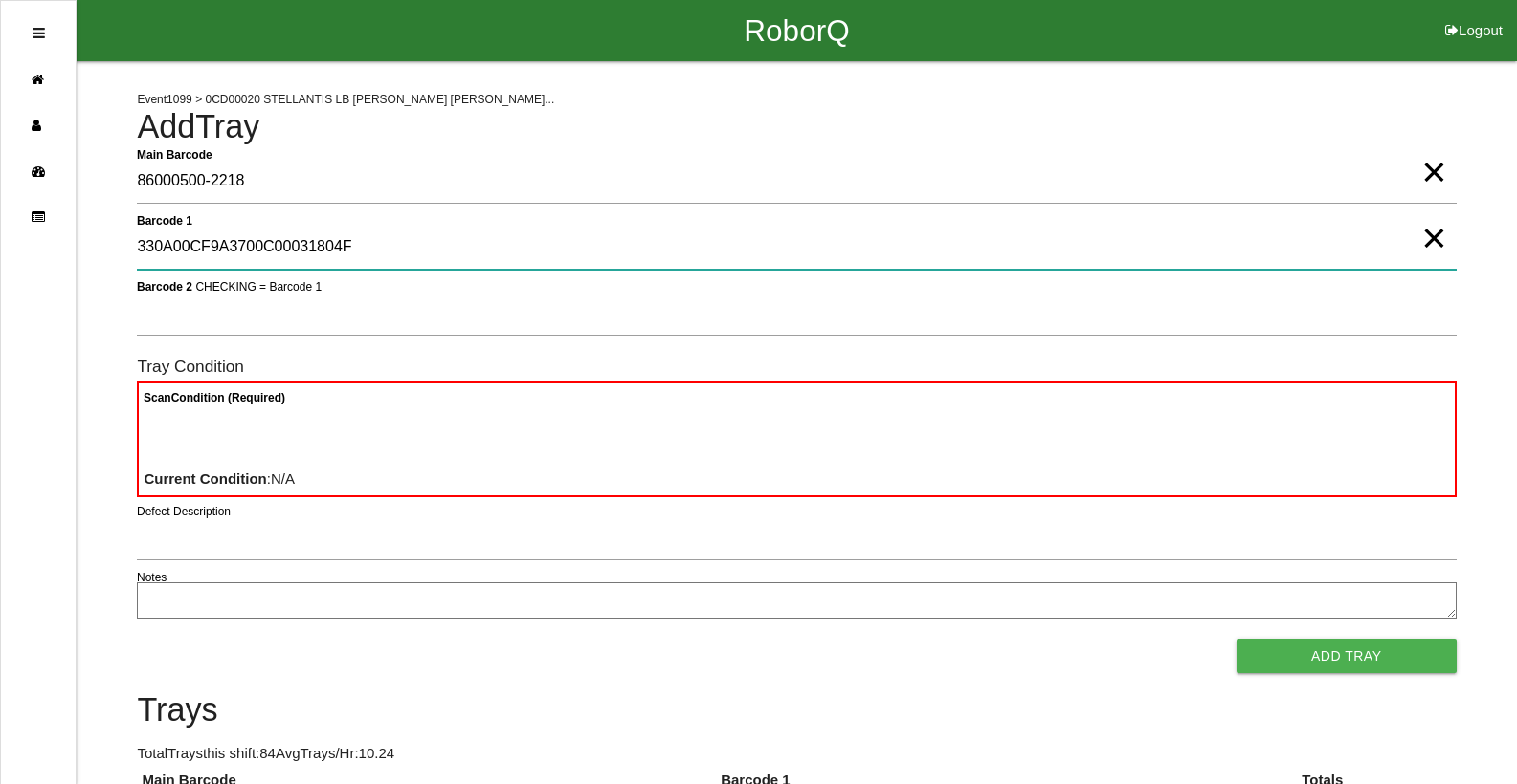
type 1 "330A00CF9A3700C00031804F"
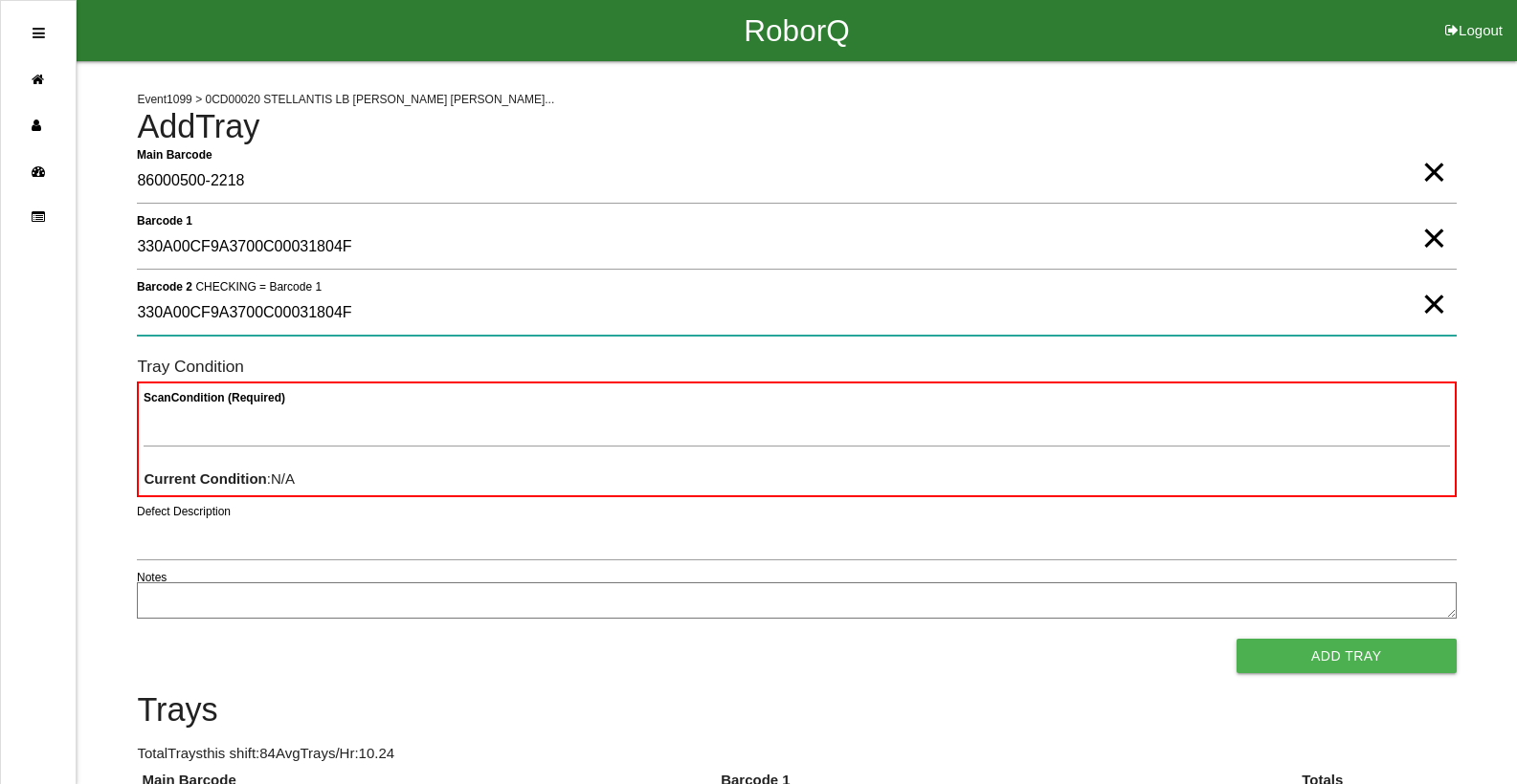
type 2 "330A00CF9A3700C00031804F"
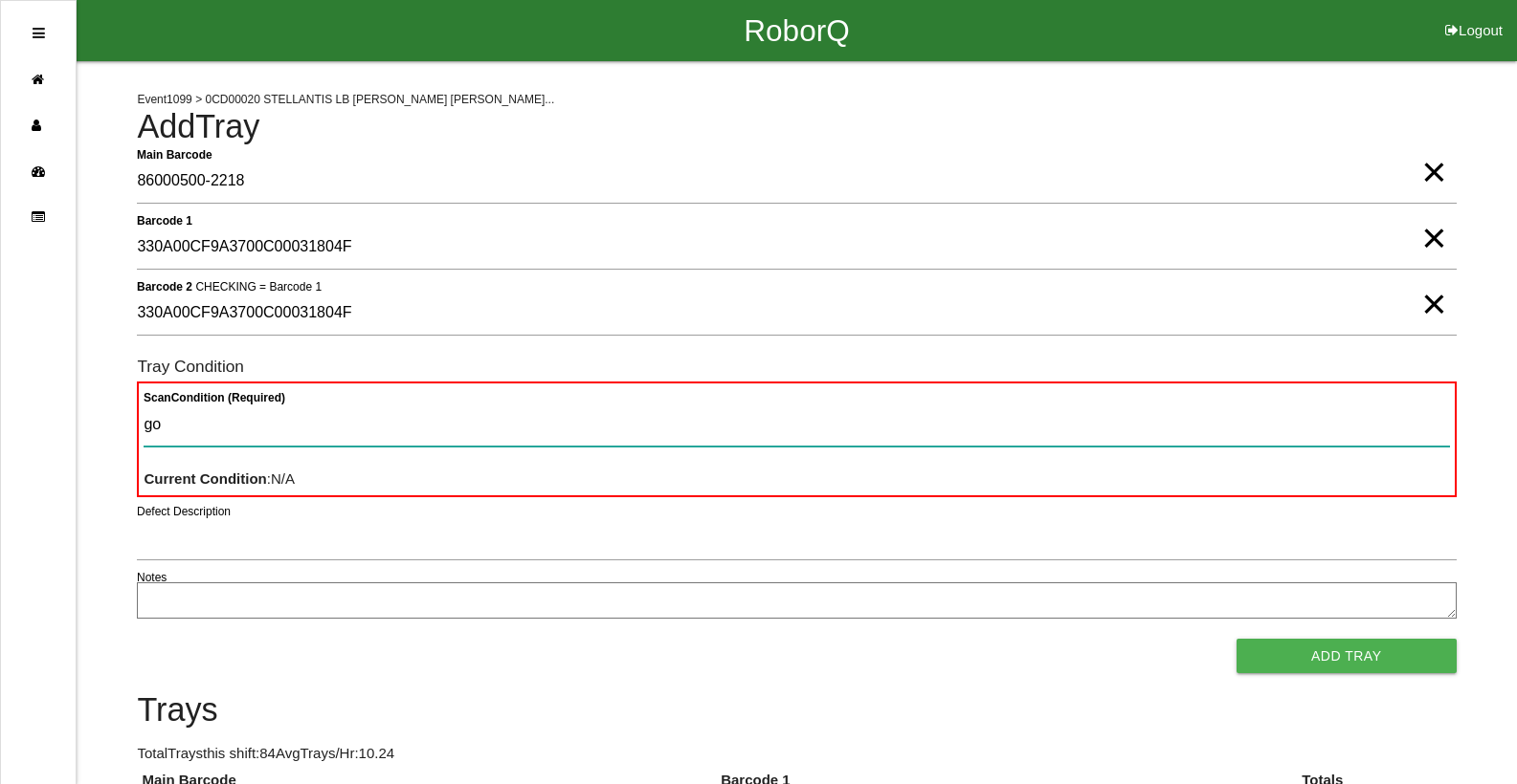
type Condition "goo"
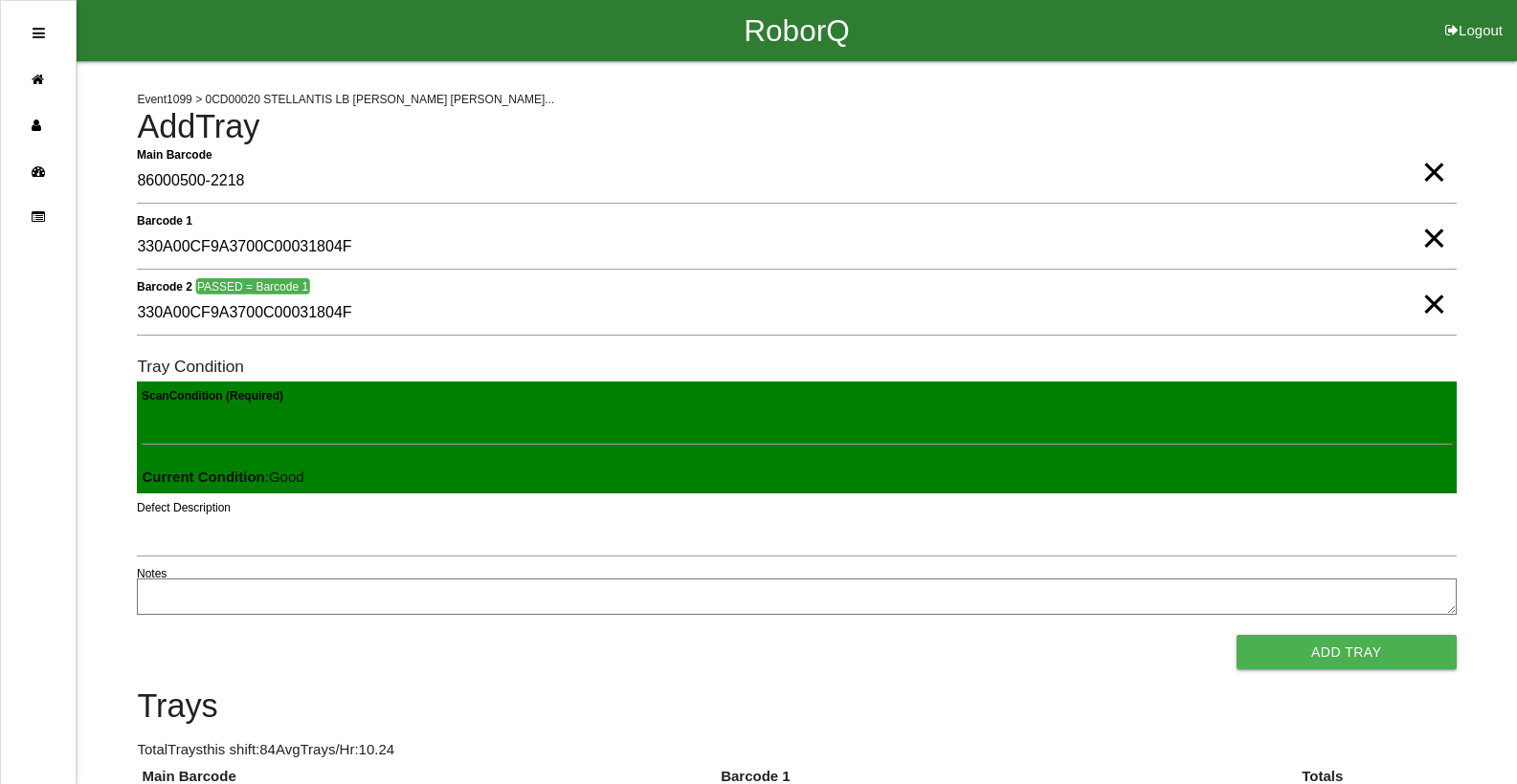
click at [1237, 635] on button "Add Tray" at bounding box center [1347, 652] width 220 height 35
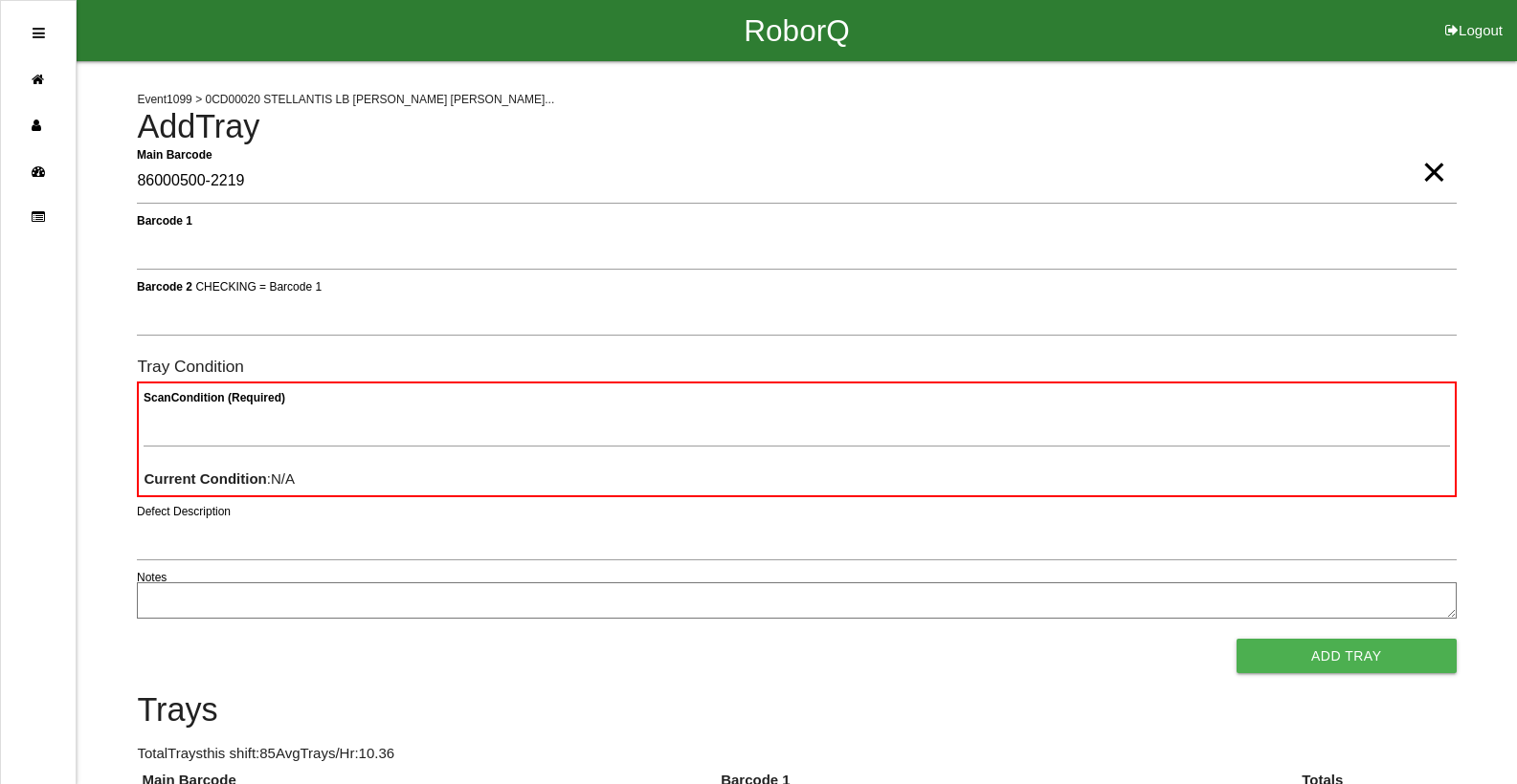
type Barcode "86000500-2219"
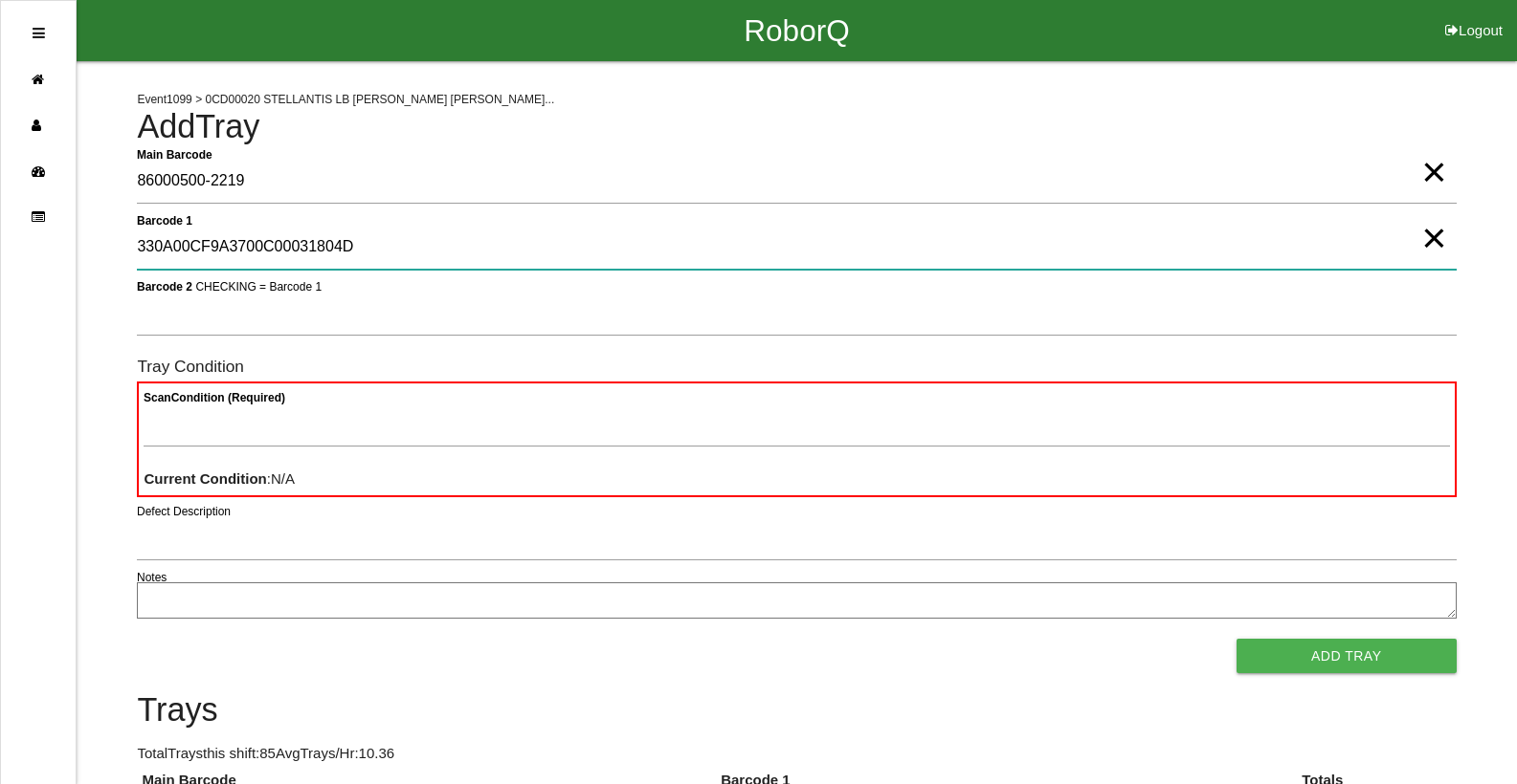
type 1 "330A00CF9A3700C00031804D"
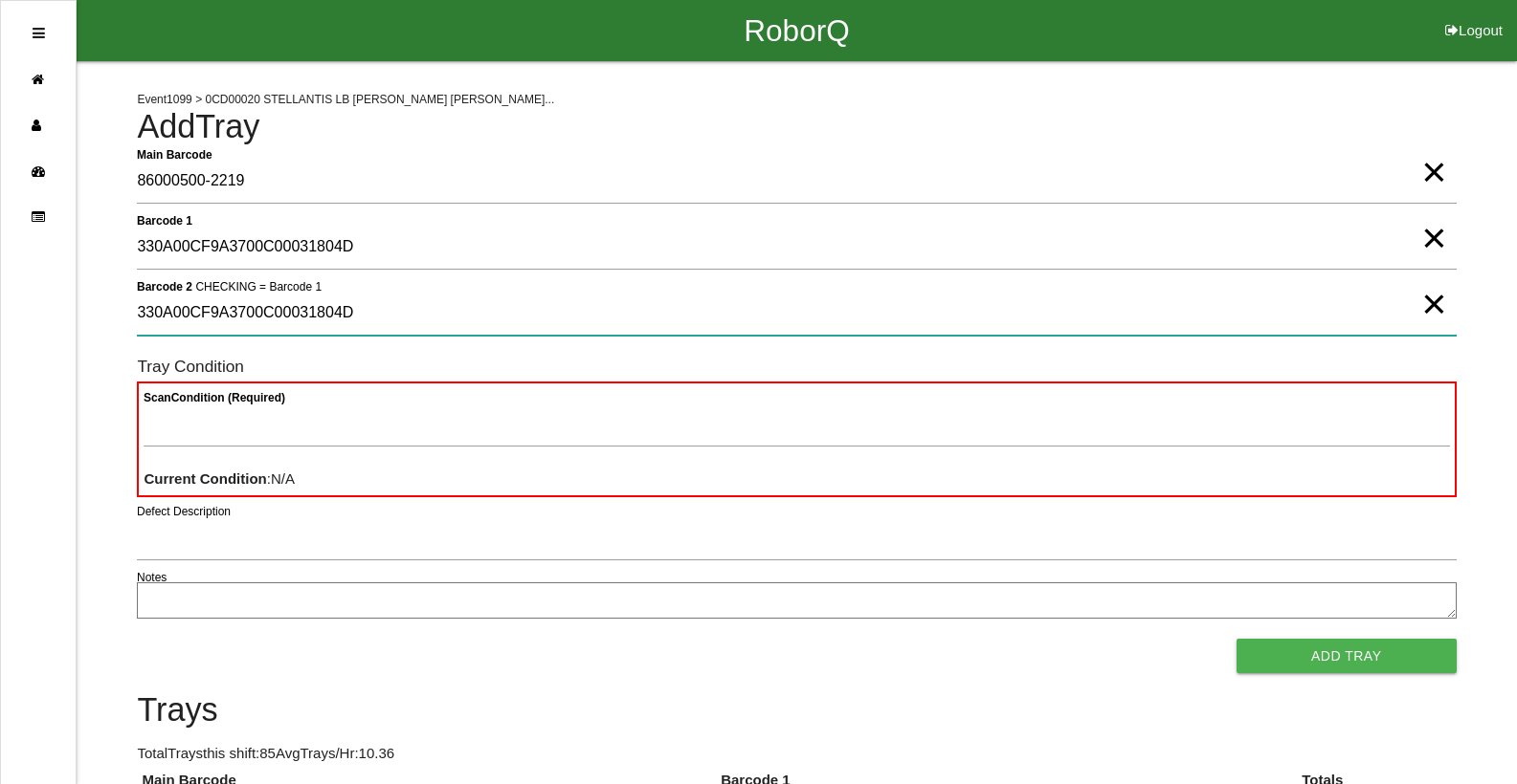
type 2 "330A00CF9A3700C00031804D"
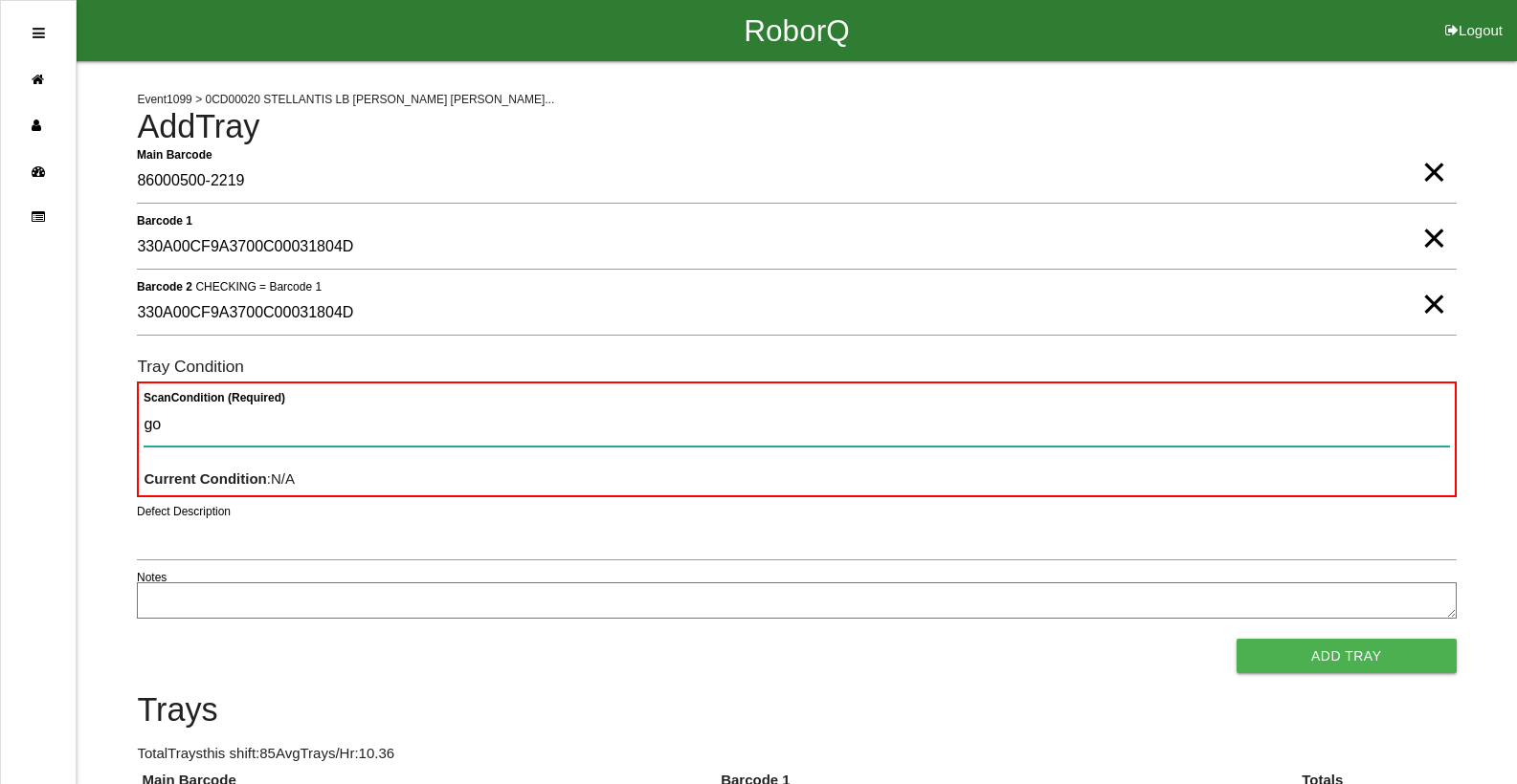
type Condition "goo"
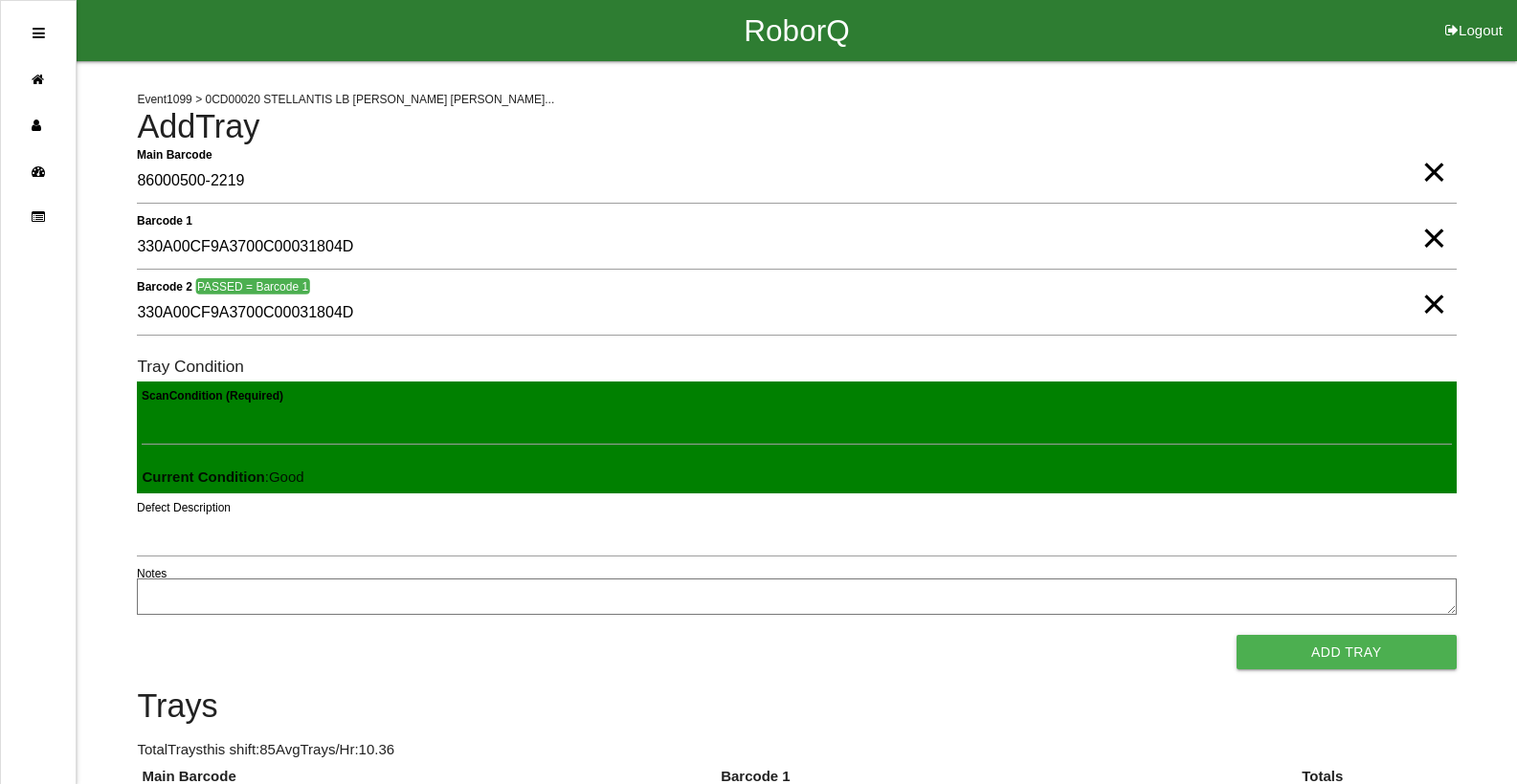
click at [1237, 635] on button "Add Tray" at bounding box center [1347, 652] width 220 height 35
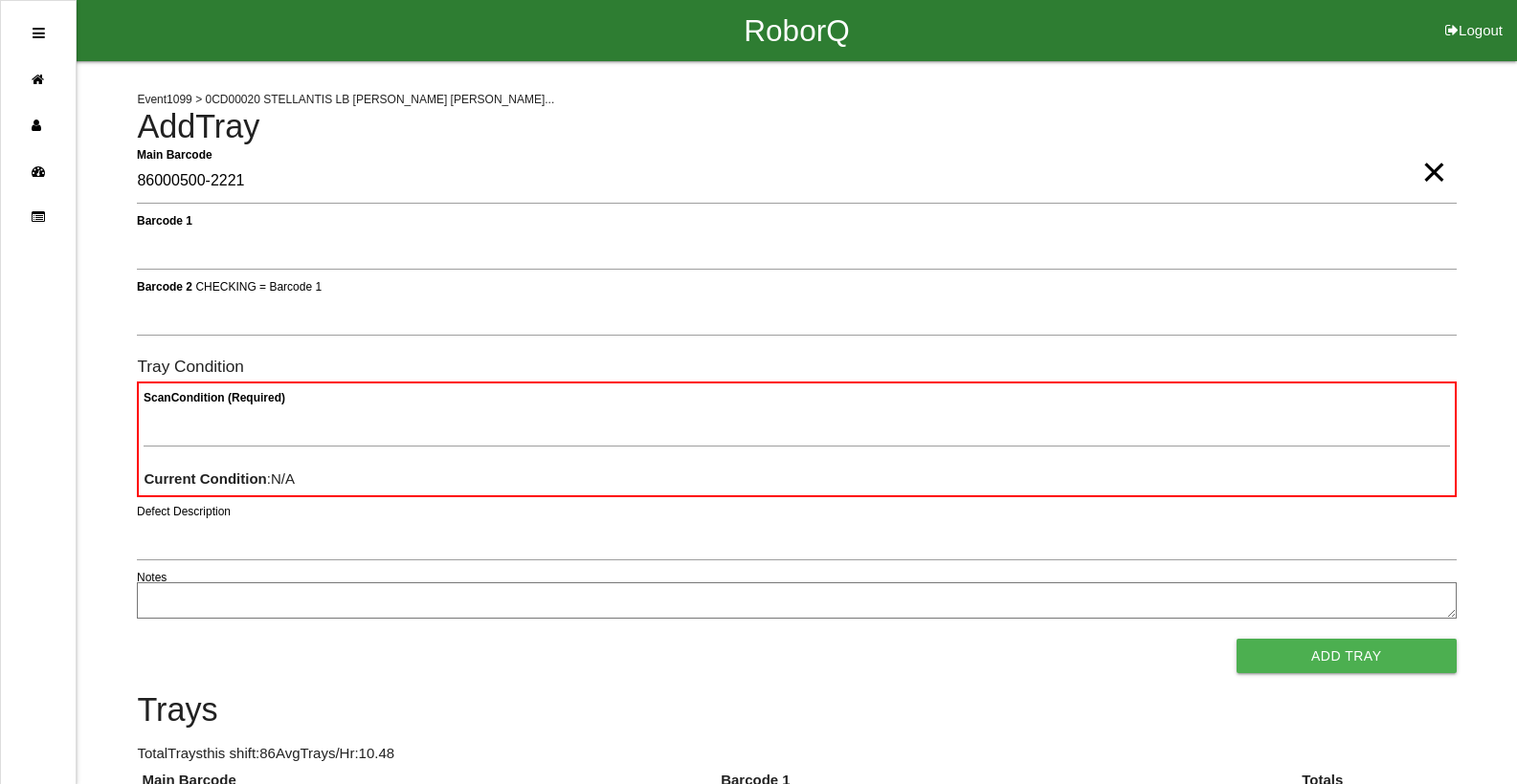
type Barcode "86000500-2221"
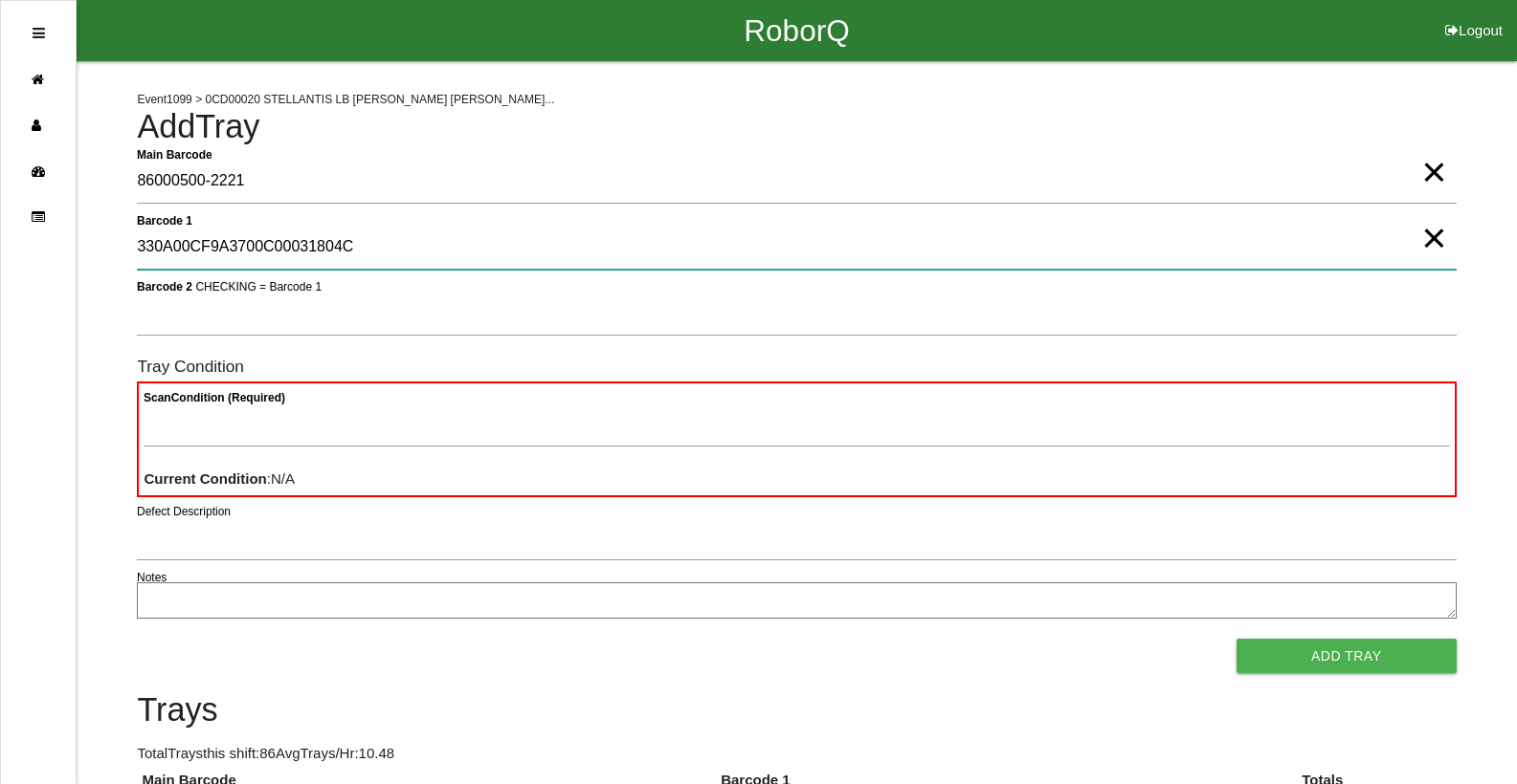
type 1 "330A00CF9A3700C00031804C"
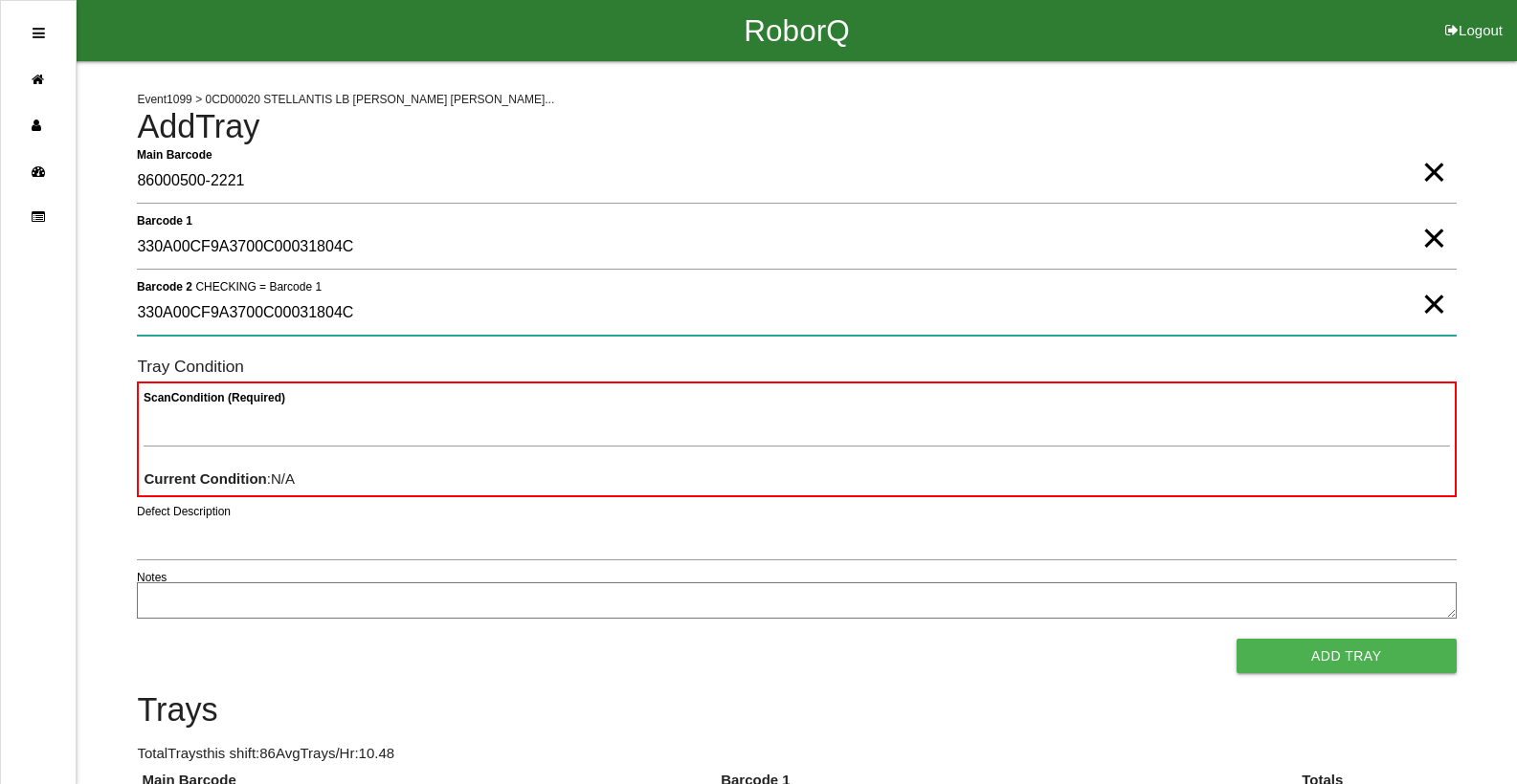
type 2 "330A00CF9A3700C00031804C"
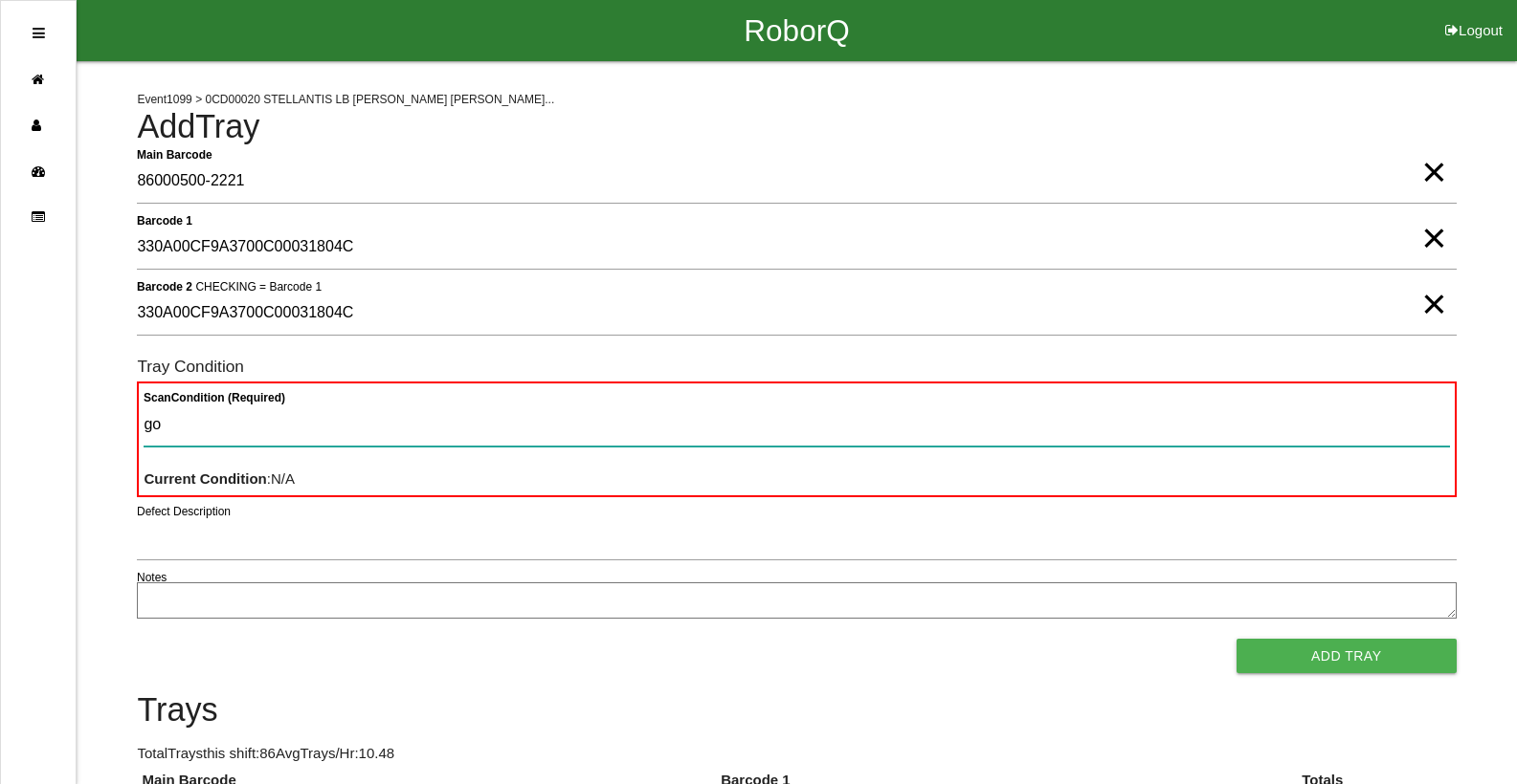
type Condition "goo"
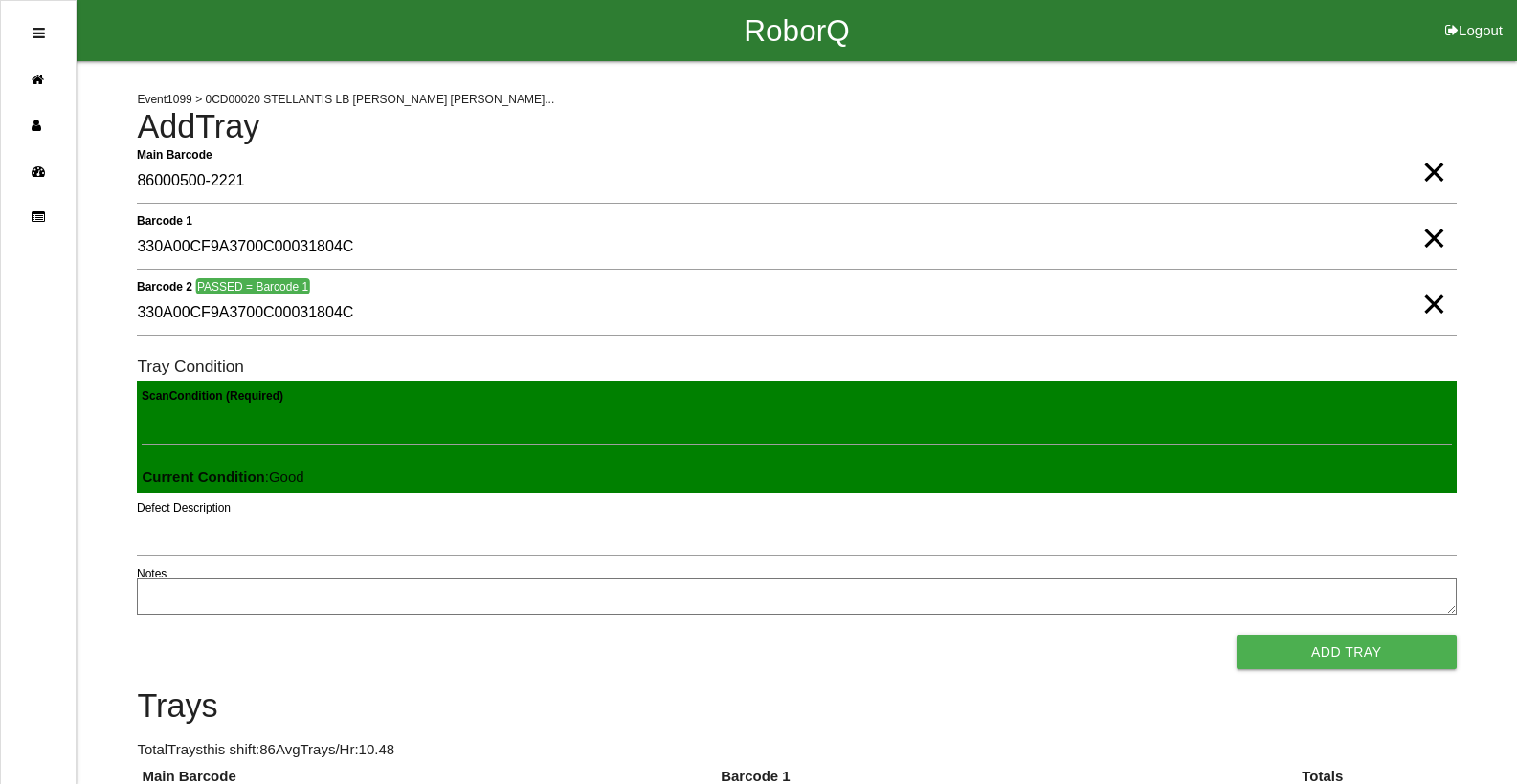
click at [1237, 635] on button "Add Tray" at bounding box center [1347, 652] width 220 height 35
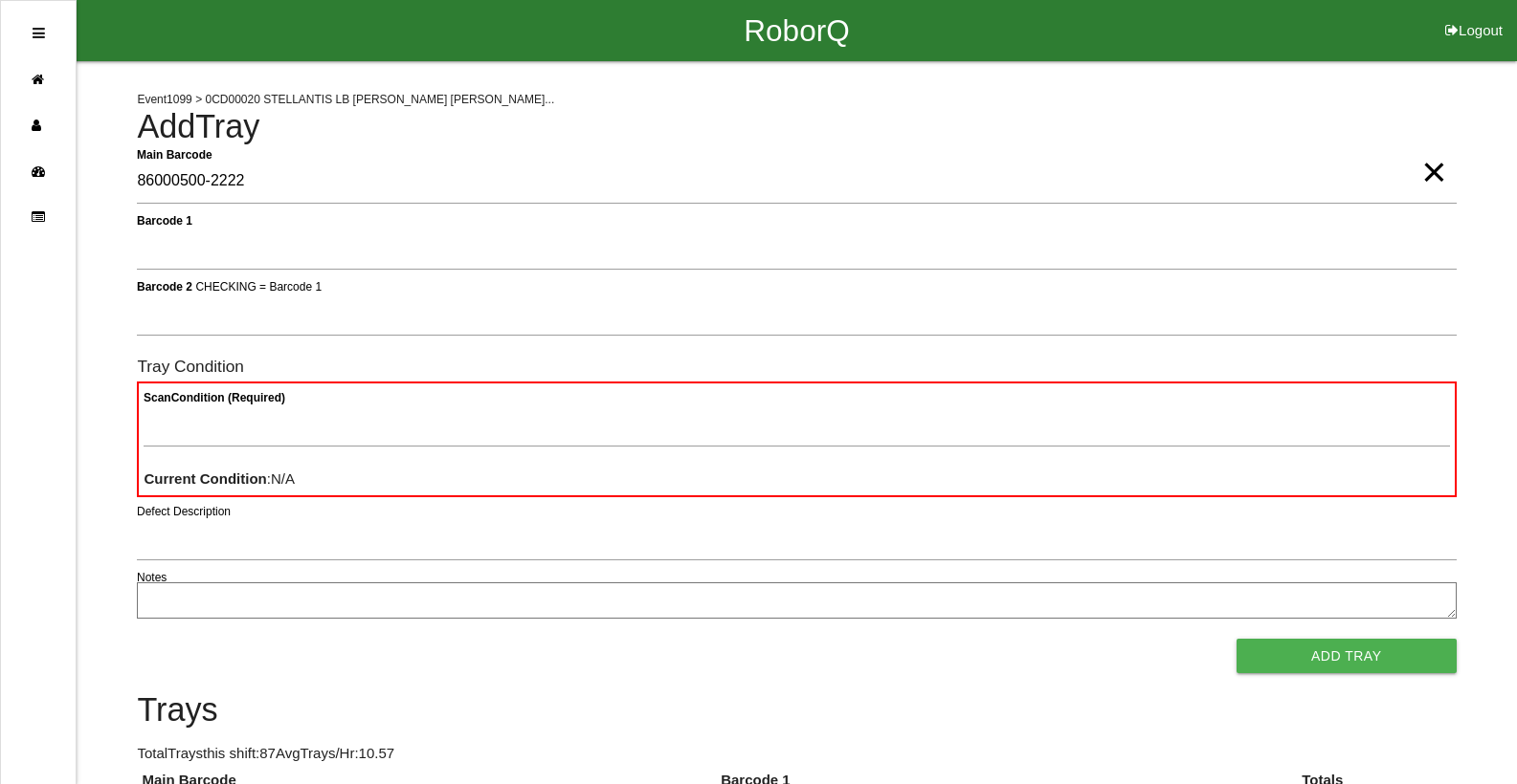
type Barcode "86000500-2222"
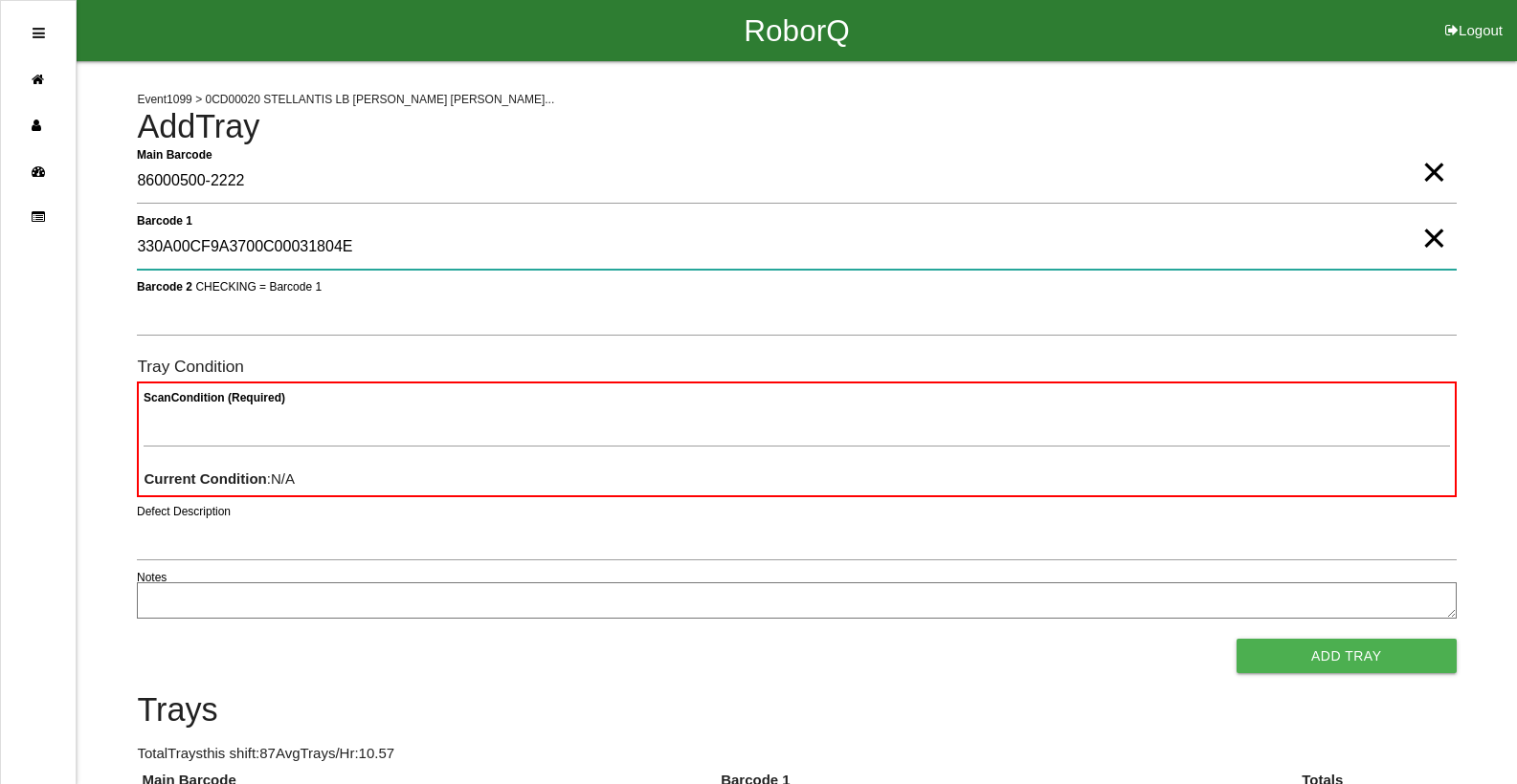
type 1 "330A00CF9A3700C00031804E"
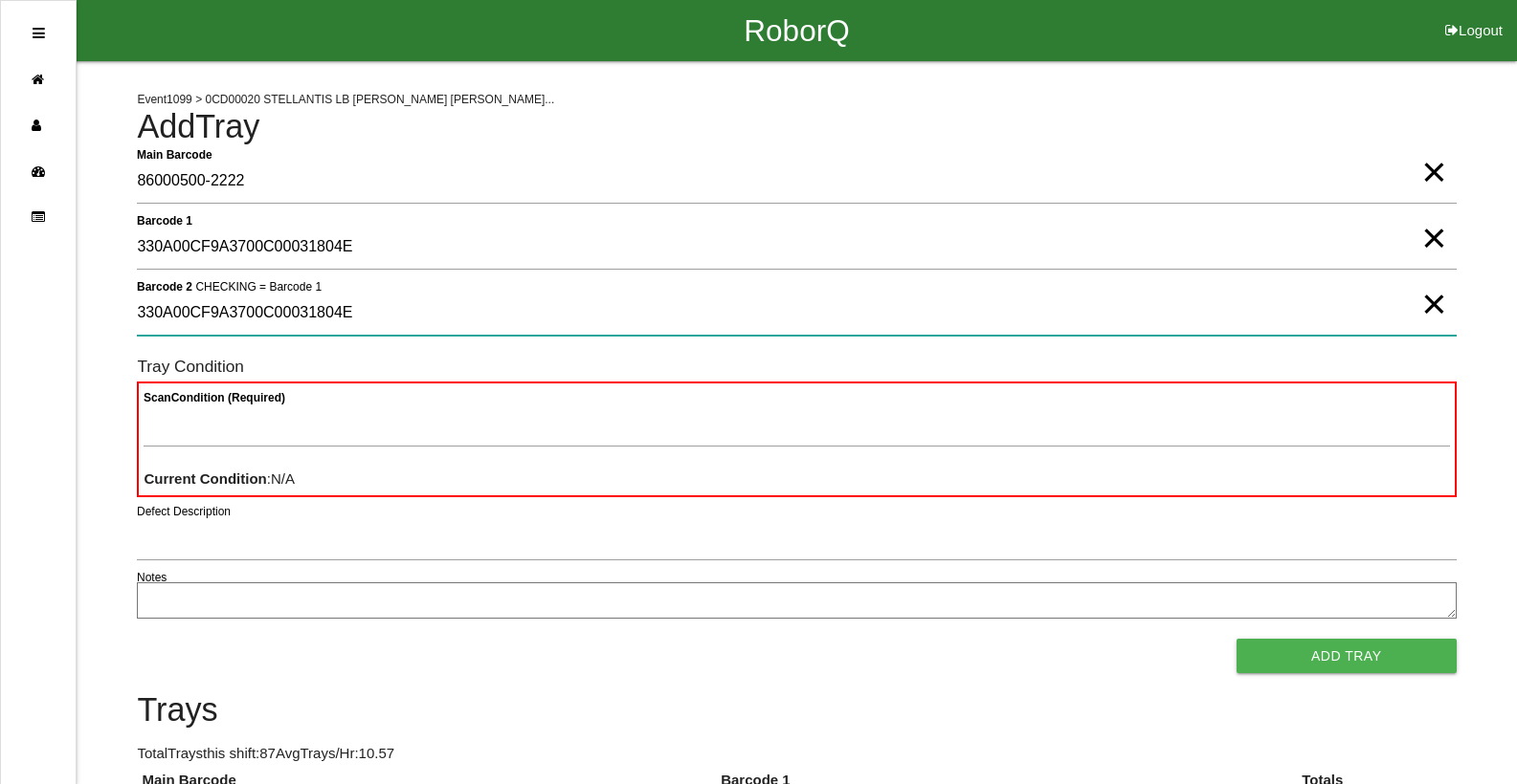
type 2 "330A00CF9A3700C00031804E"
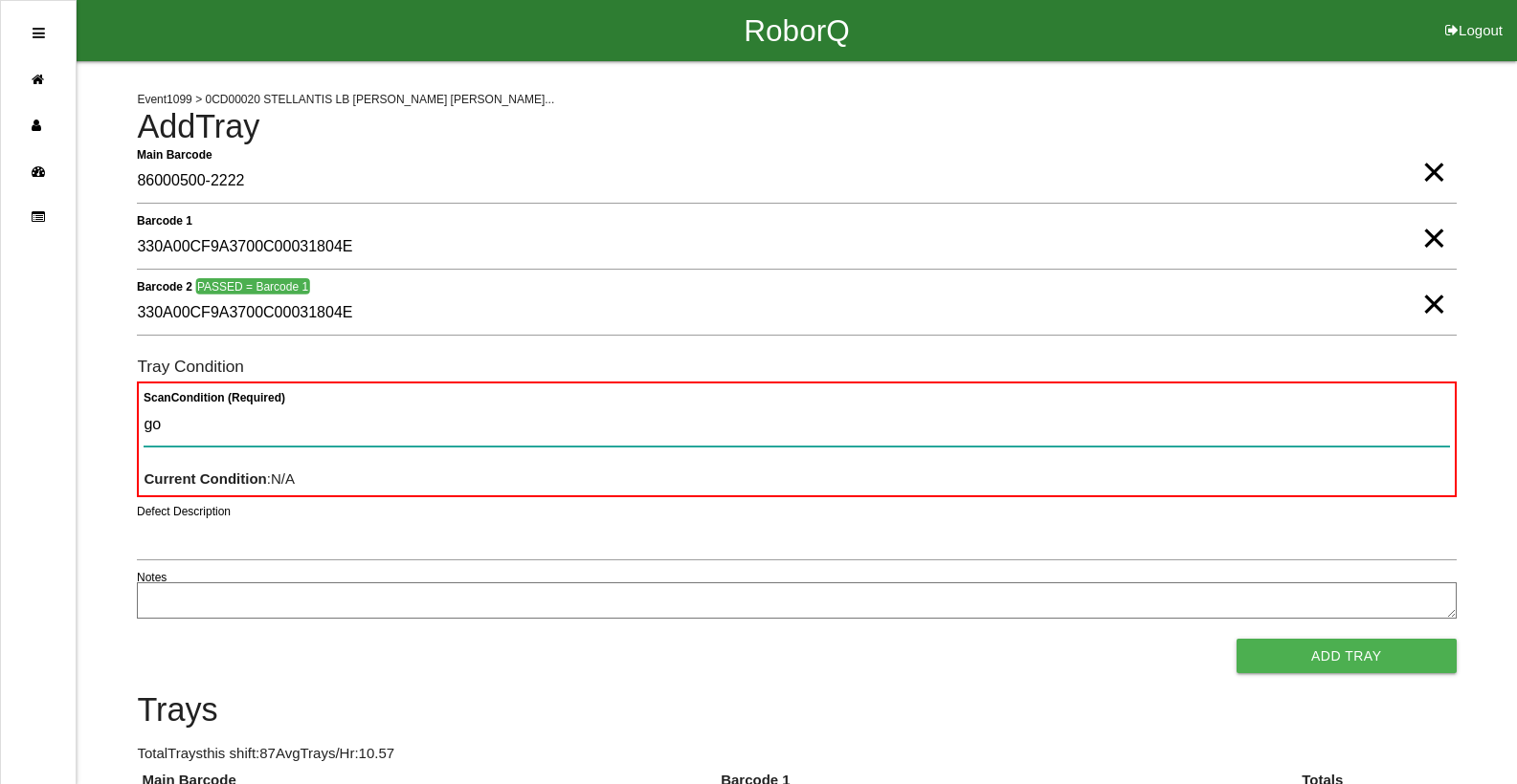
type Condition "goo"
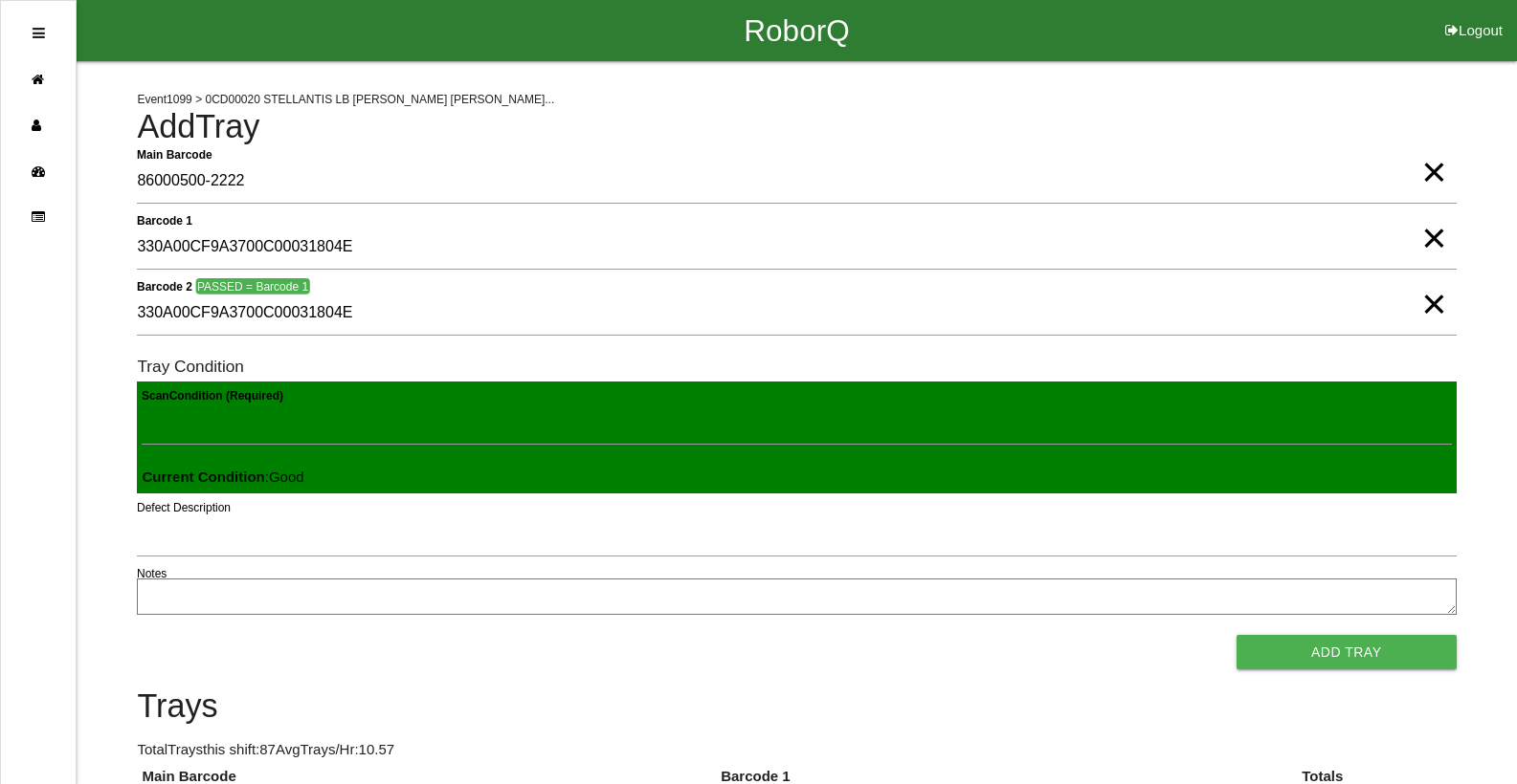
click at [1237, 635] on button "Add Tray" at bounding box center [1347, 652] width 220 height 35
